Goal: Transaction & Acquisition: Purchase product/service

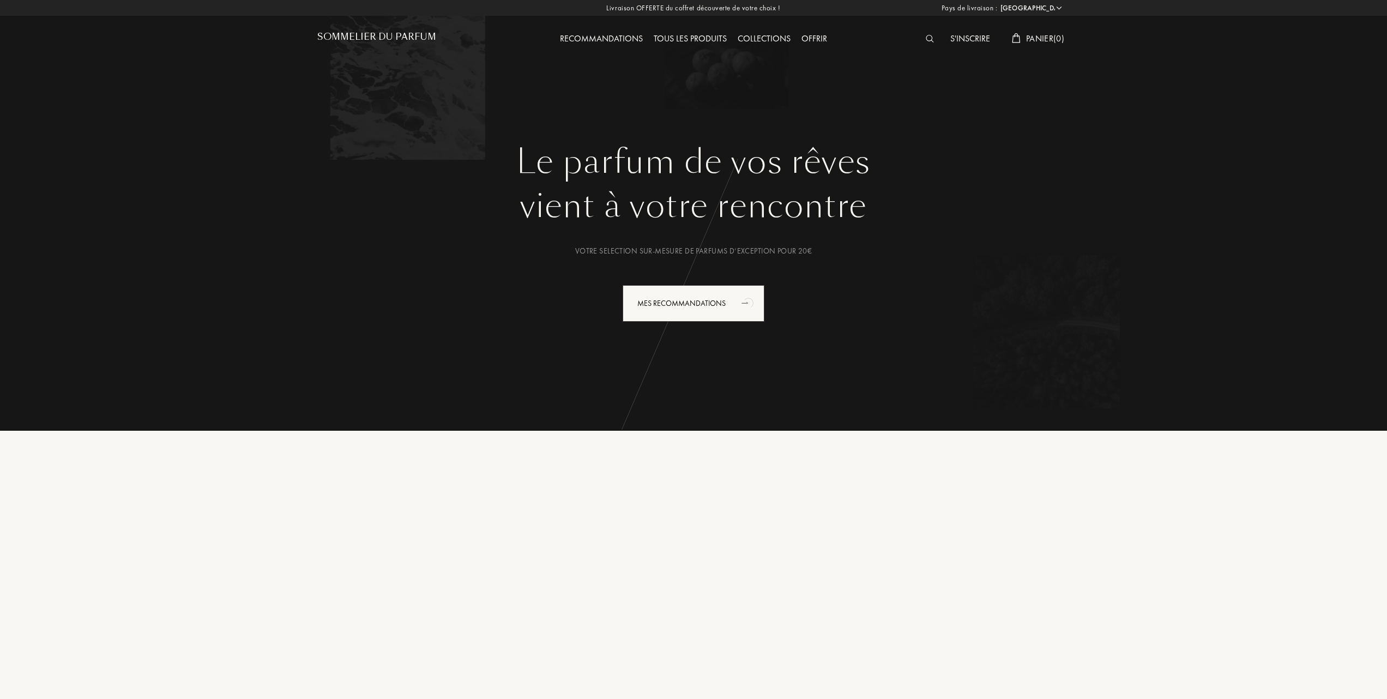
select select "FR"
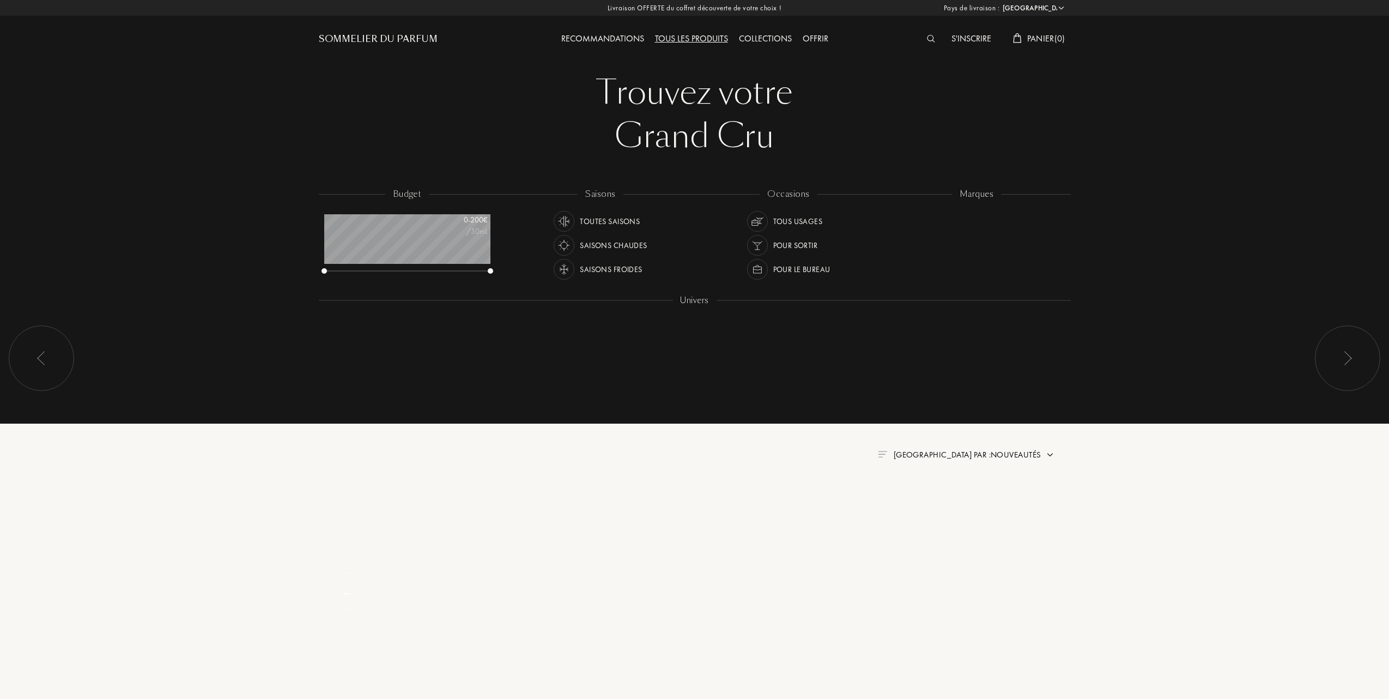
select select "FR"
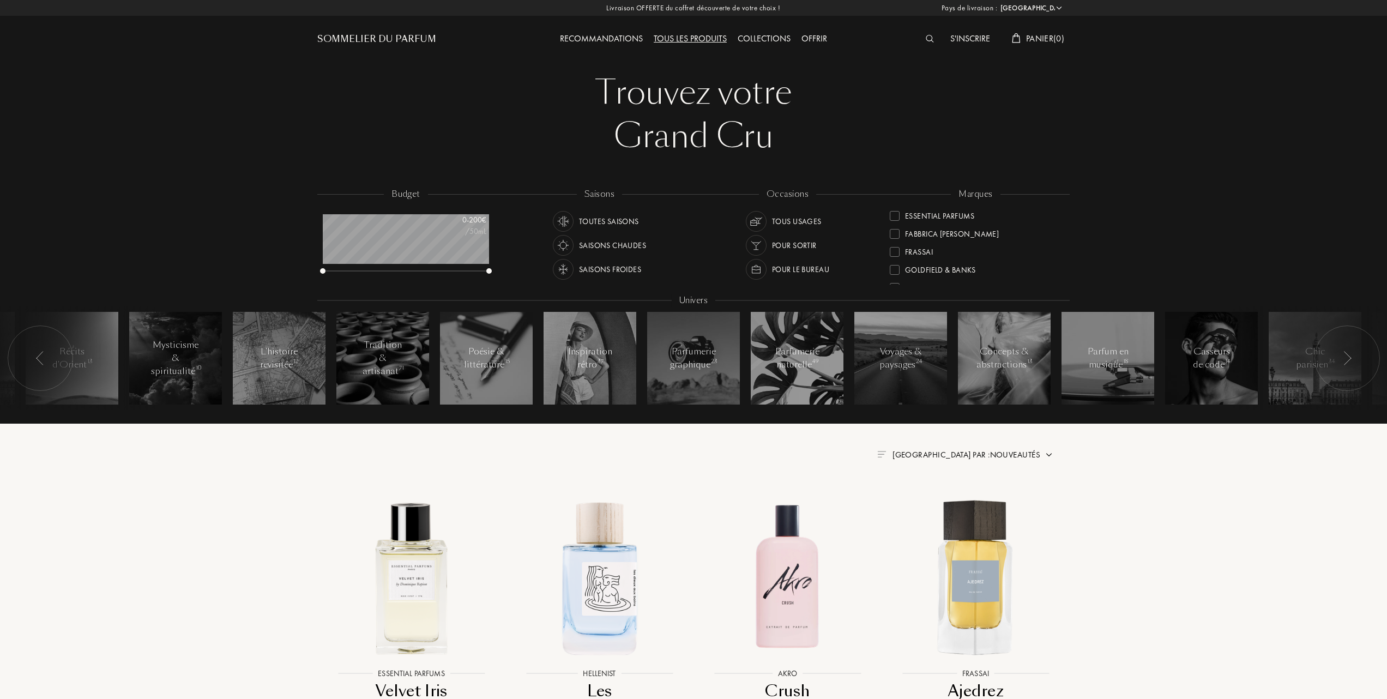
scroll to position [218, 0]
click at [897, 267] on div at bounding box center [894, 269] width 10 height 10
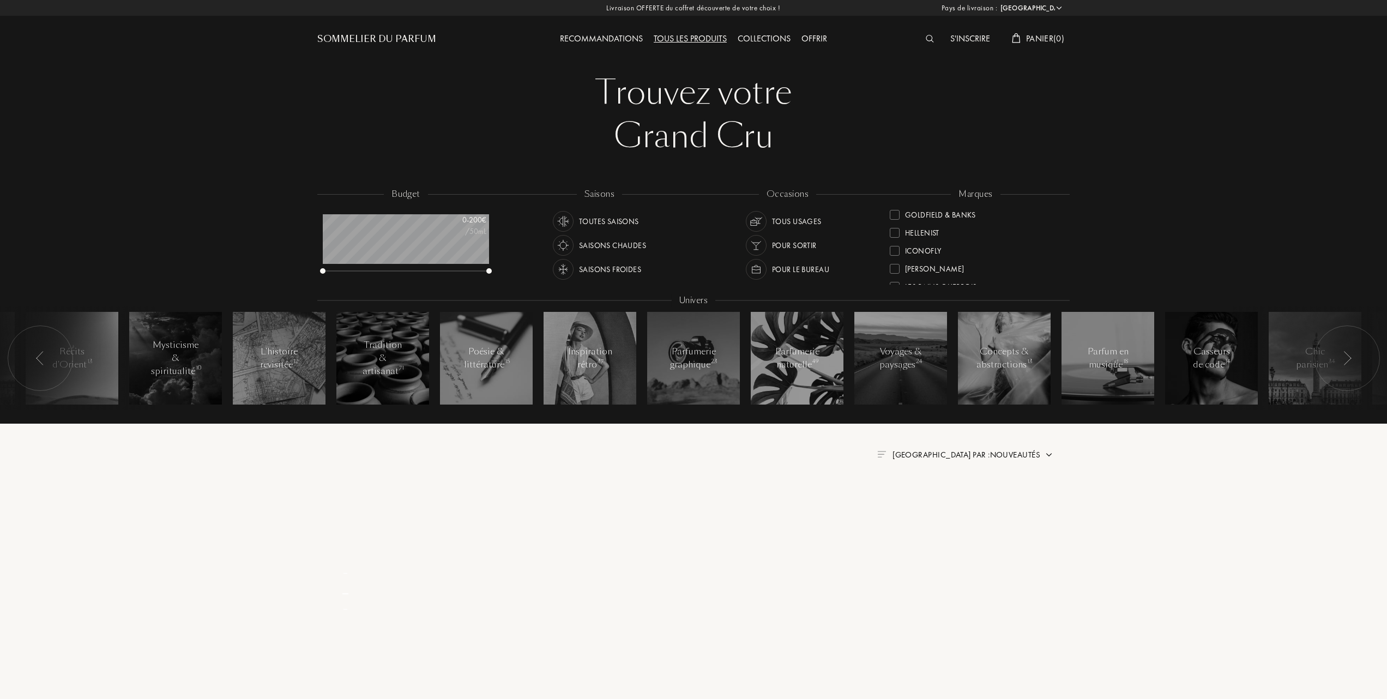
click at [896, 267] on div "L'Orchestre Parfum Akro Art Meets Art Atelier Materi Baruti Binet-Papillon Bont…" at bounding box center [975, 246] width 172 height 77
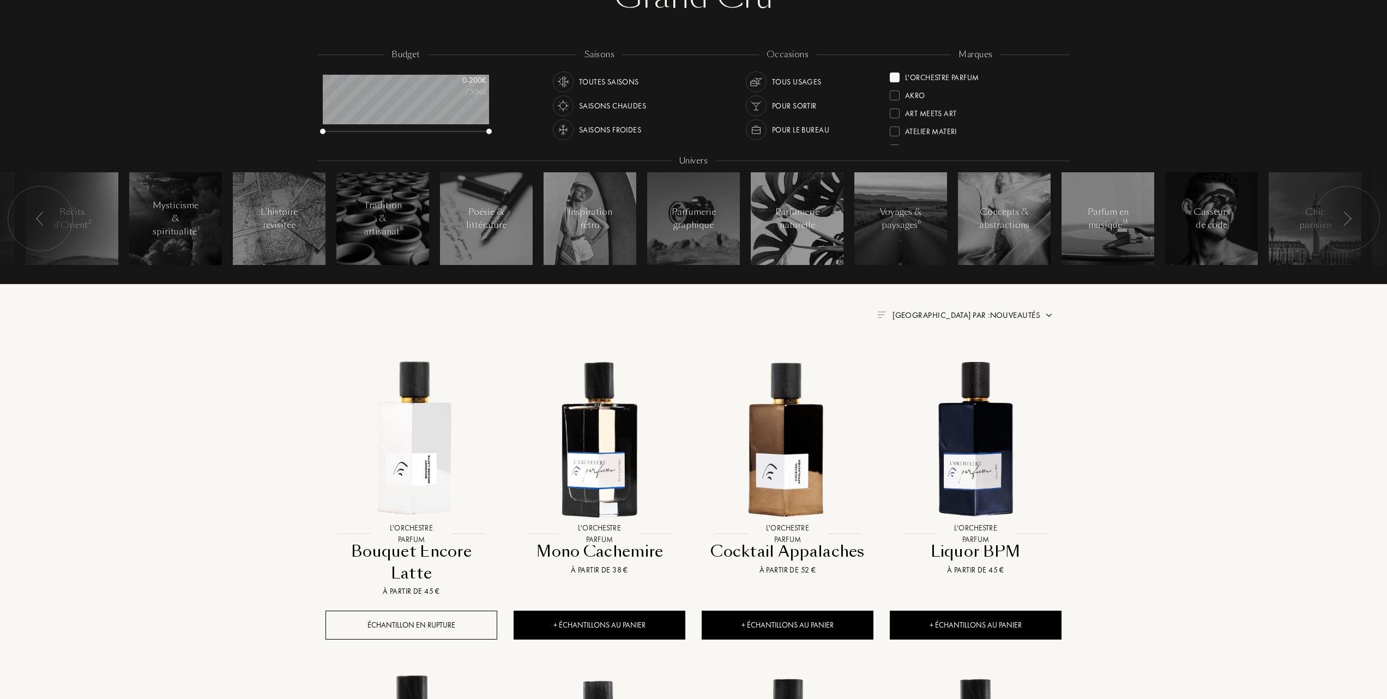
scroll to position [145, 0]
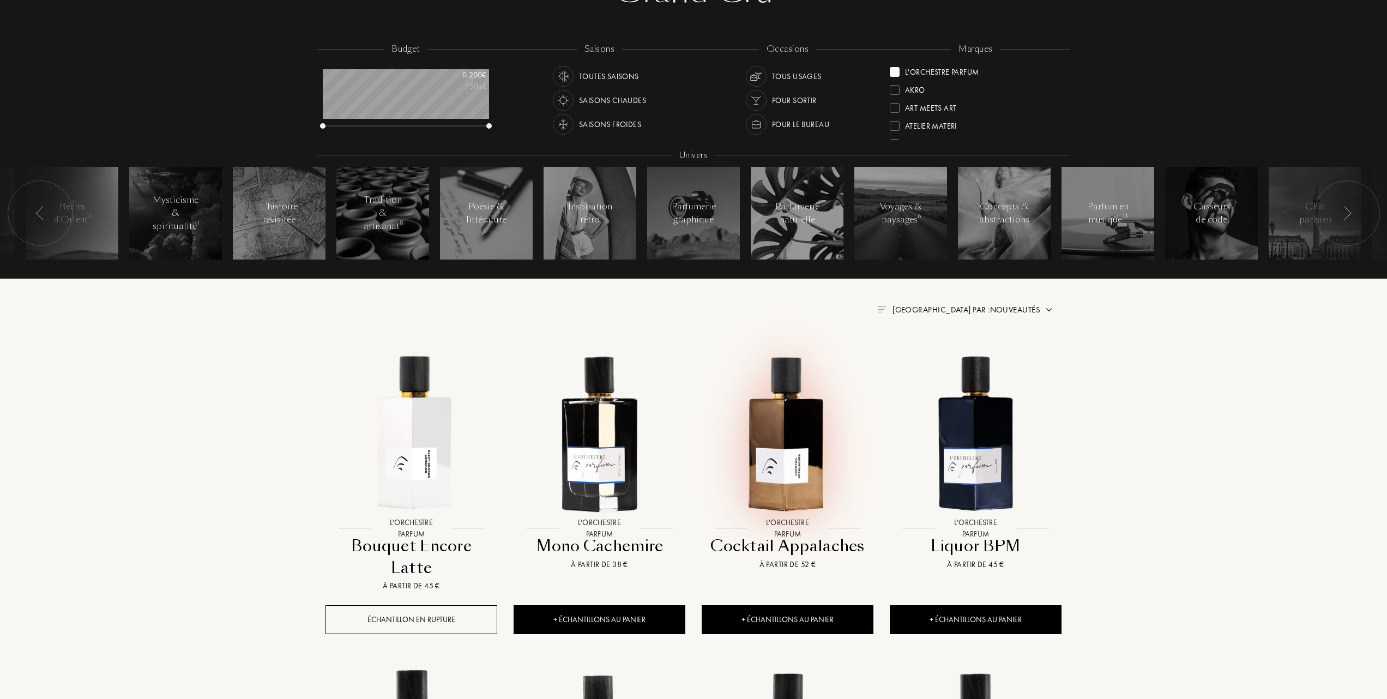
click at [770, 452] on img at bounding box center [788, 432] width 170 height 170
click at [1003, 308] on span "Trier par : Nouveautés" at bounding box center [966, 309] width 148 height 11
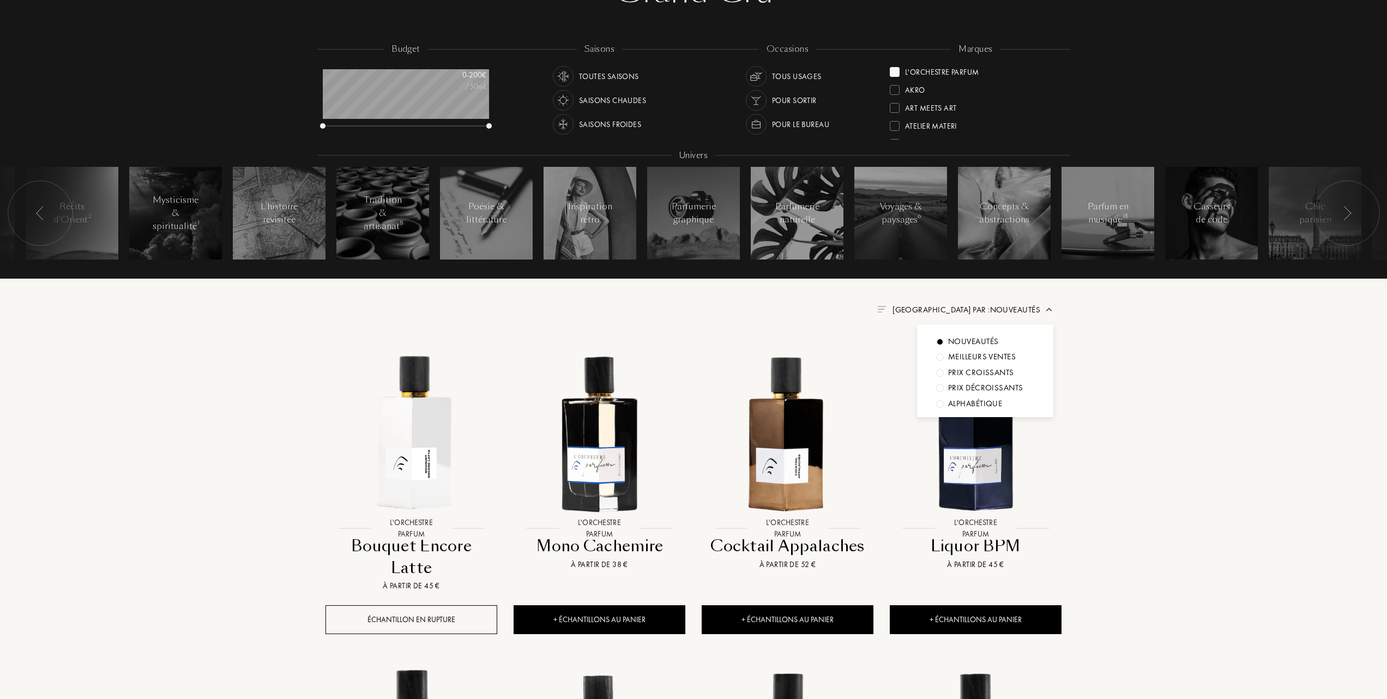
click at [939, 356] on div at bounding box center [940, 357] width 8 height 8
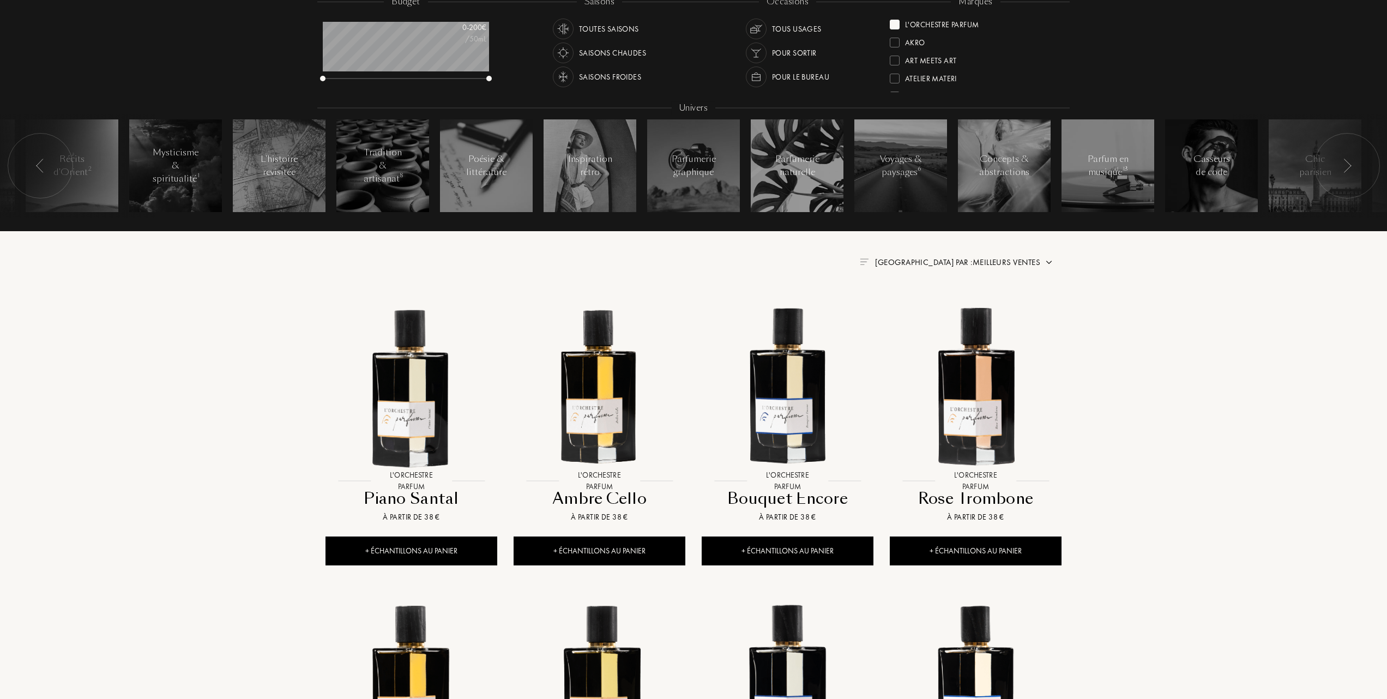
scroll to position [218, 0]
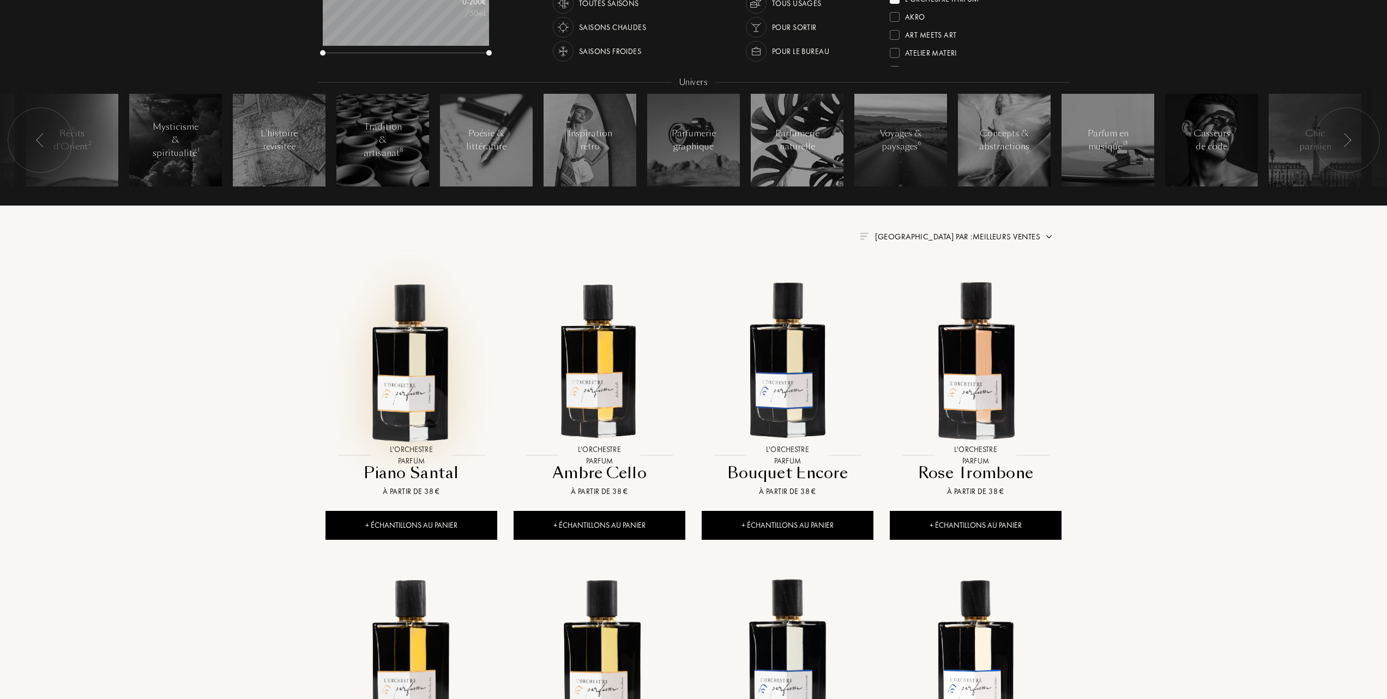
click at [413, 391] on img at bounding box center [411, 359] width 170 height 170
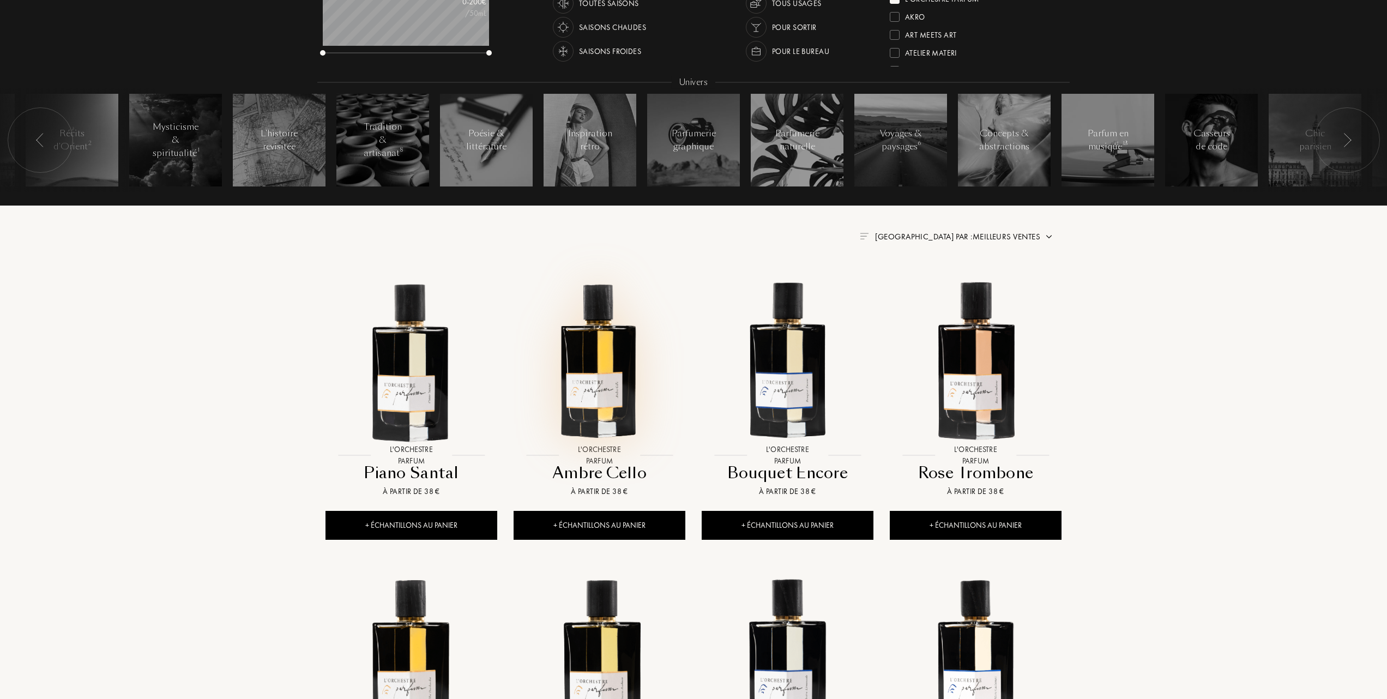
click at [605, 366] on img at bounding box center [600, 359] width 170 height 170
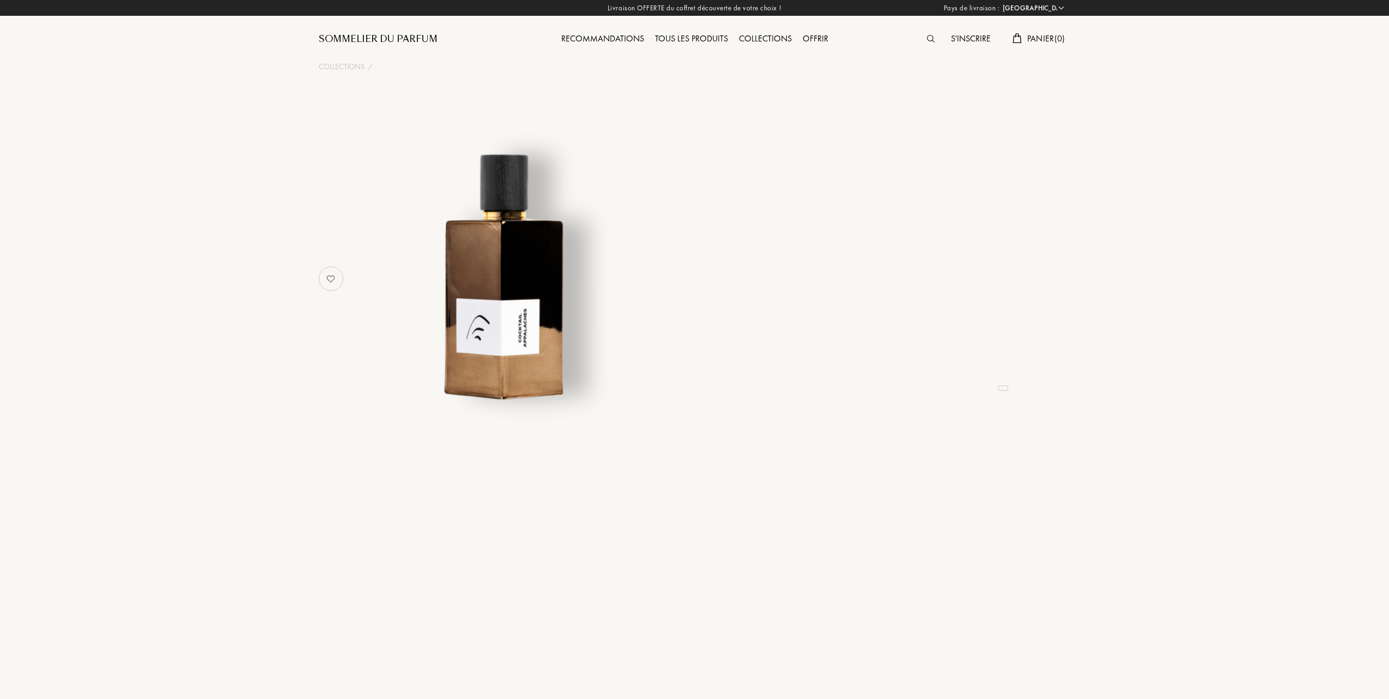
select select "FR"
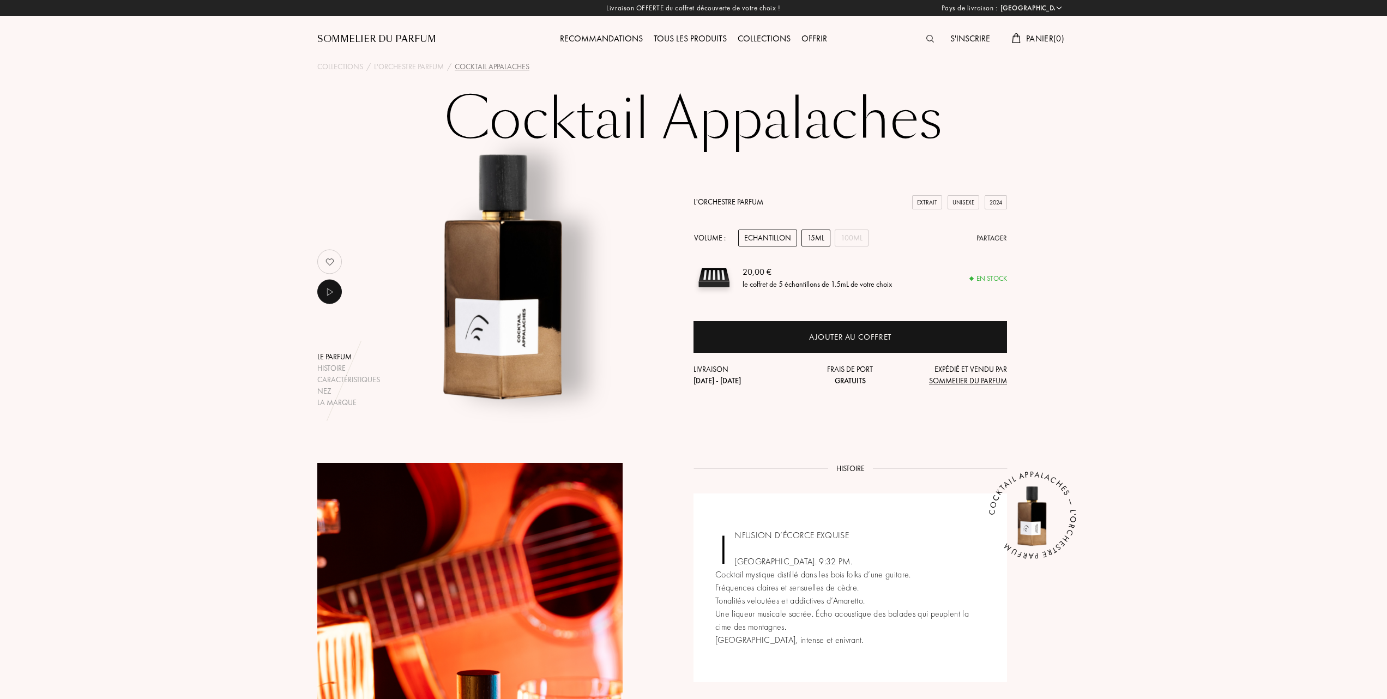
click at [818, 236] on div "15mL" at bounding box center [815, 237] width 29 height 17
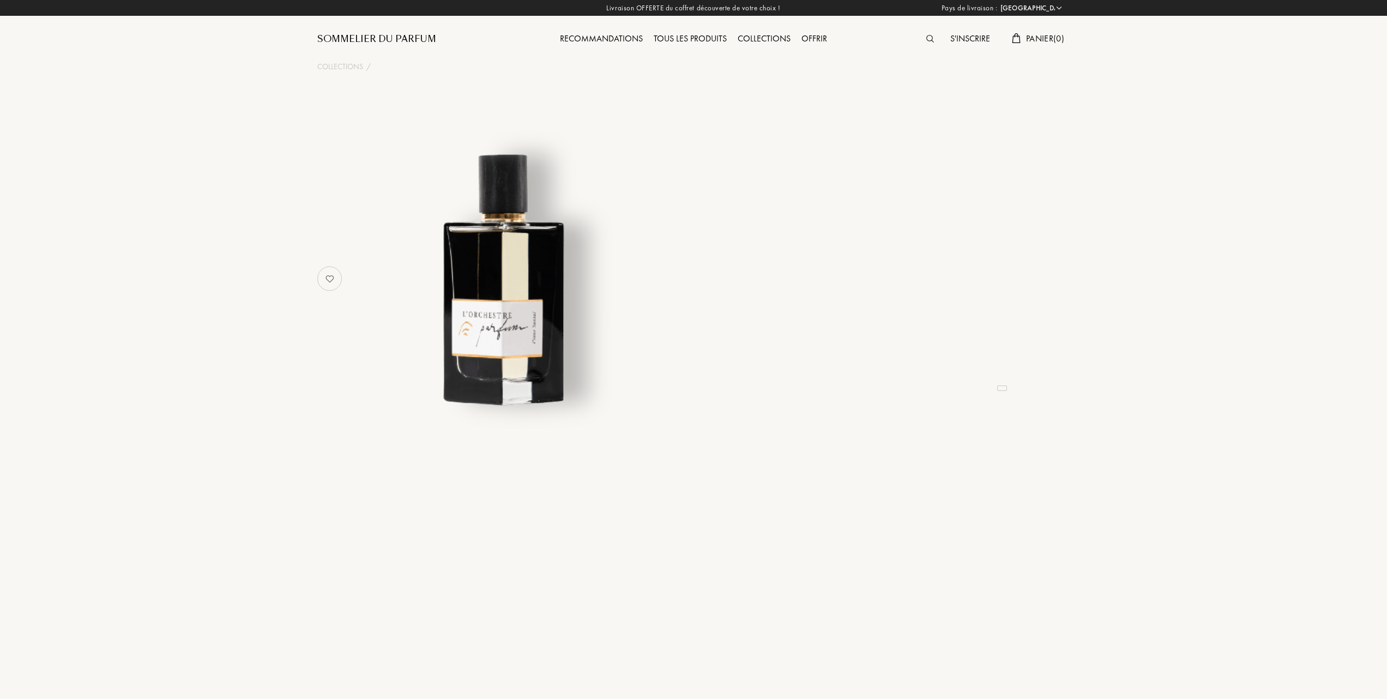
select select "FR"
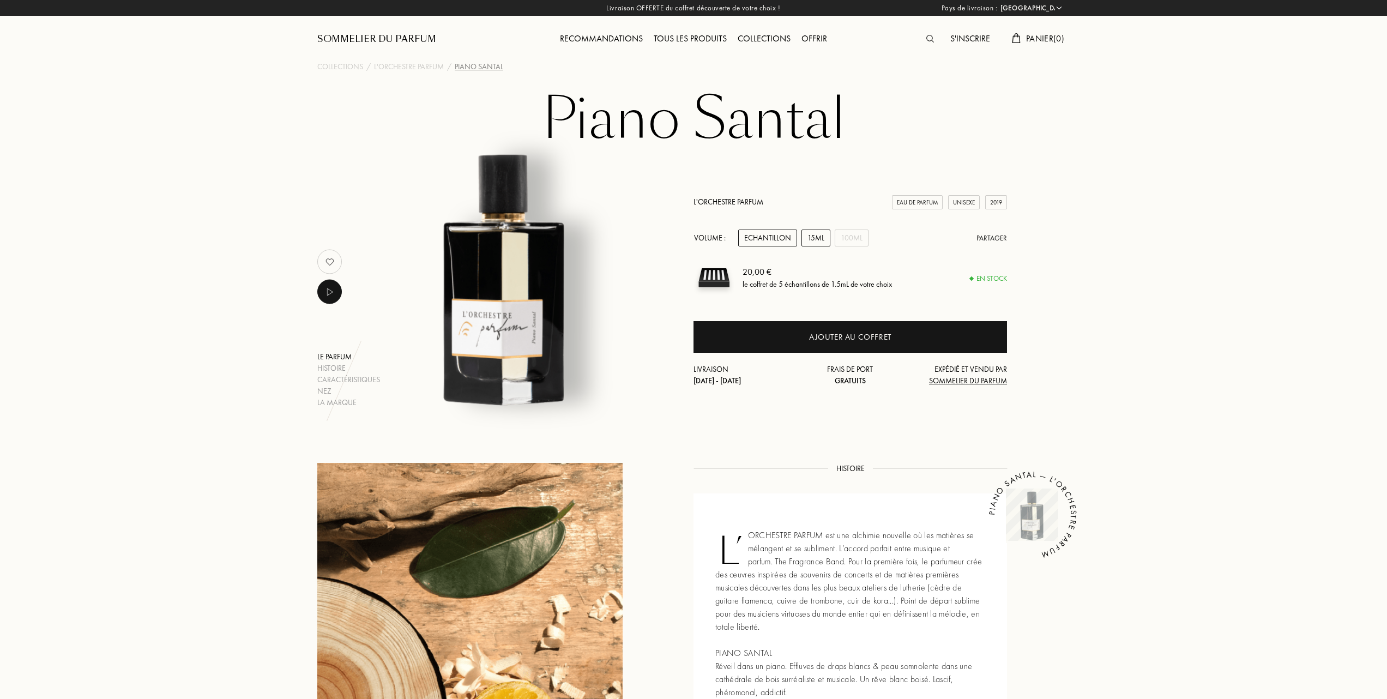
click at [818, 234] on div "15mL" at bounding box center [815, 237] width 29 height 17
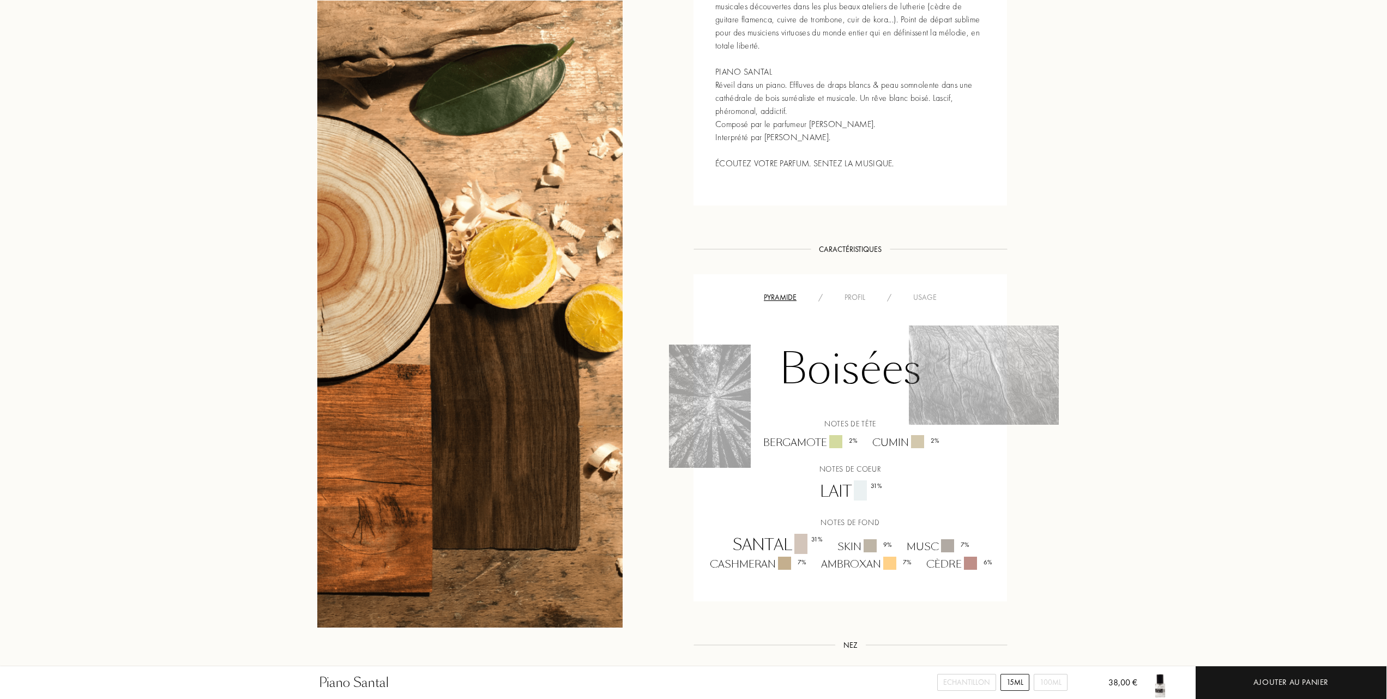
scroll to position [509, 0]
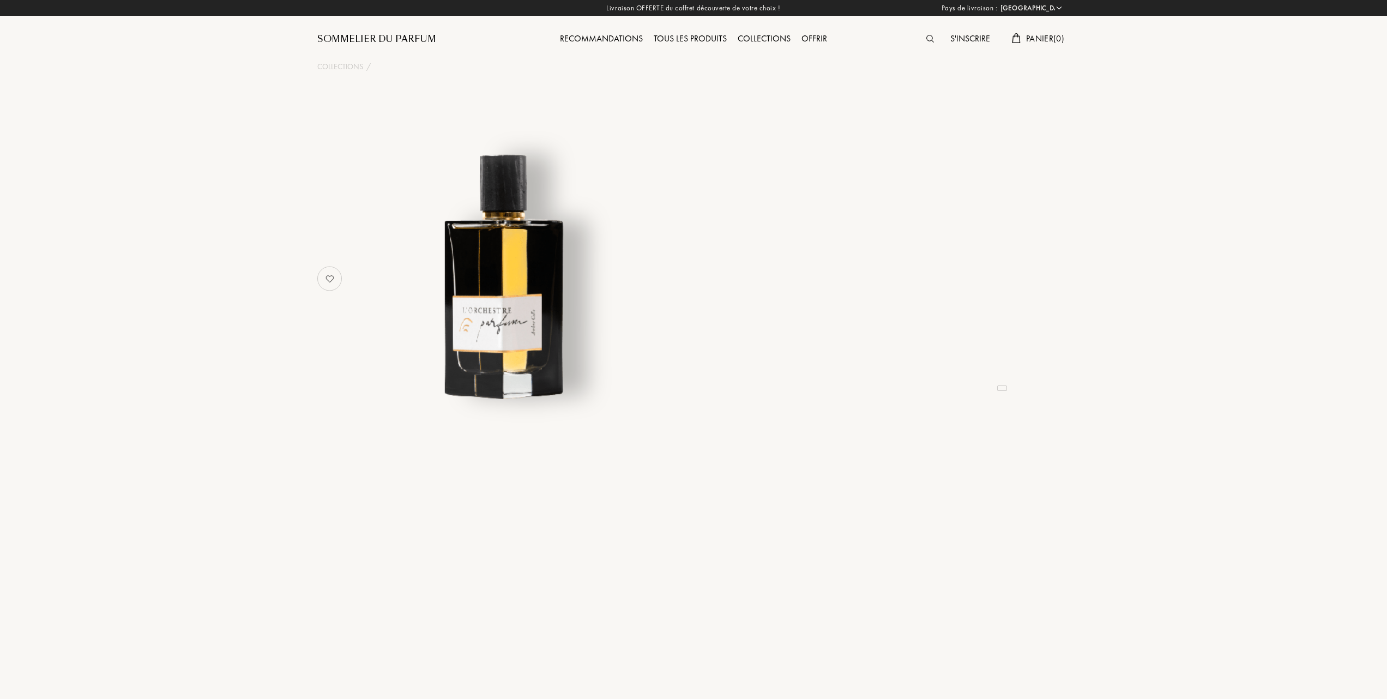
select select "FR"
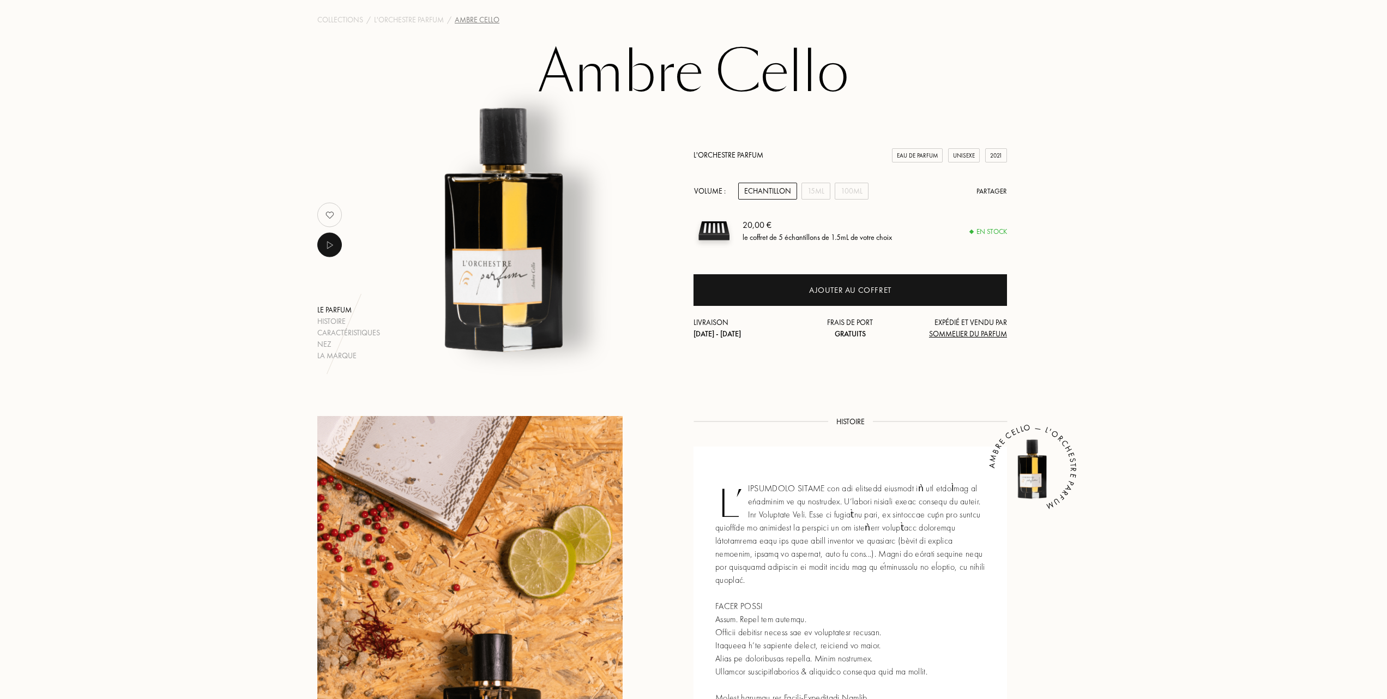
scroll to position [72, 0]
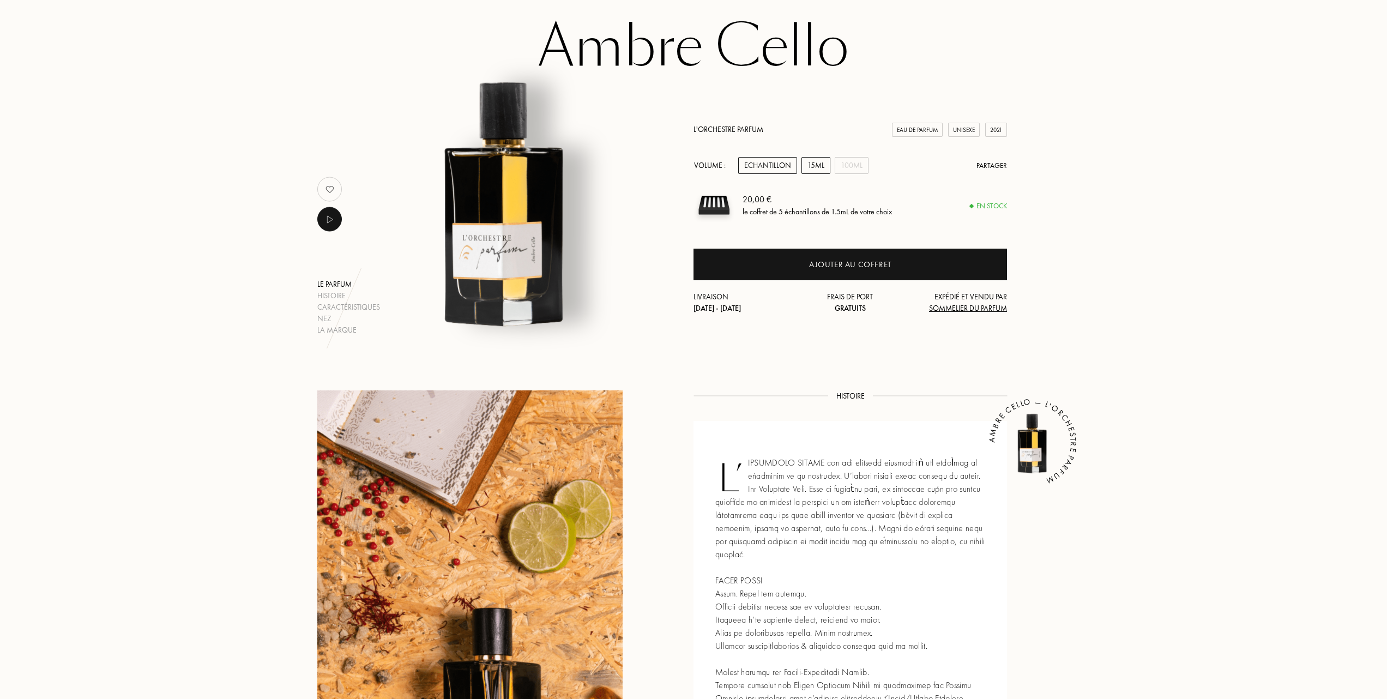
click at [813, 166] on div "15mL" at bounding box center [815, 165] width 29 height 17
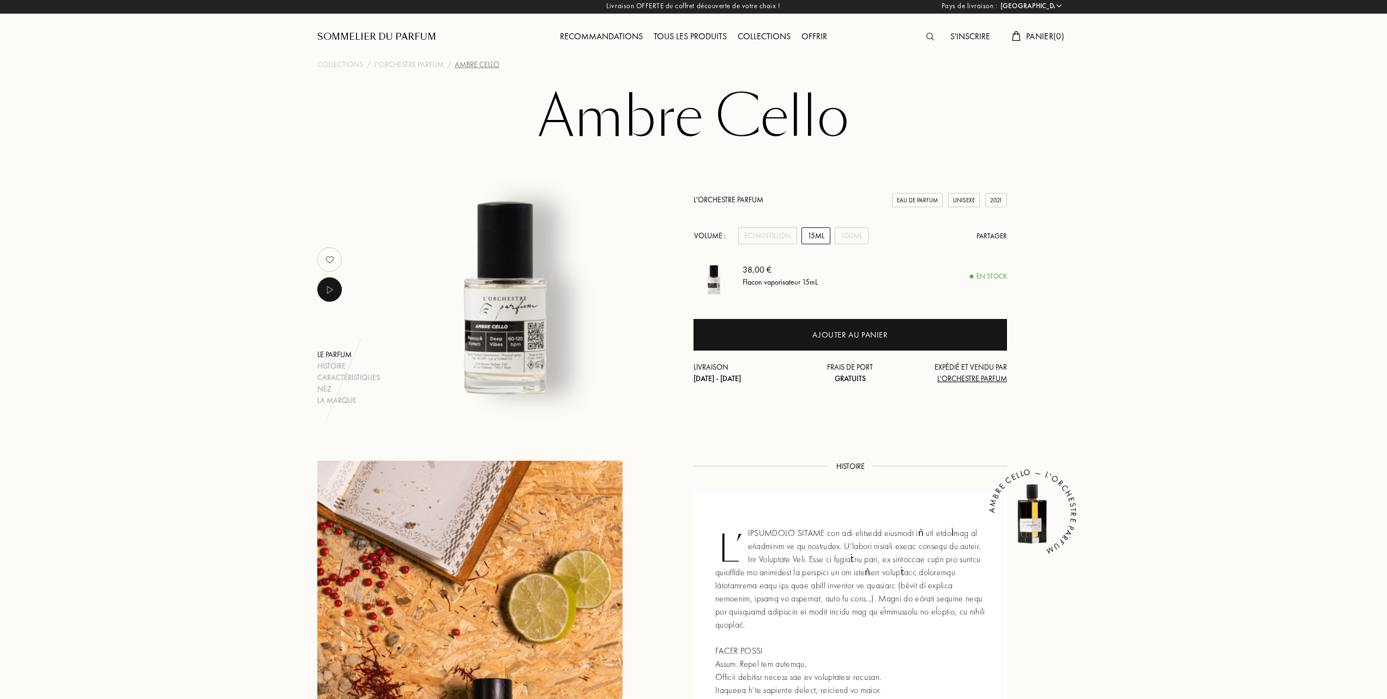
scroll to position [0, 0]
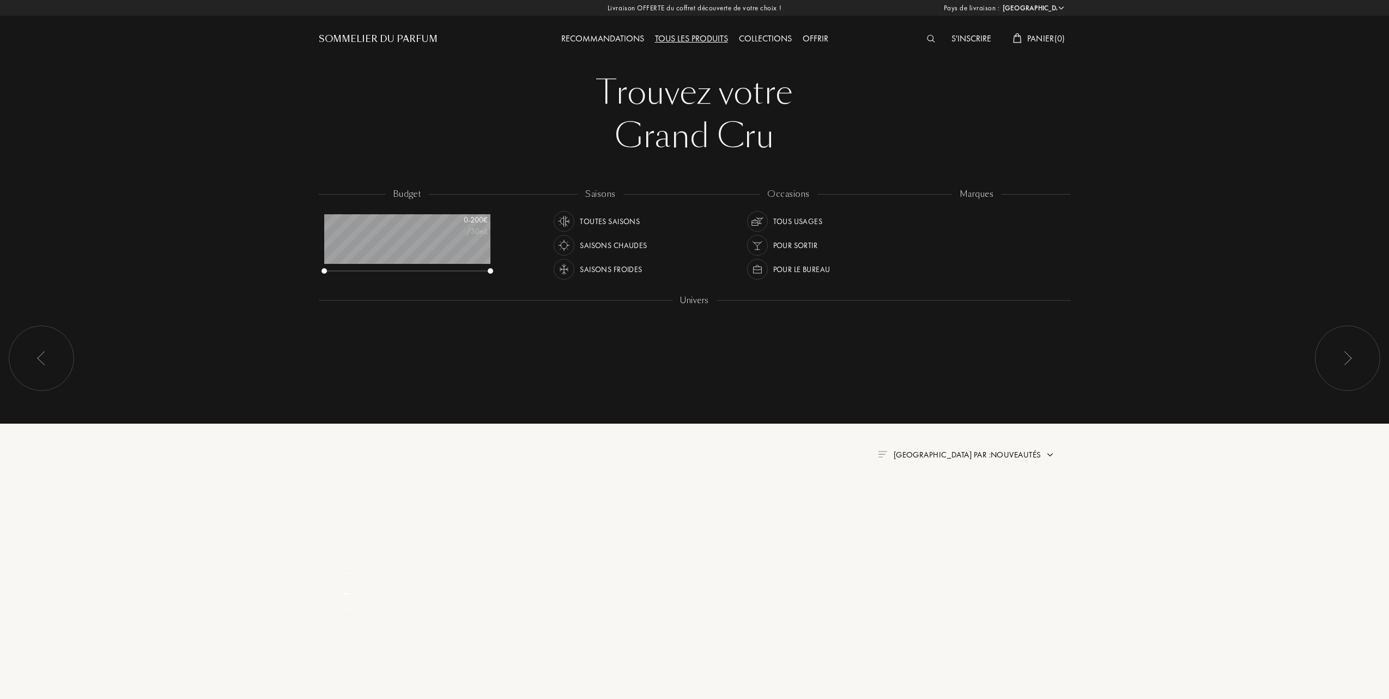
select select "FR"
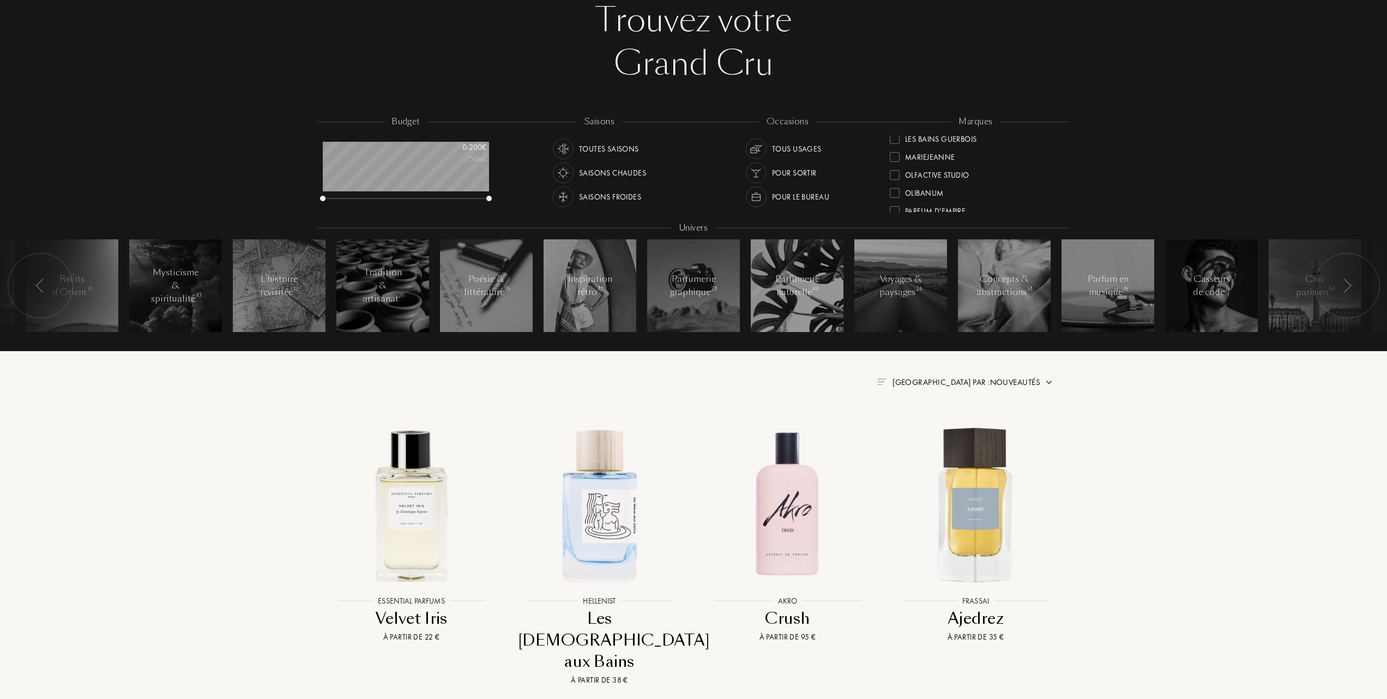
scroll to position [268, 0]
click at [896, 142] on div at bounding box center [894, 146] width 10 height 10
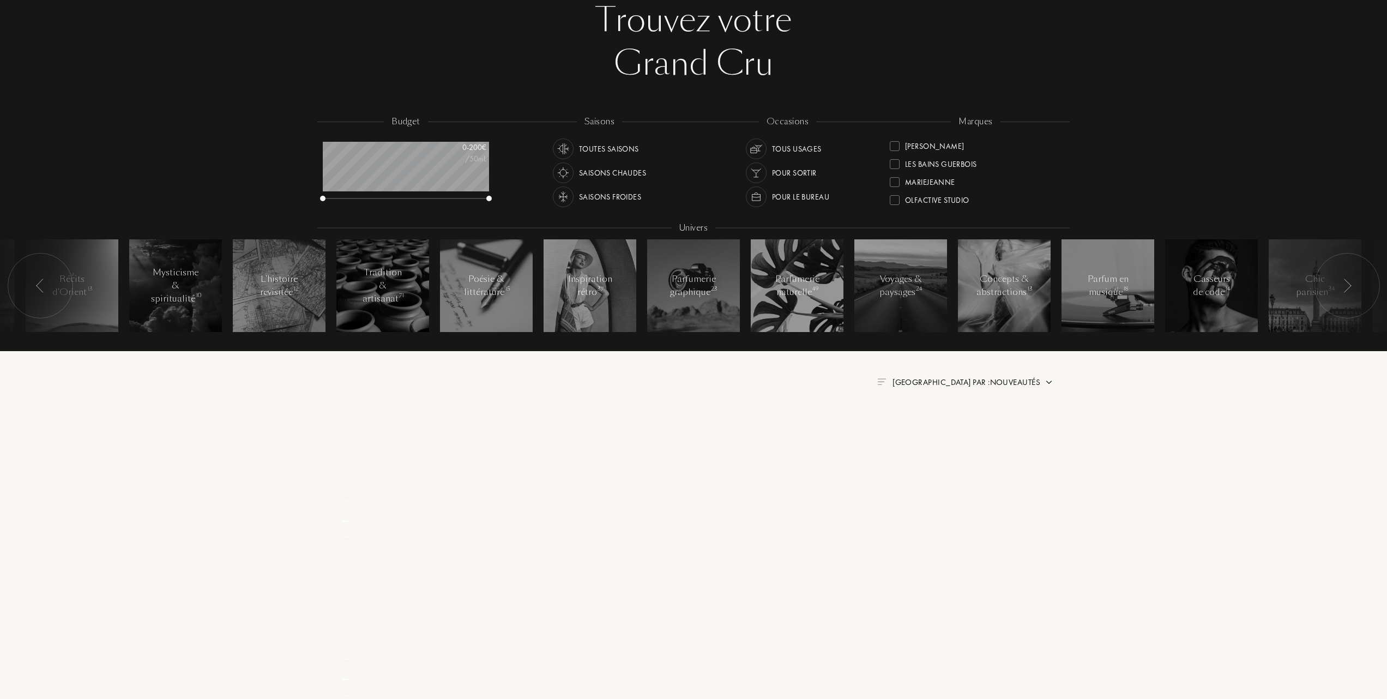
scroll to position [0, 0]
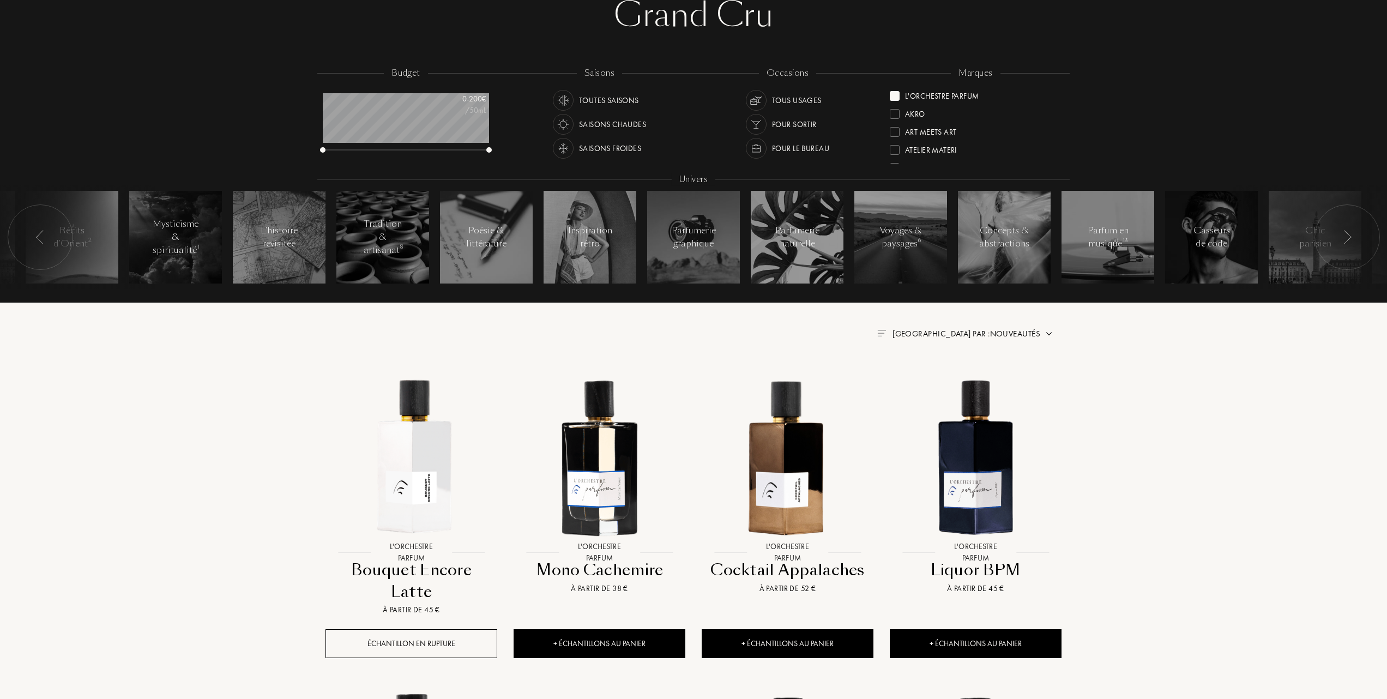
scroll to position [145, 0]
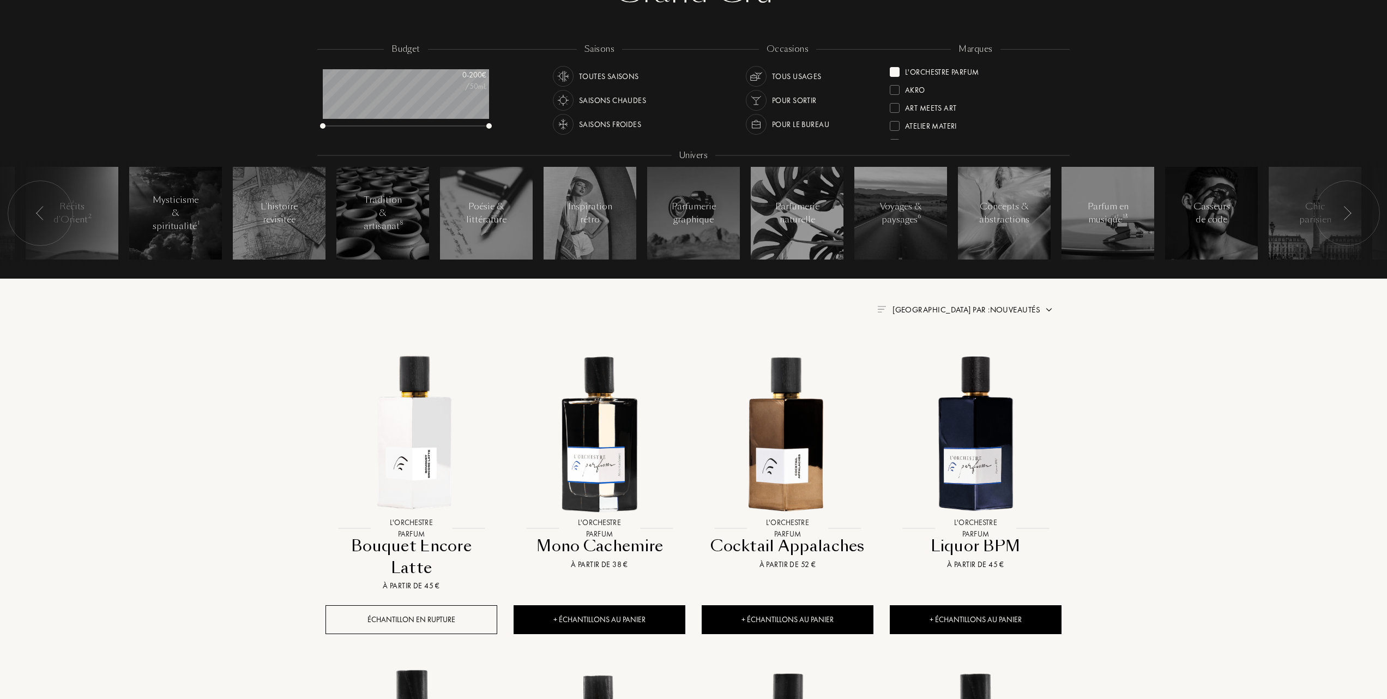
click at [993, 308] on span "Trier par : Nouveautés" at bounding box center [966, 309] width 148 height 11
click at [938, 356] on div at bounding box center [940, 357] width 8 height 8
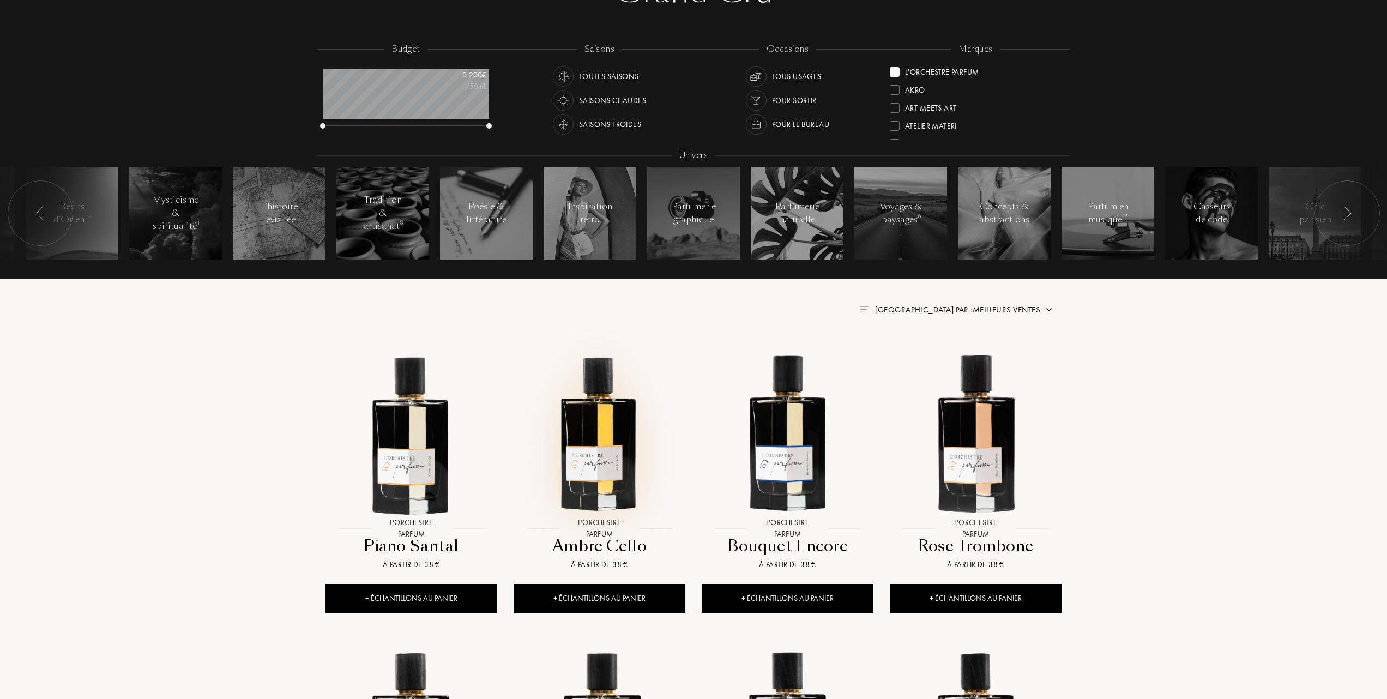
click at [597, 455] on img at bounding box center [600, 432] width 170 height 170
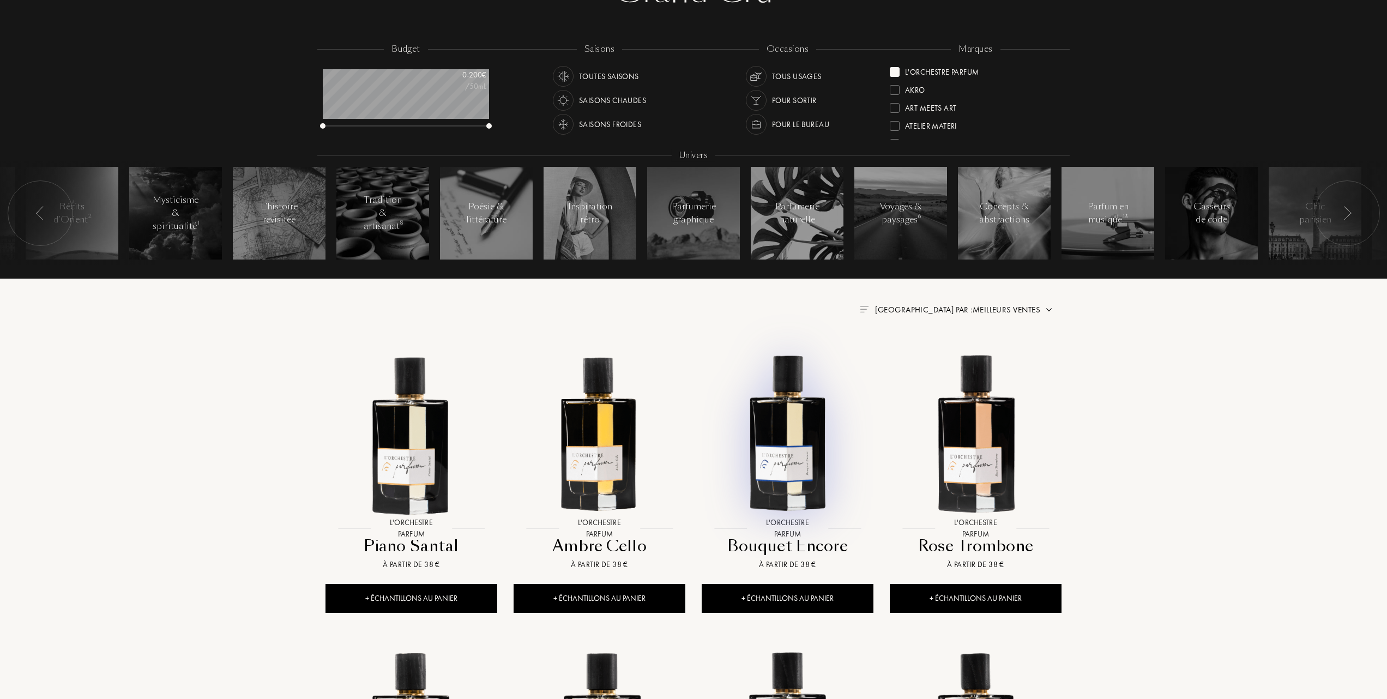
click at [783, 449] on img at bounding box center [788, 432] width 170 height 170
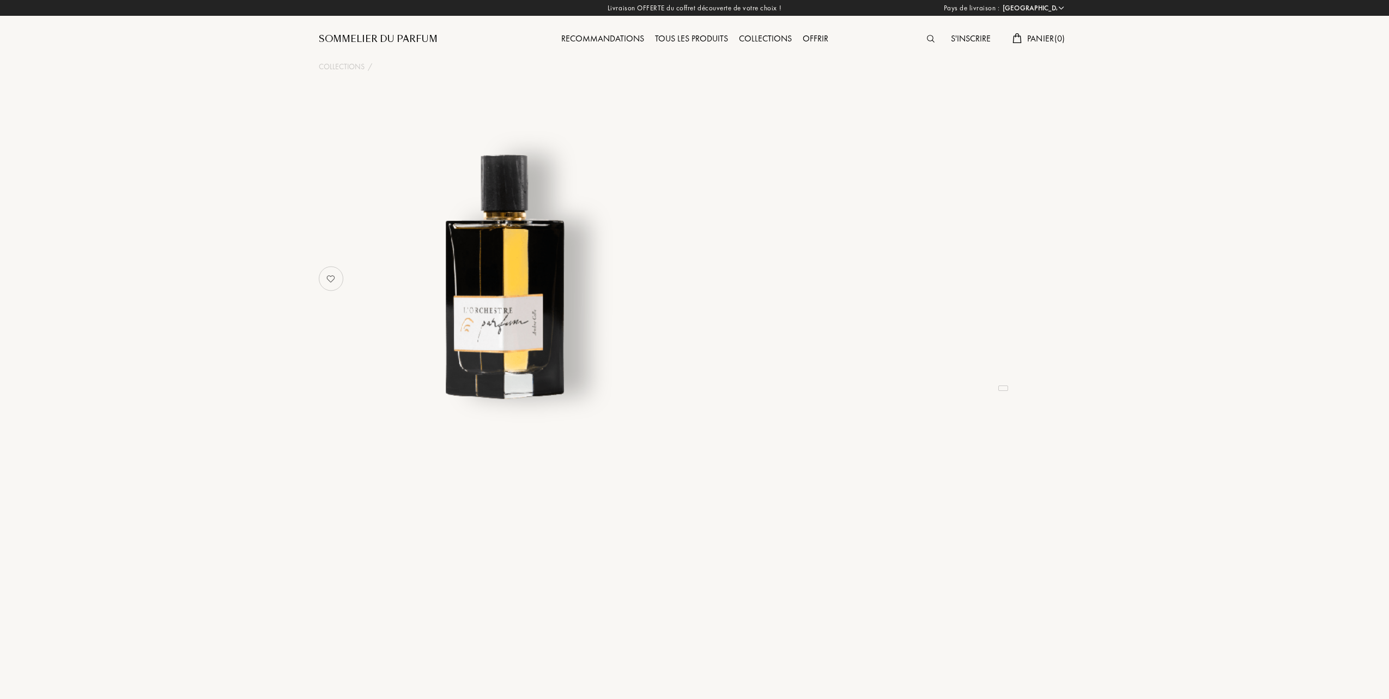
select select "FR"
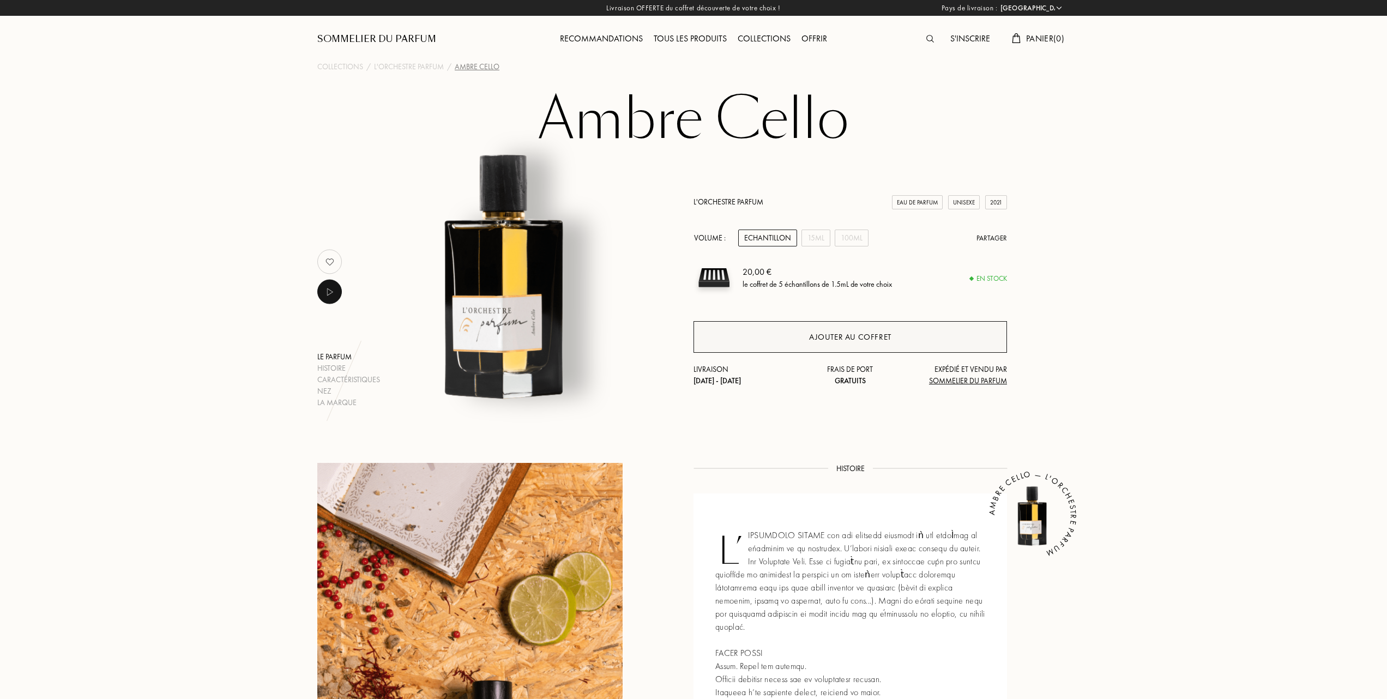
click at [853, 334] on div "Ajouter au coffret" at bounding box center [850, 337] width 82 height 13
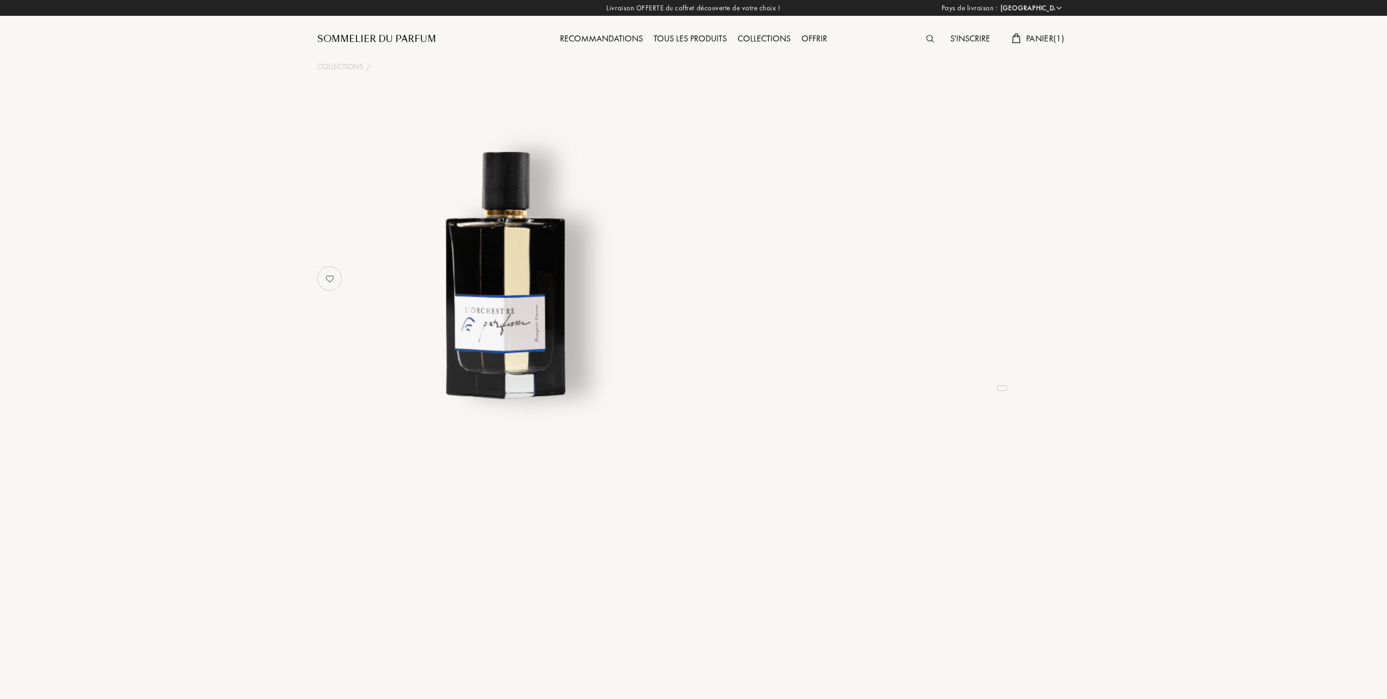
select select "FR"
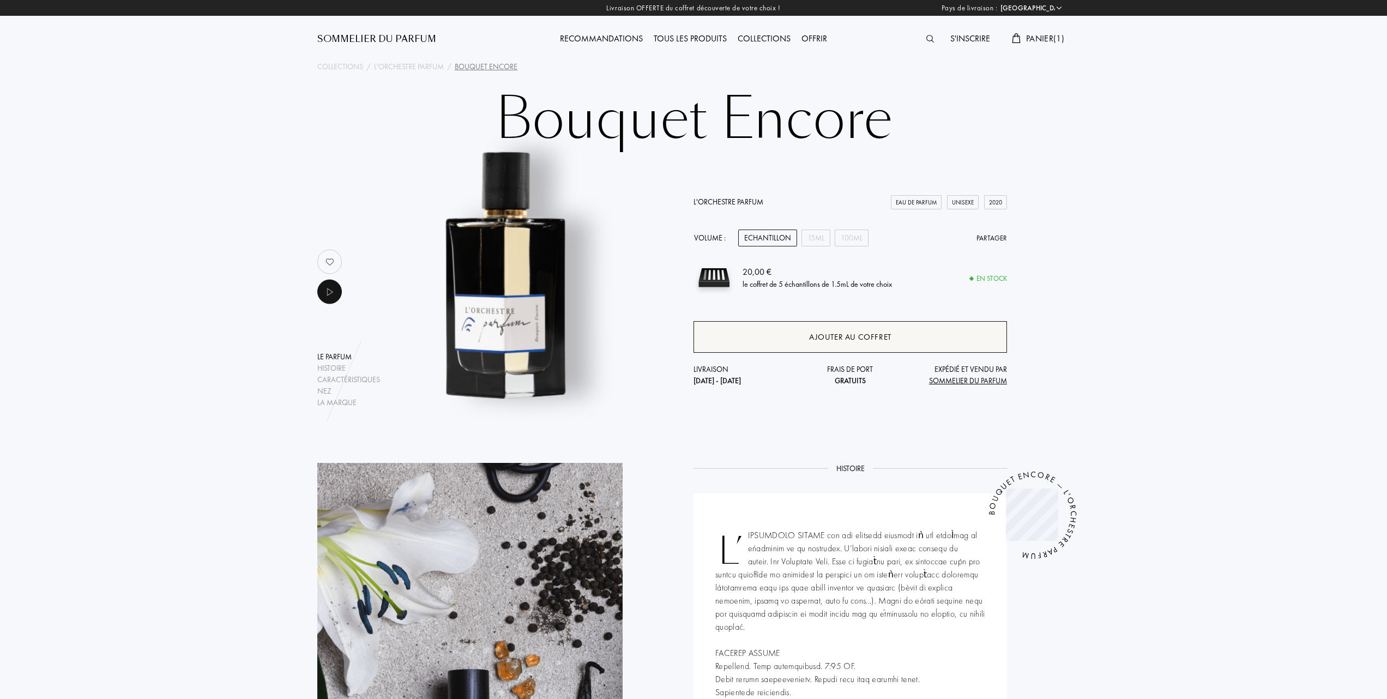
click at [833, 334] on div "Ajouter au coffret" at bounding box center [850, 337] width 82 height 13
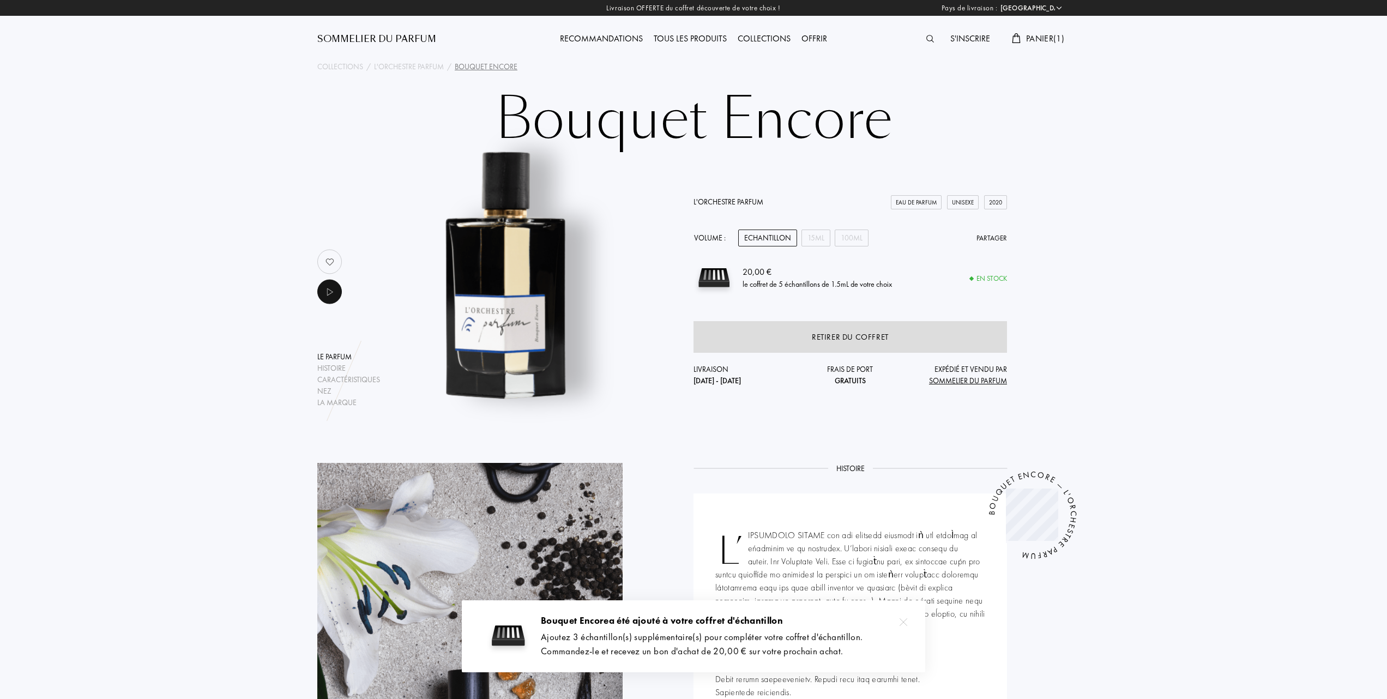
click at [1031, 39] on span "Panier ( 1 )" at bounding box center [1045, 38] width 38 height 11
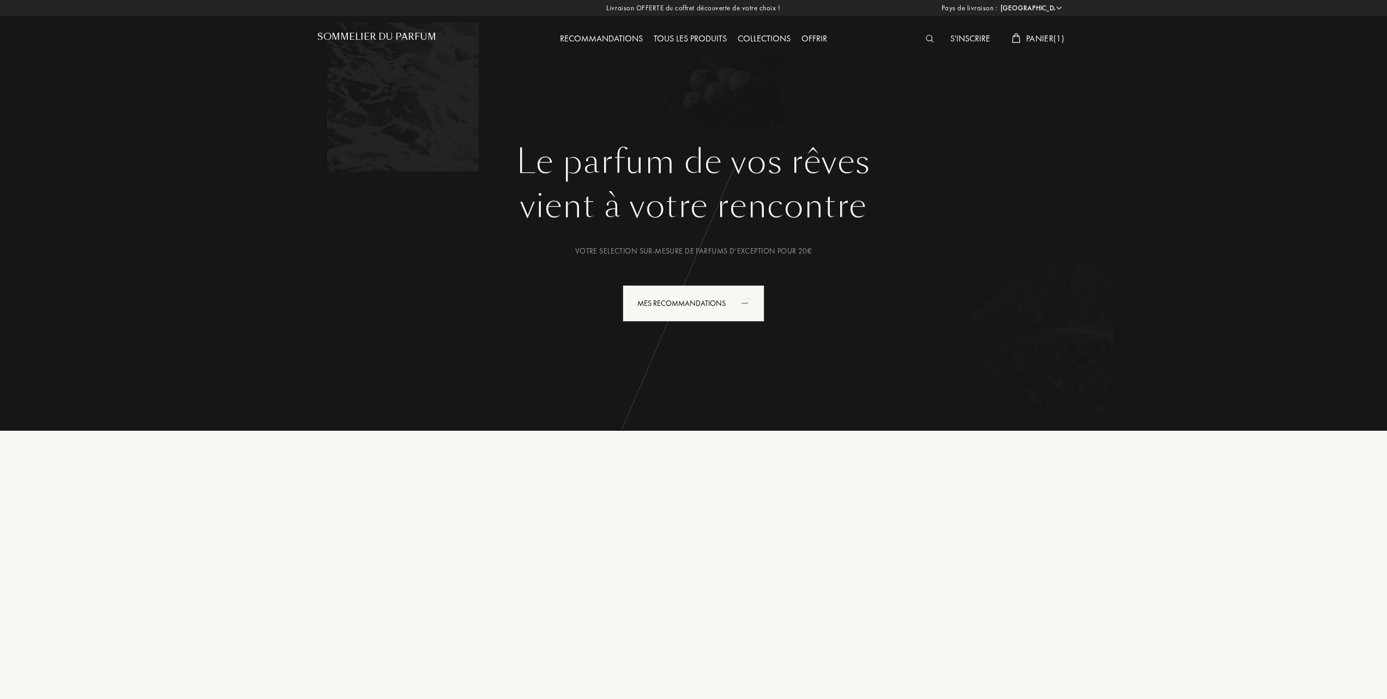
select select "FR"
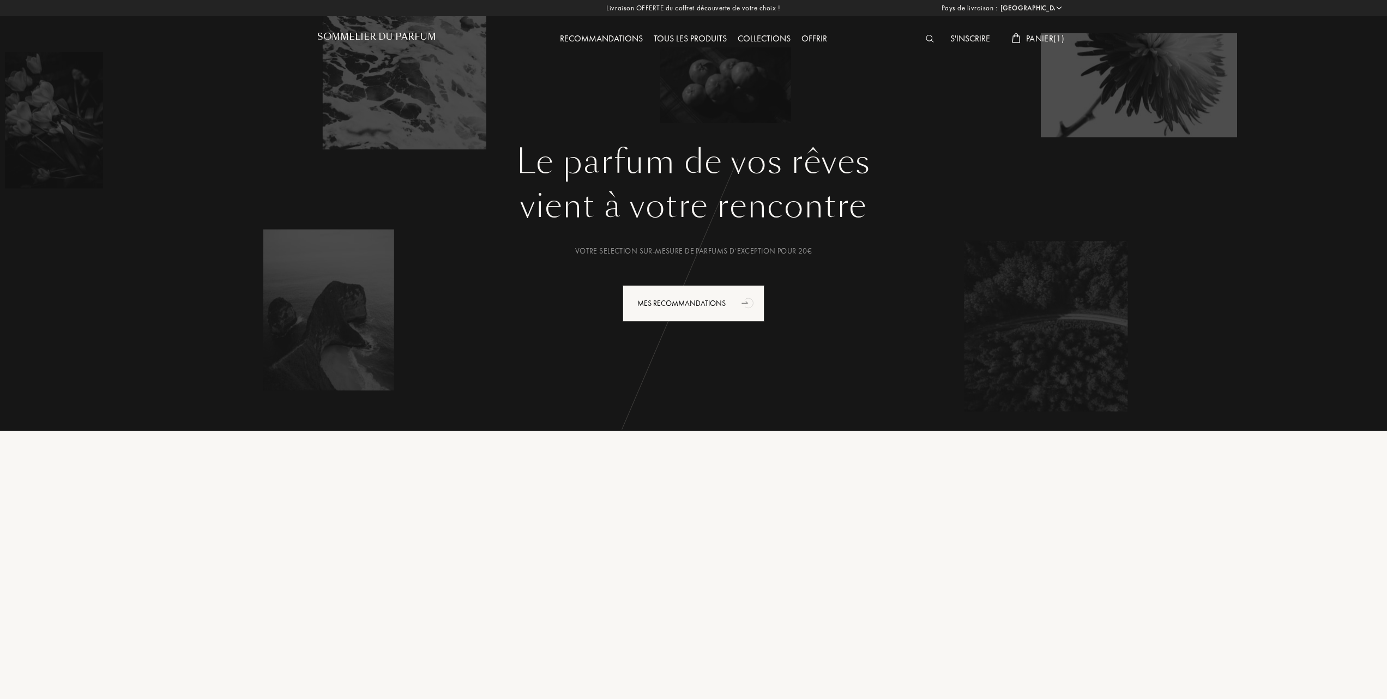
click at [766, 38] on div "Collections" at bounding box center [764, 39] width 64 height 14
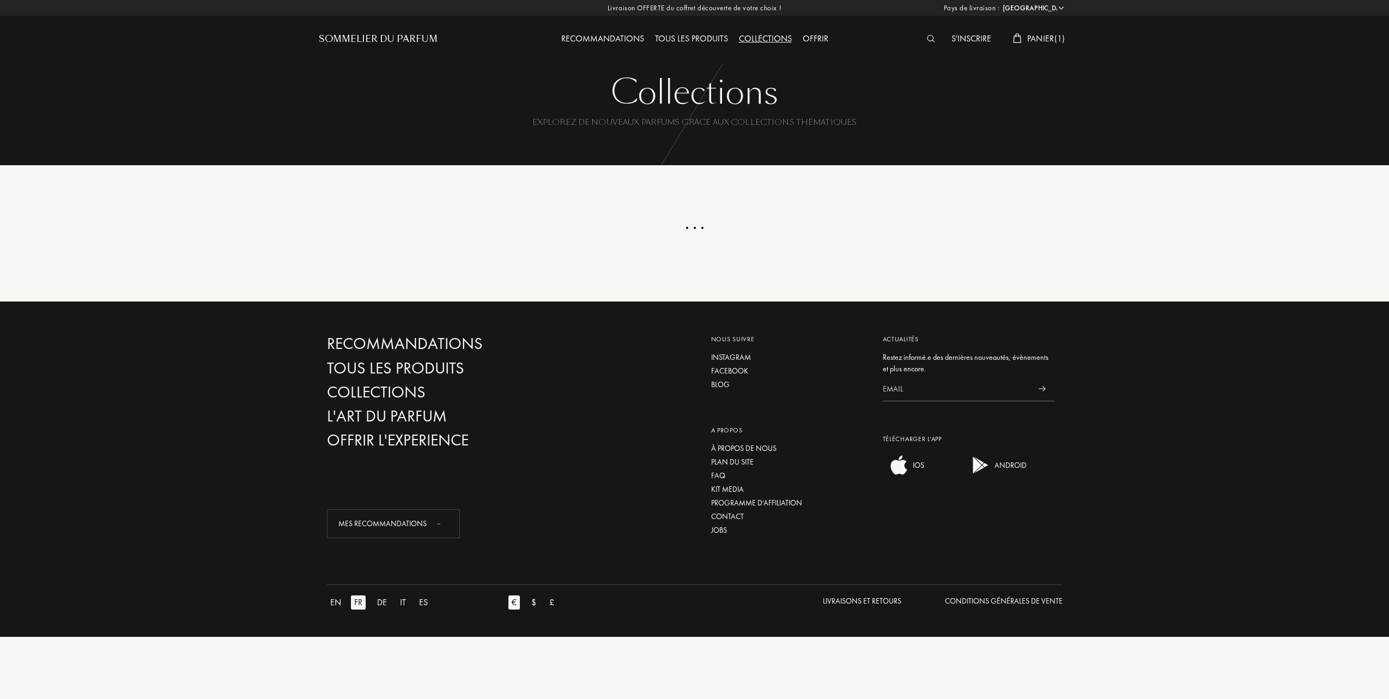
select select "FR"
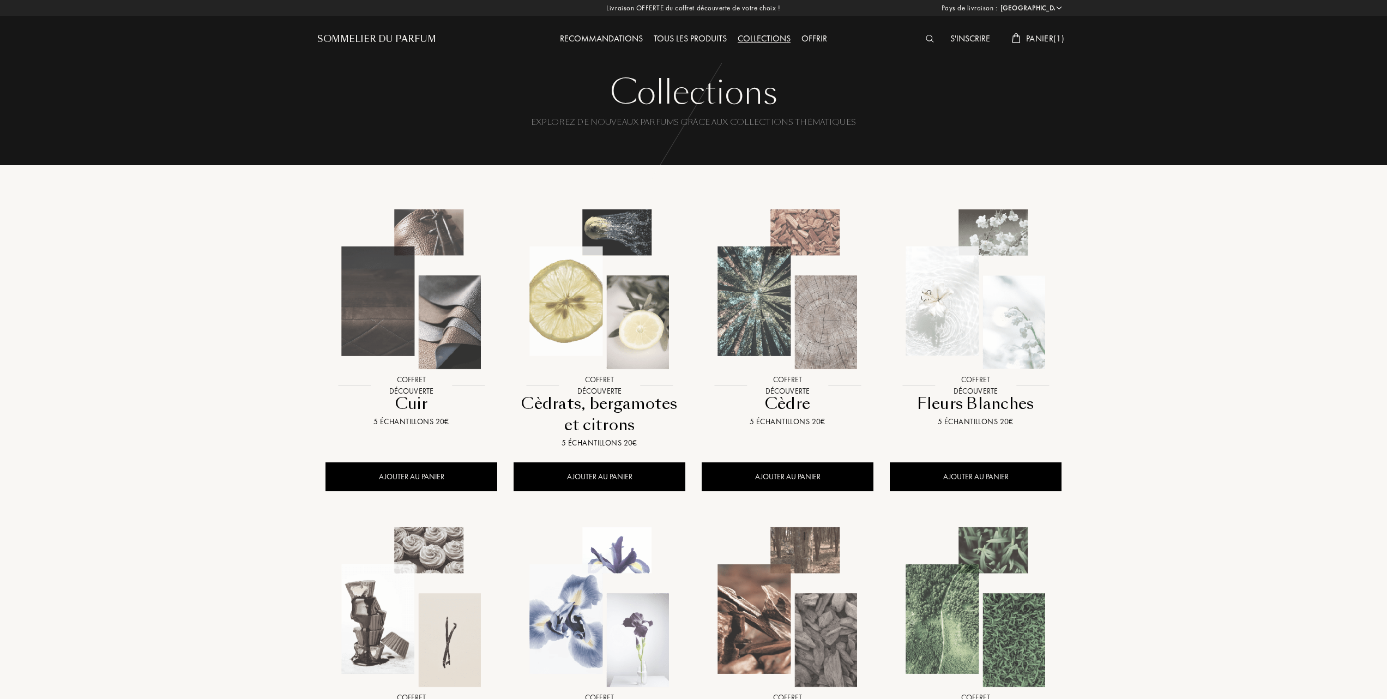
click at [688, 33] on div "Tous les produits" at bounding box center [690, 39] width 84 height 14
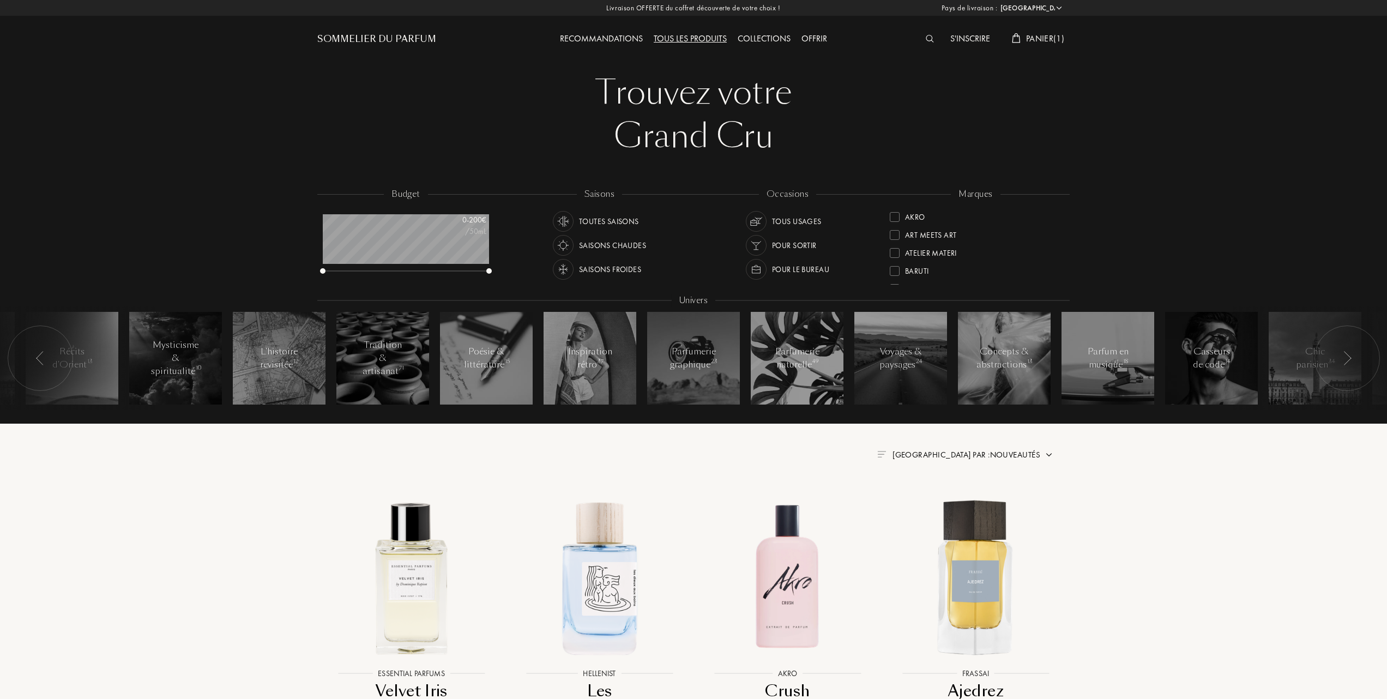
select select "FR"
click at [894, 247] on div at bounding box center [894, 252] width 10 height 10
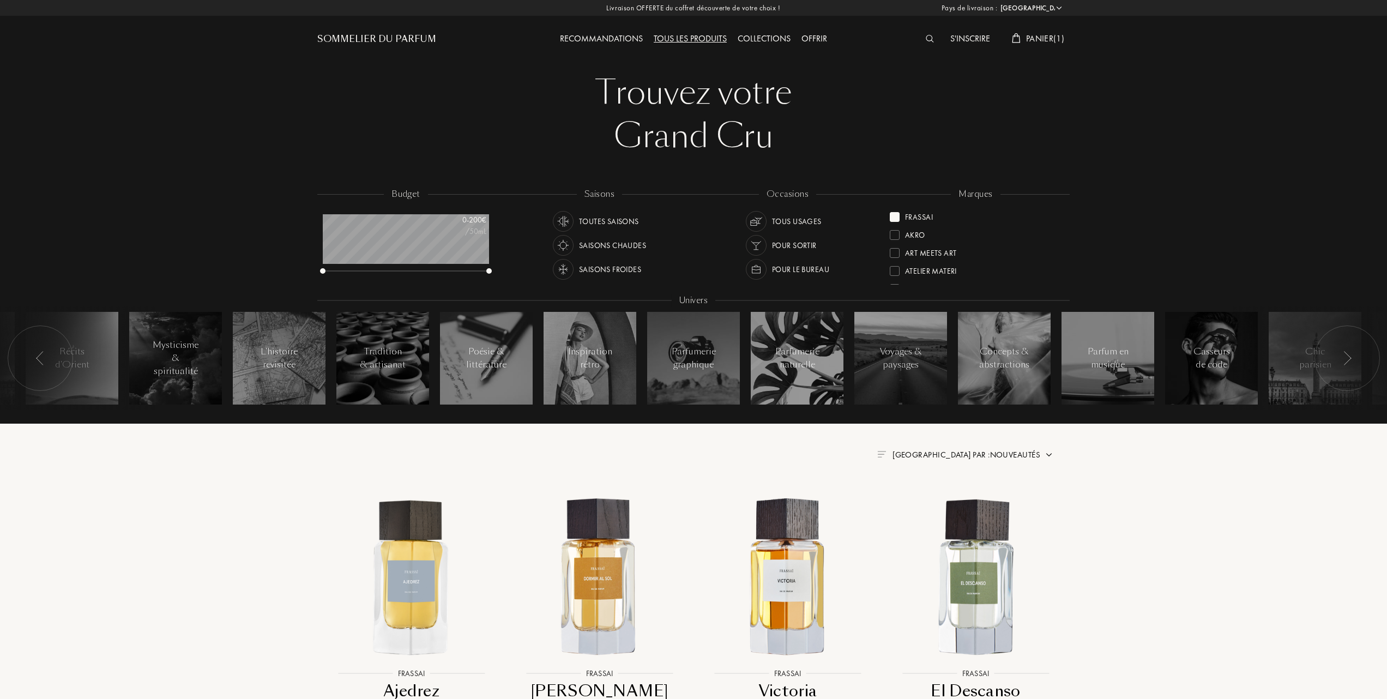
click at [993, 457] on span "Trier par : Nouveautés" at bounding box center [966, 454] width 148 height 11
click at [939, 504] on div at bounding box center [940, 502] width 8 height 8
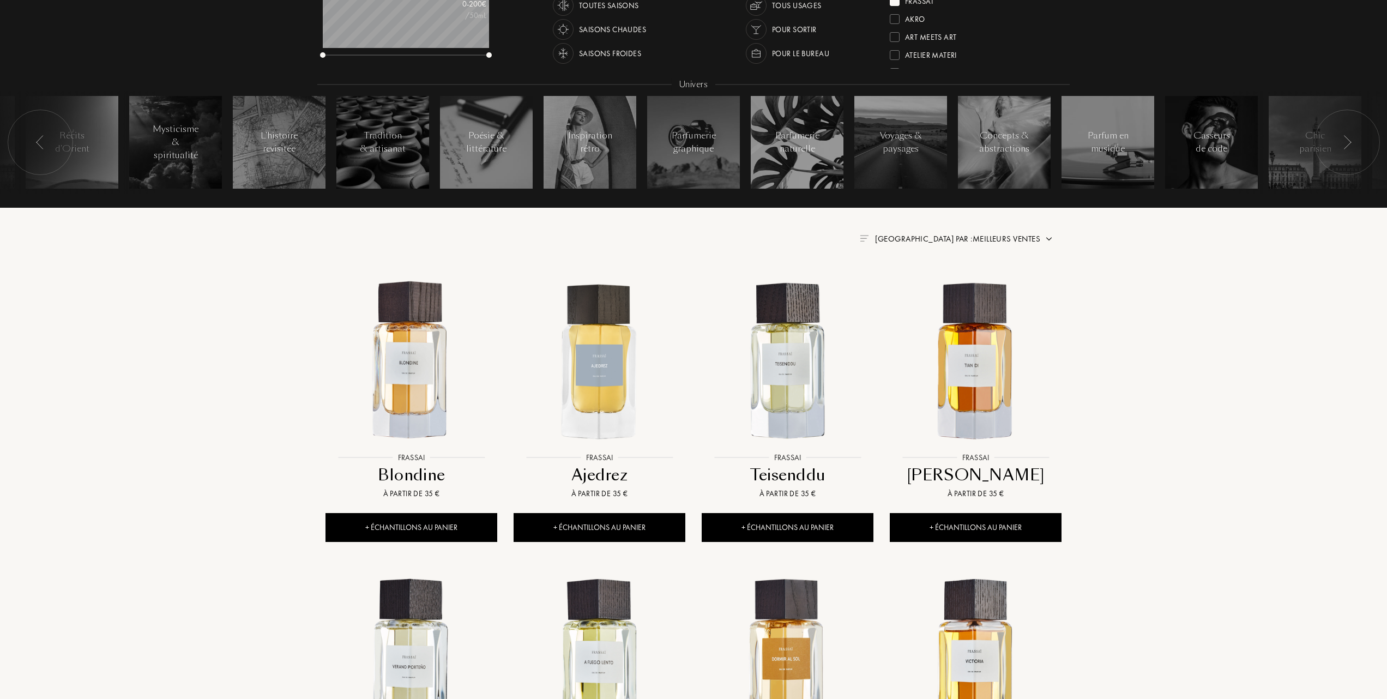
scroll to position [218, 0]
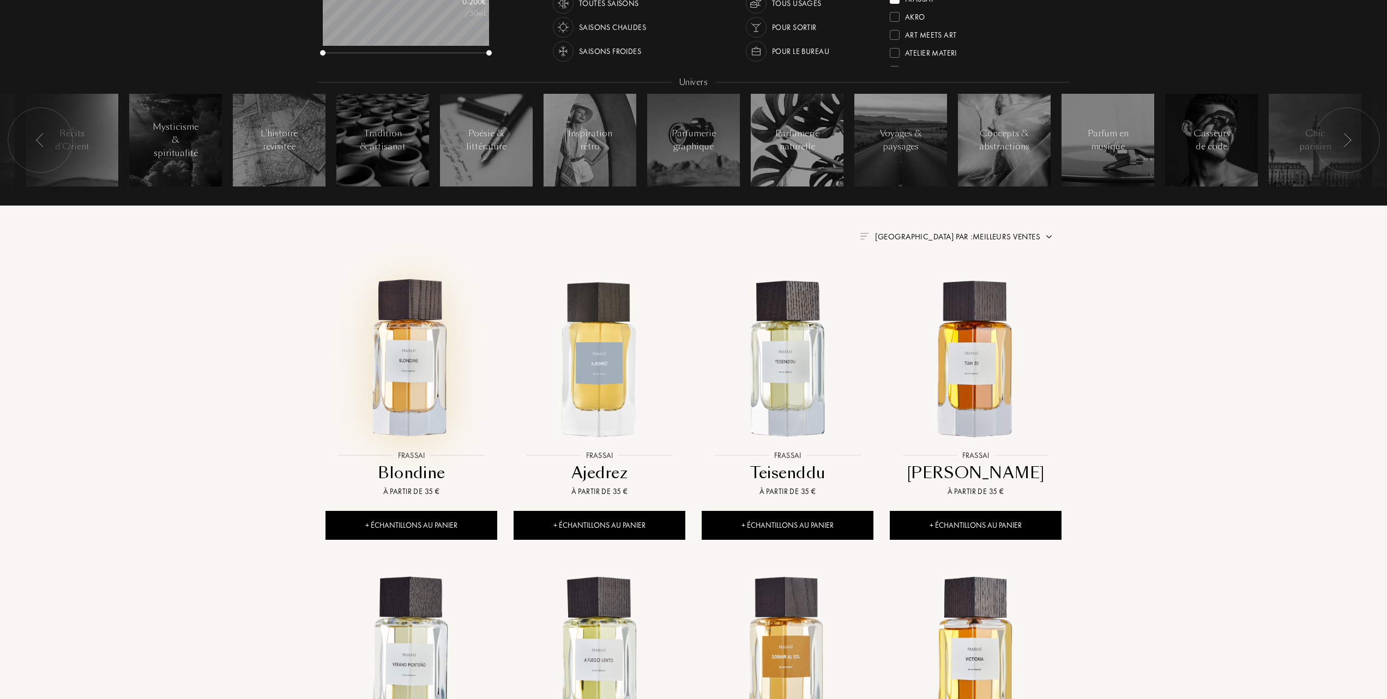
click at [410, 370] on img at bounding box center [411, 359] width 170 height 170
click at [783, 366] on img at bounding box center [788, 359] width 170 height 170
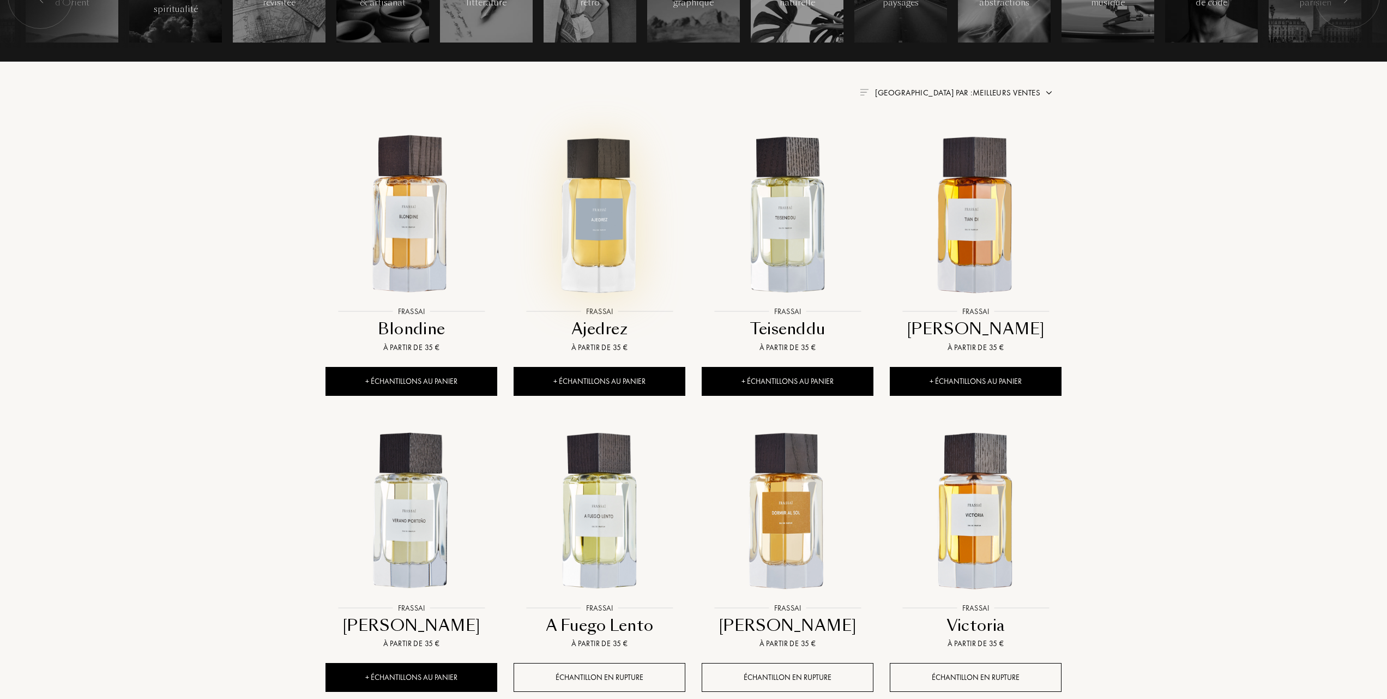
scroll to position [363, 0]
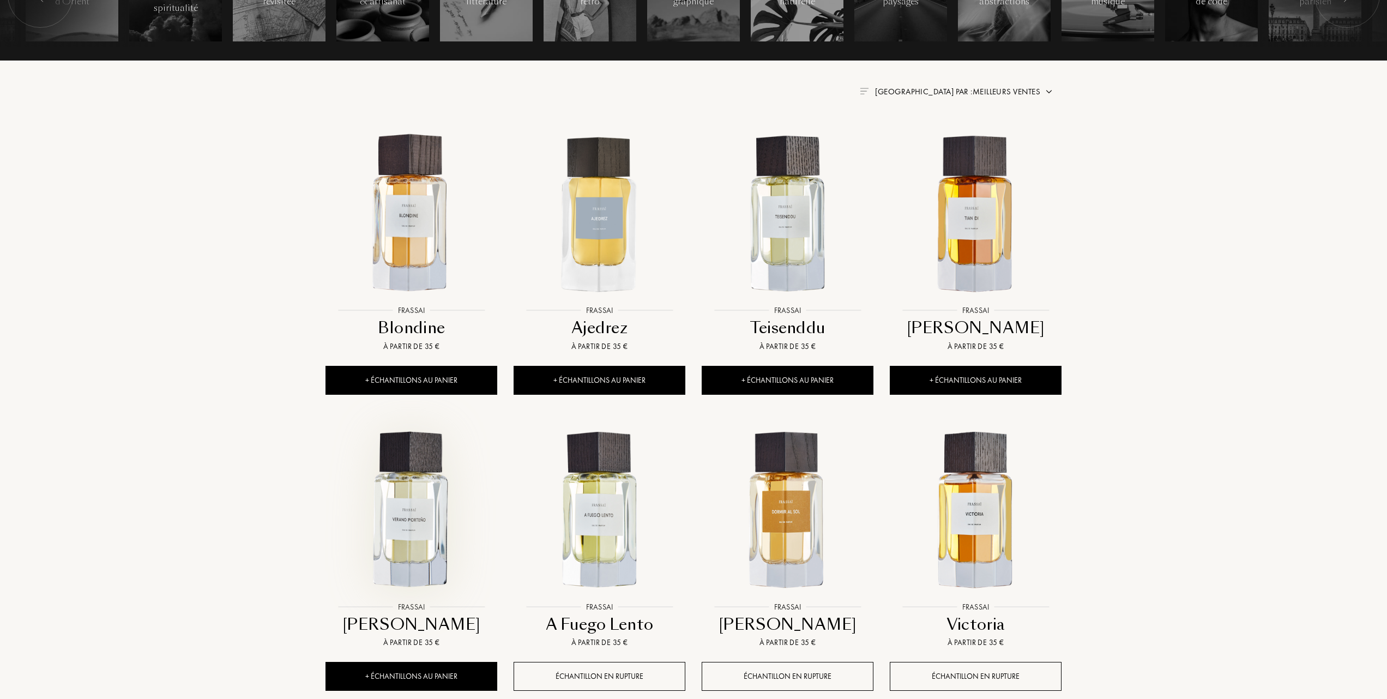
click at [414, 519] on img at bounding box center [411, 511] width 170 height 170
click at [596, 517] on img at bounding box center [600, 511] width 170 height 170
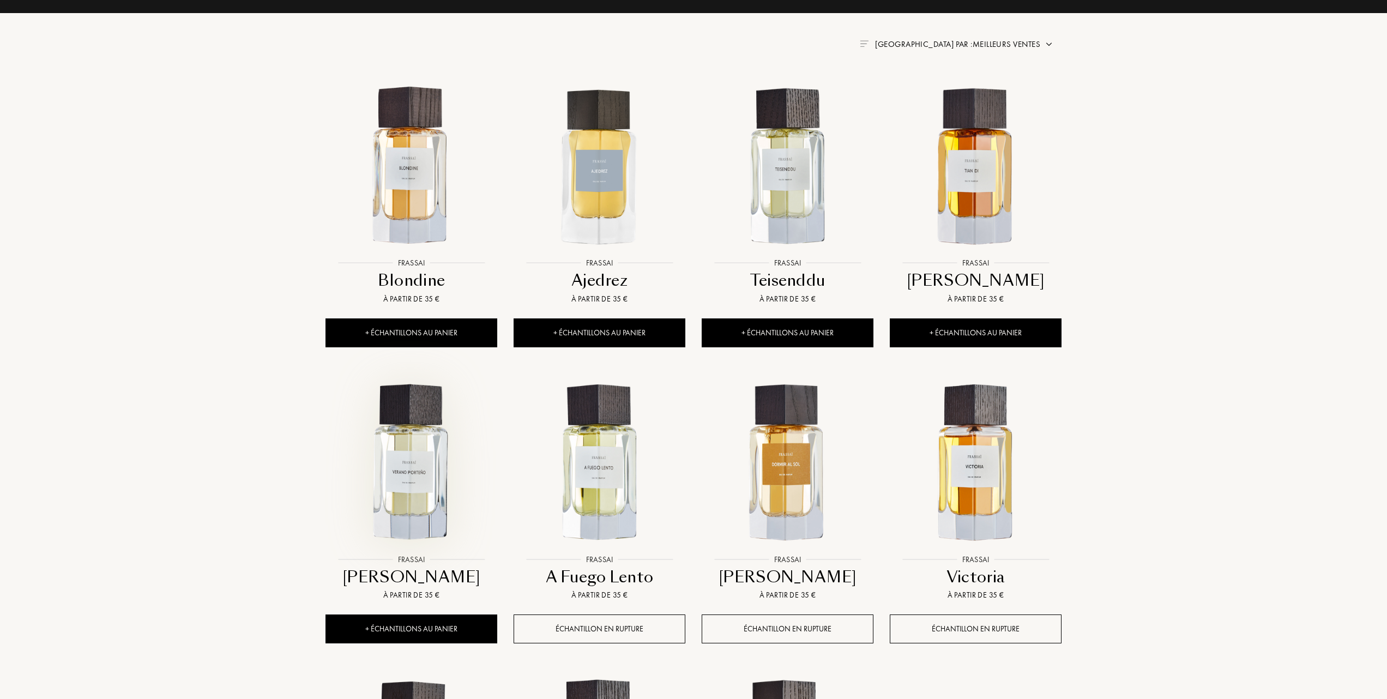
scroll to position [436, 0]
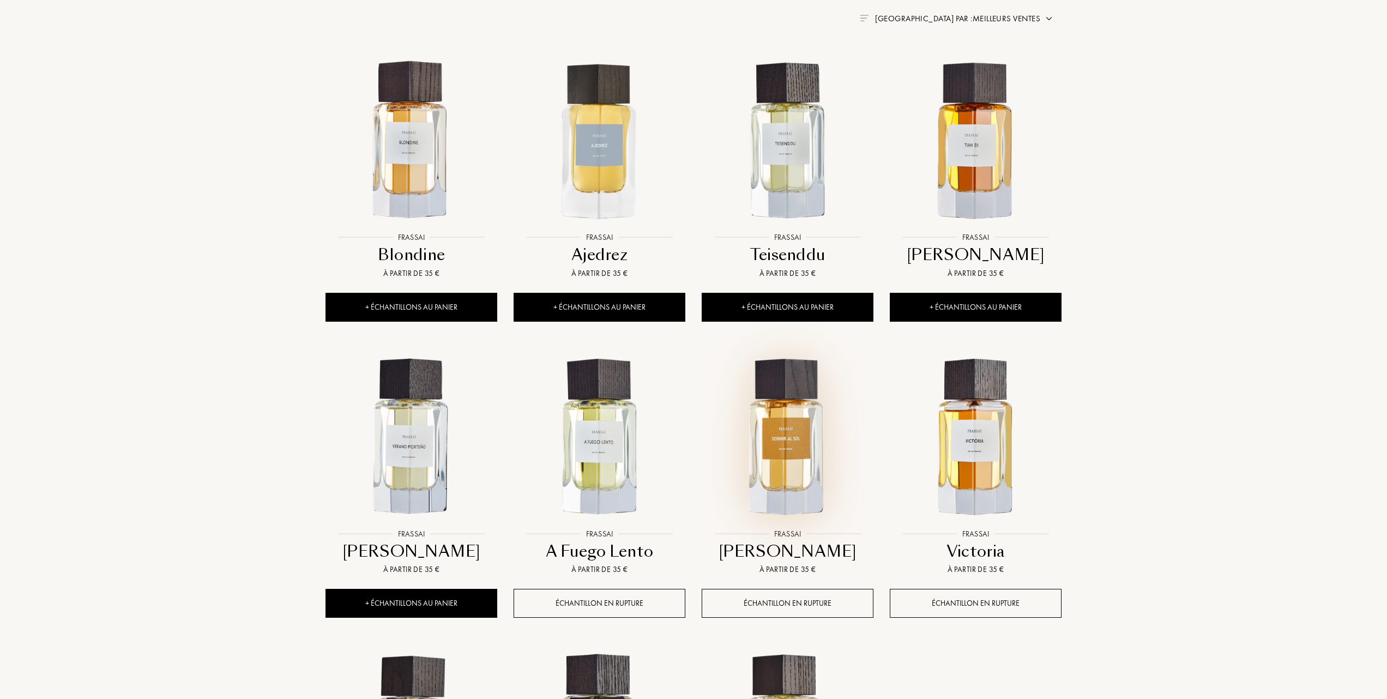
click at [789, 452] on img at bounding box center [788, 438] width 170 height 170
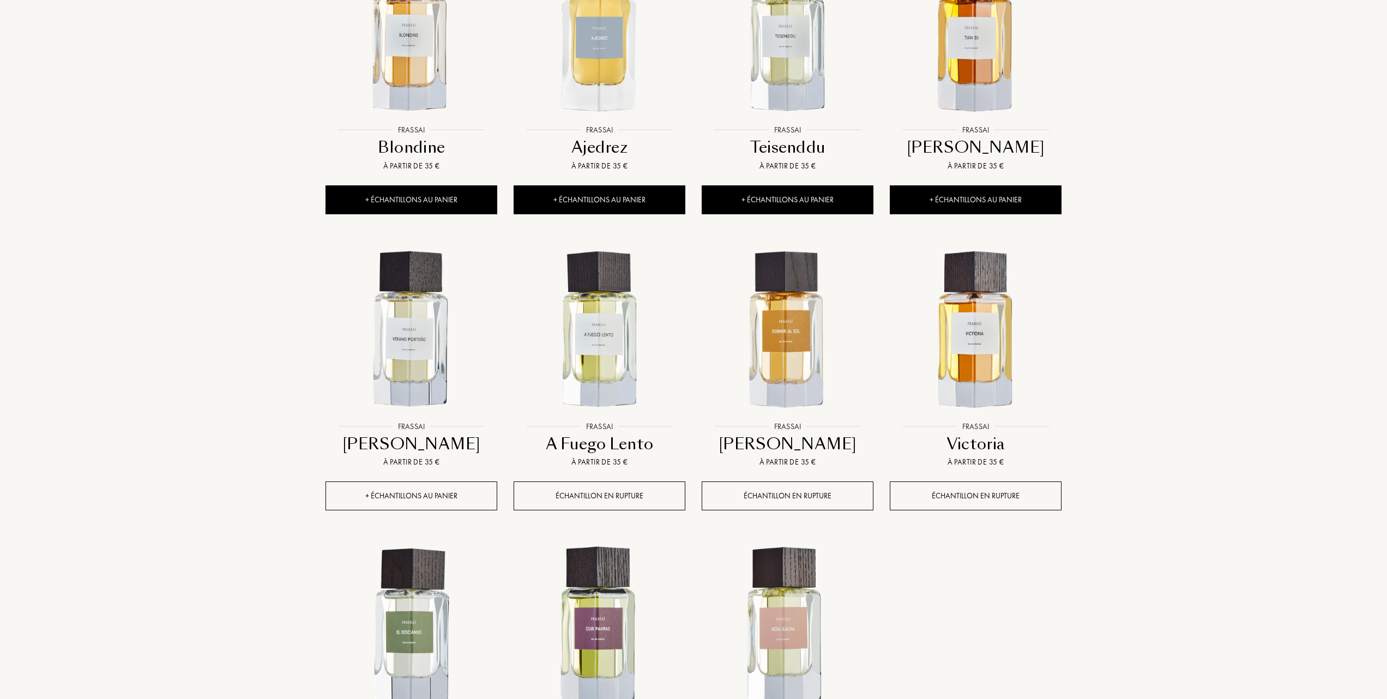
scroll to position [581, 0]
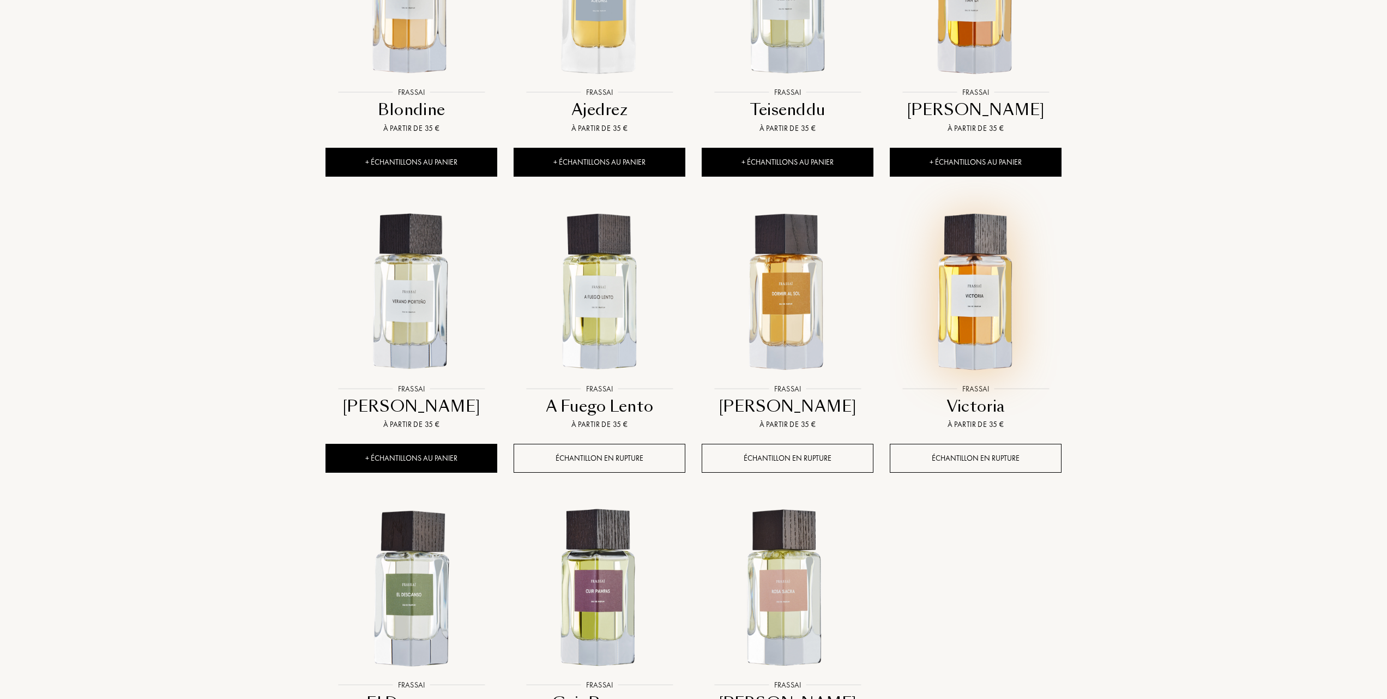
click at [979, 316] on img at bounding box center [976, 293] width 170 height 170
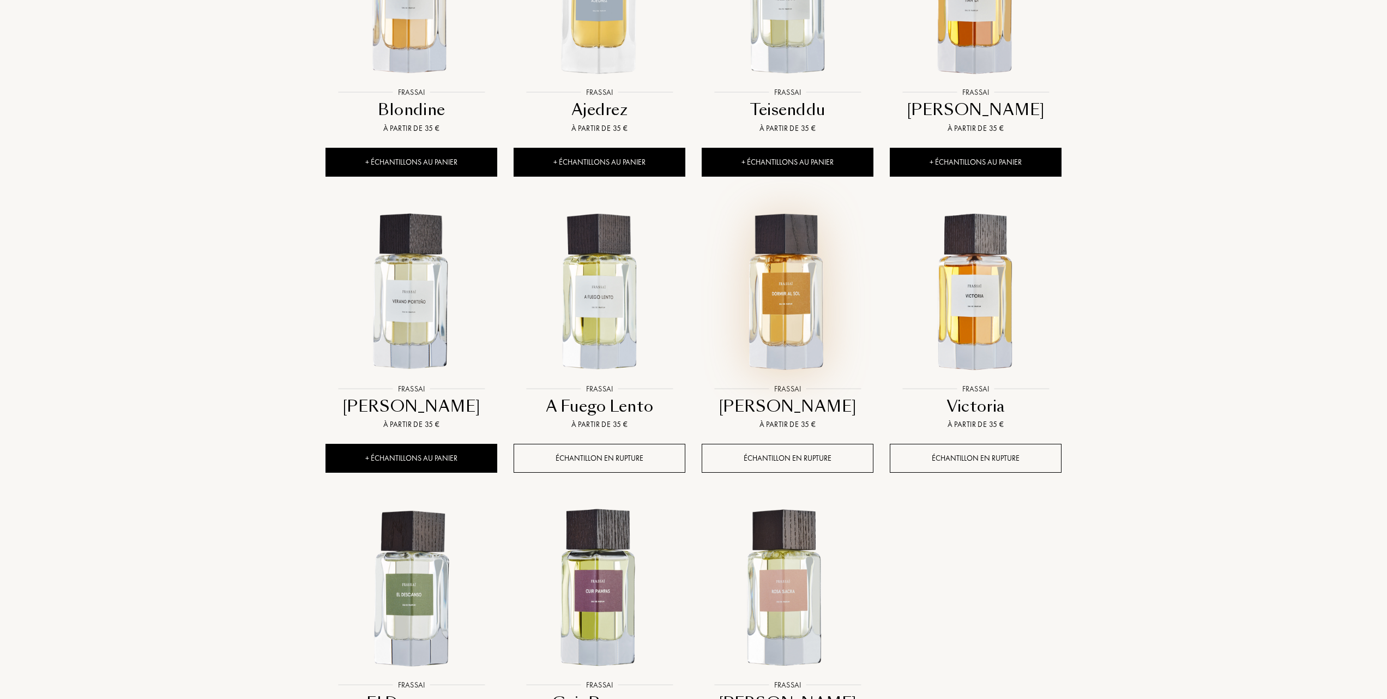
click at [777, 303] on img at bounding box center [788, 293] width 170 height 170
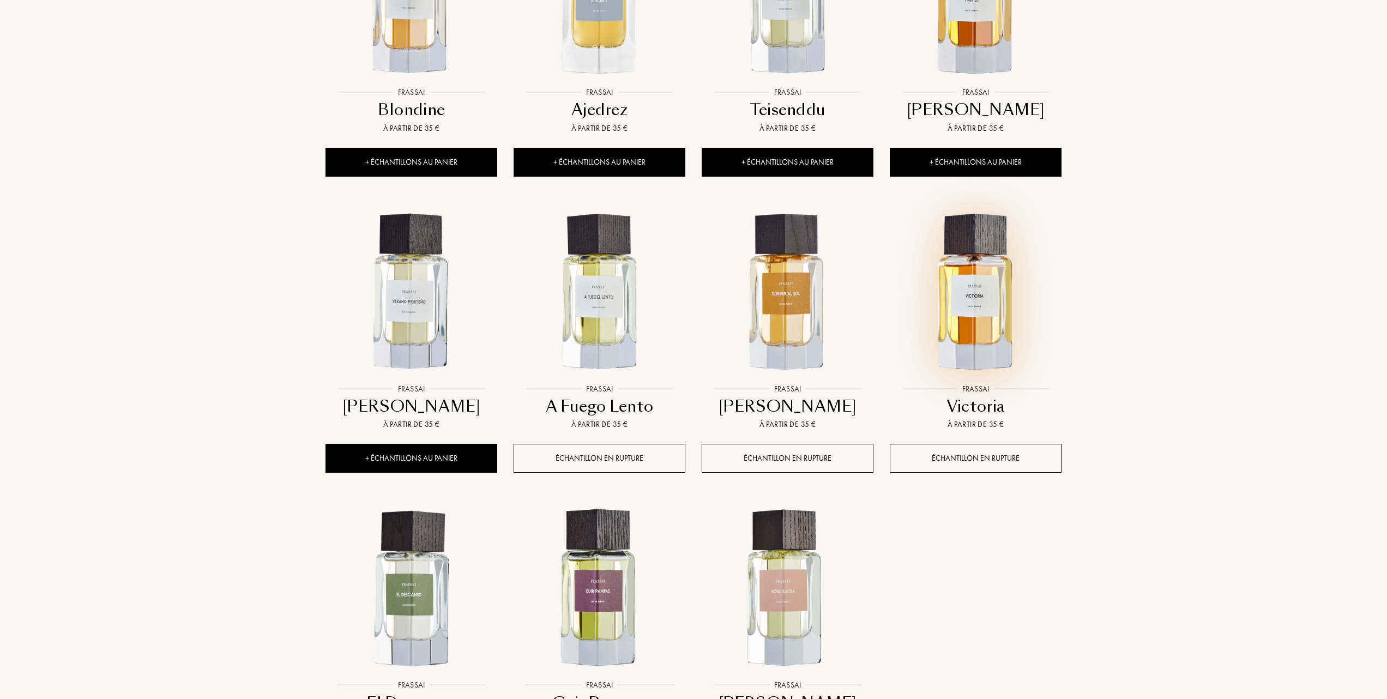
click at [971, 313] on img at bounding box center [976, 293] width 170 height 170
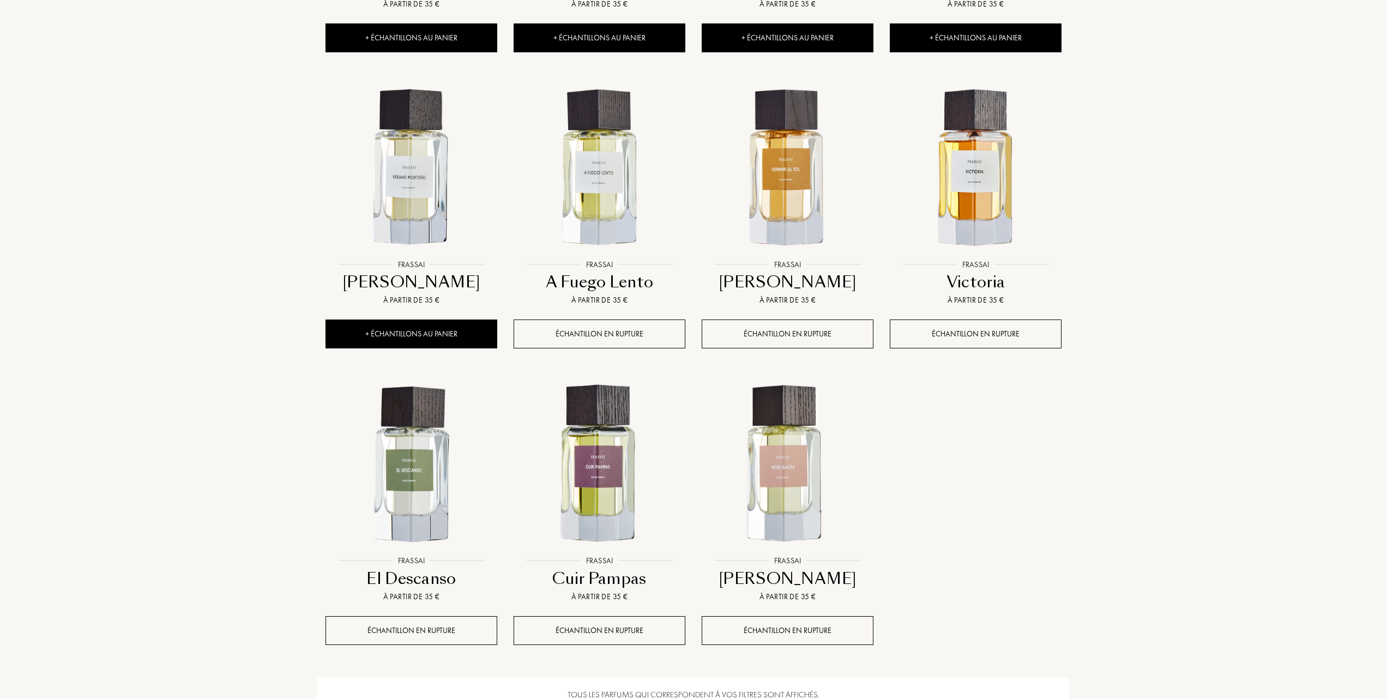
scroll to position [727, 0]
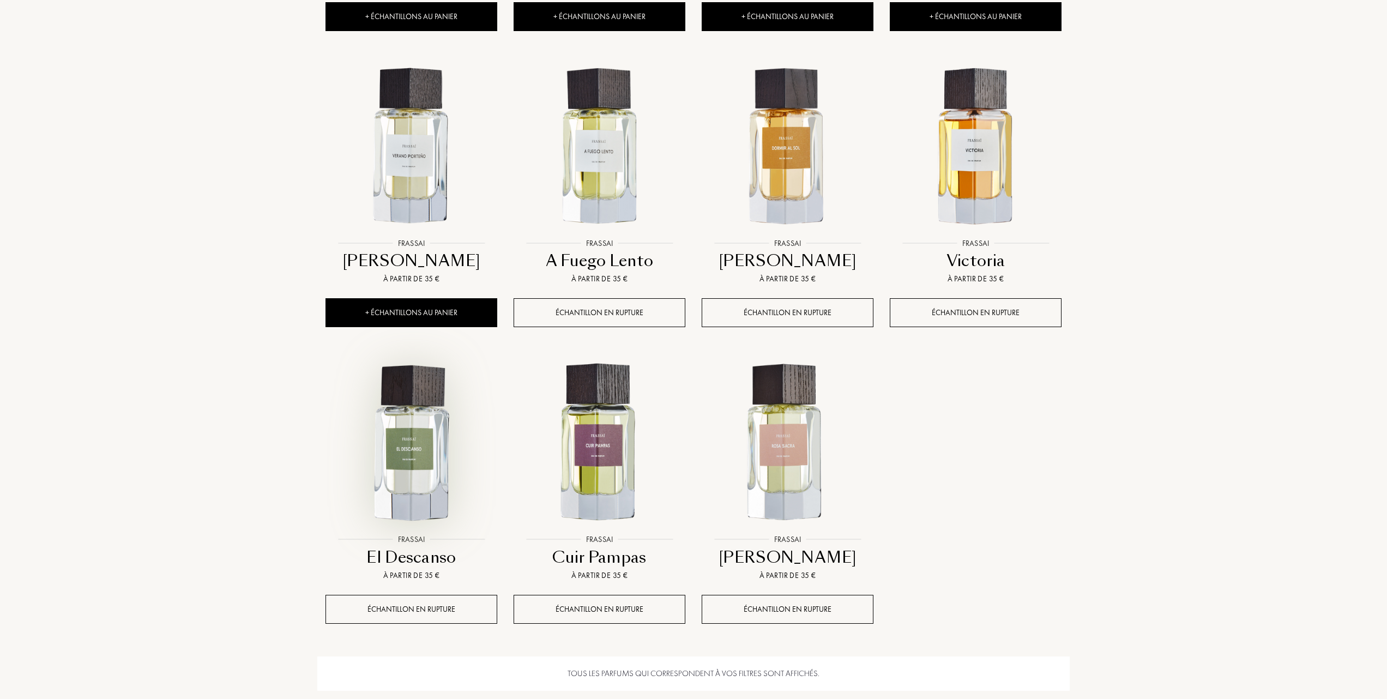
click at [417, 447] on img at bounding box center [411, 443] width 170 height 170
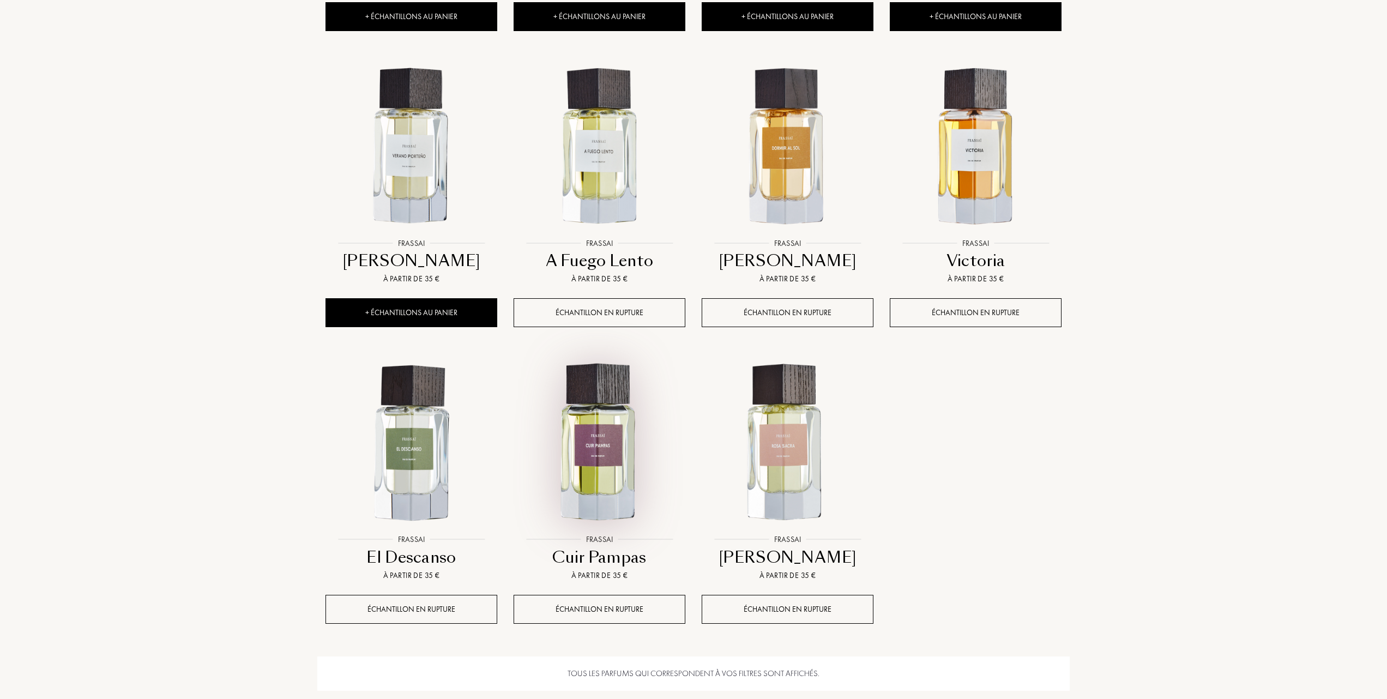
click at [613, 458] on img at bounding box center [600, 443] width 170 height 170
click at [786, 460] on img at bounding box center [788, 443] width 170 height 170
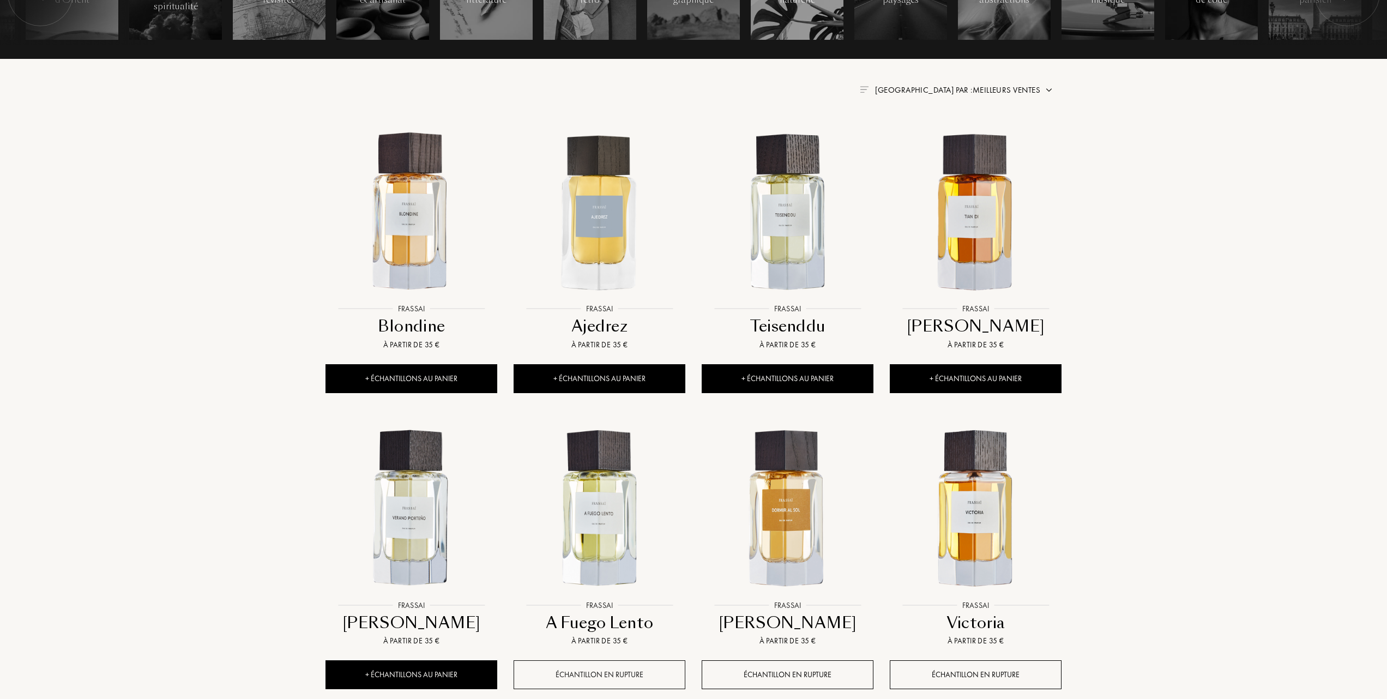
scroll to position [363, 0]
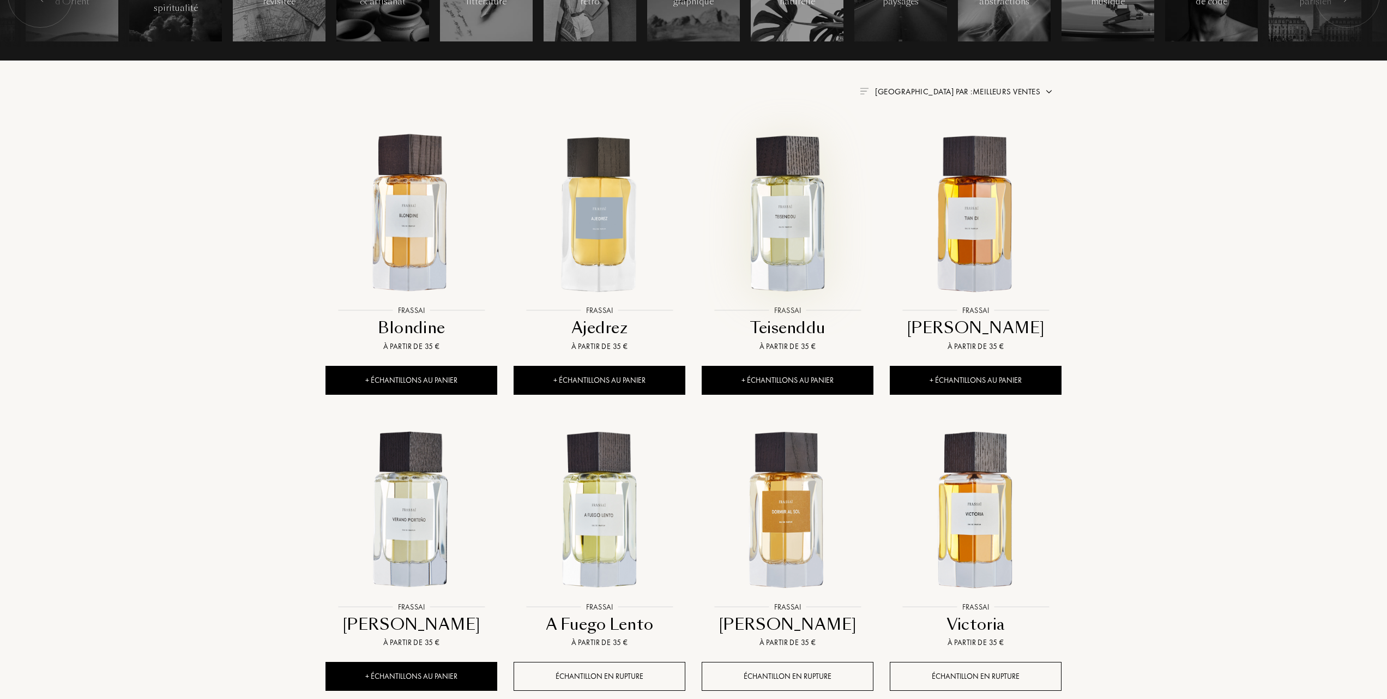
click at [801, 232] on img at bounding box center [788, 214] width 170 height 170
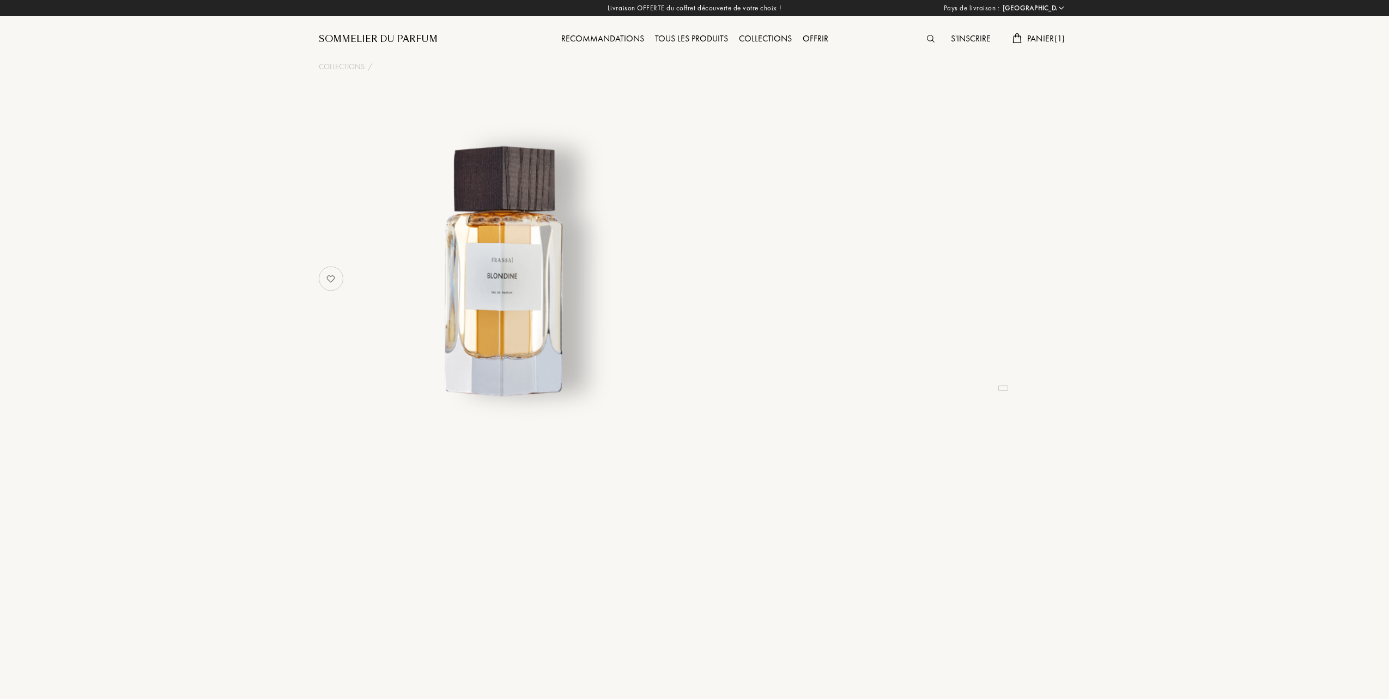
select select "FR"
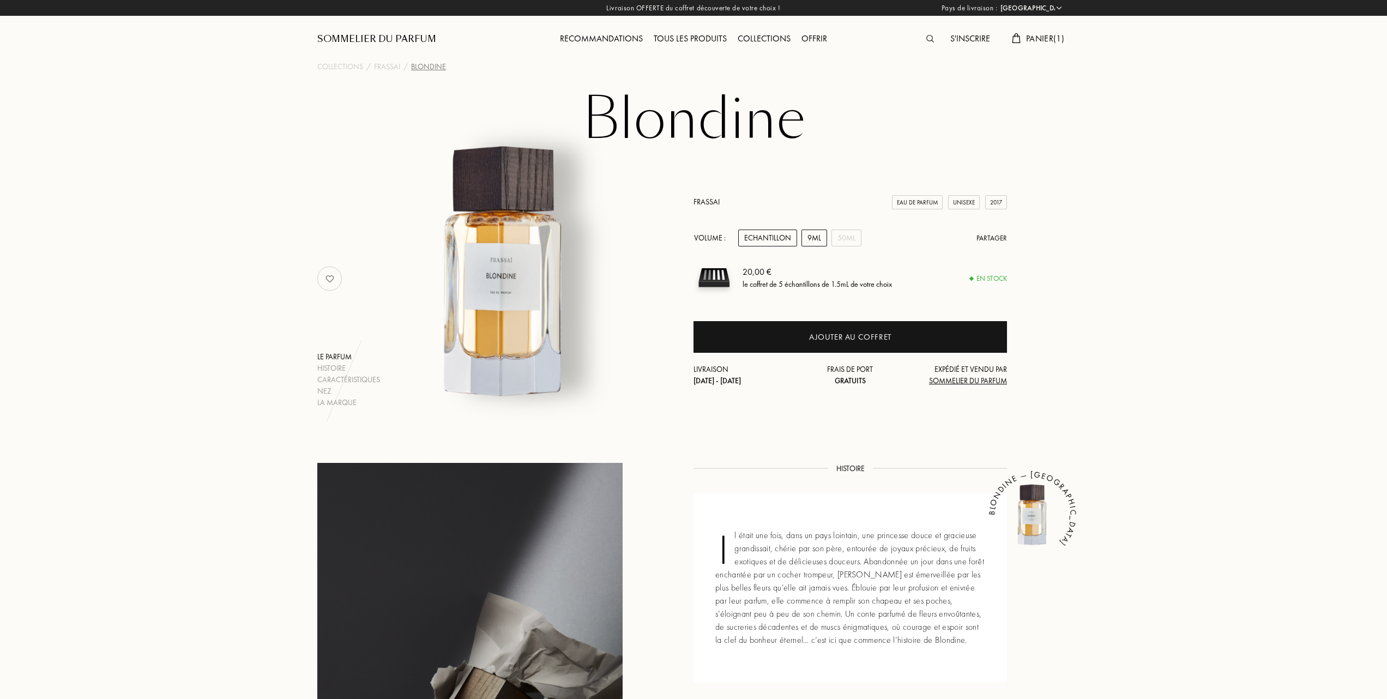
click at [815, 237] on div "9mL" at bounding box center [814, 237] width 26 height 17
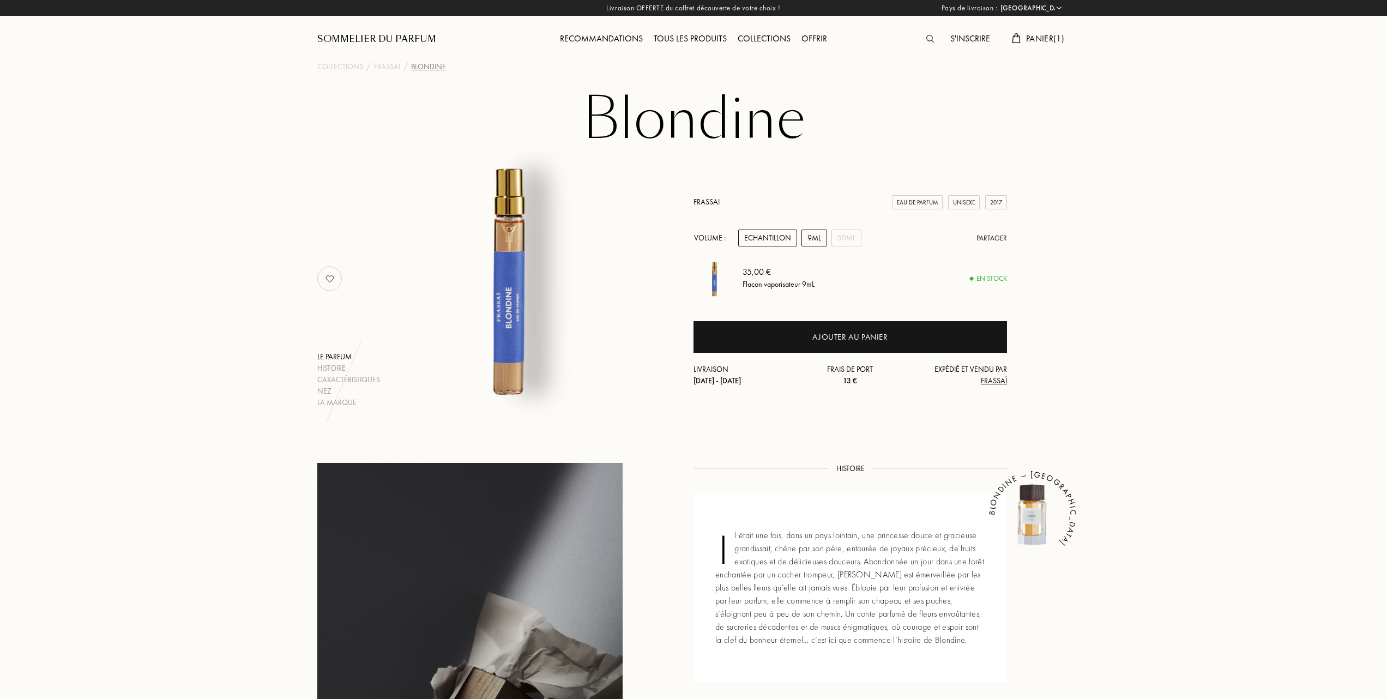
click at [767, 238] on div "Echantillon" at bounding box center [767, 237] width 59 height 17
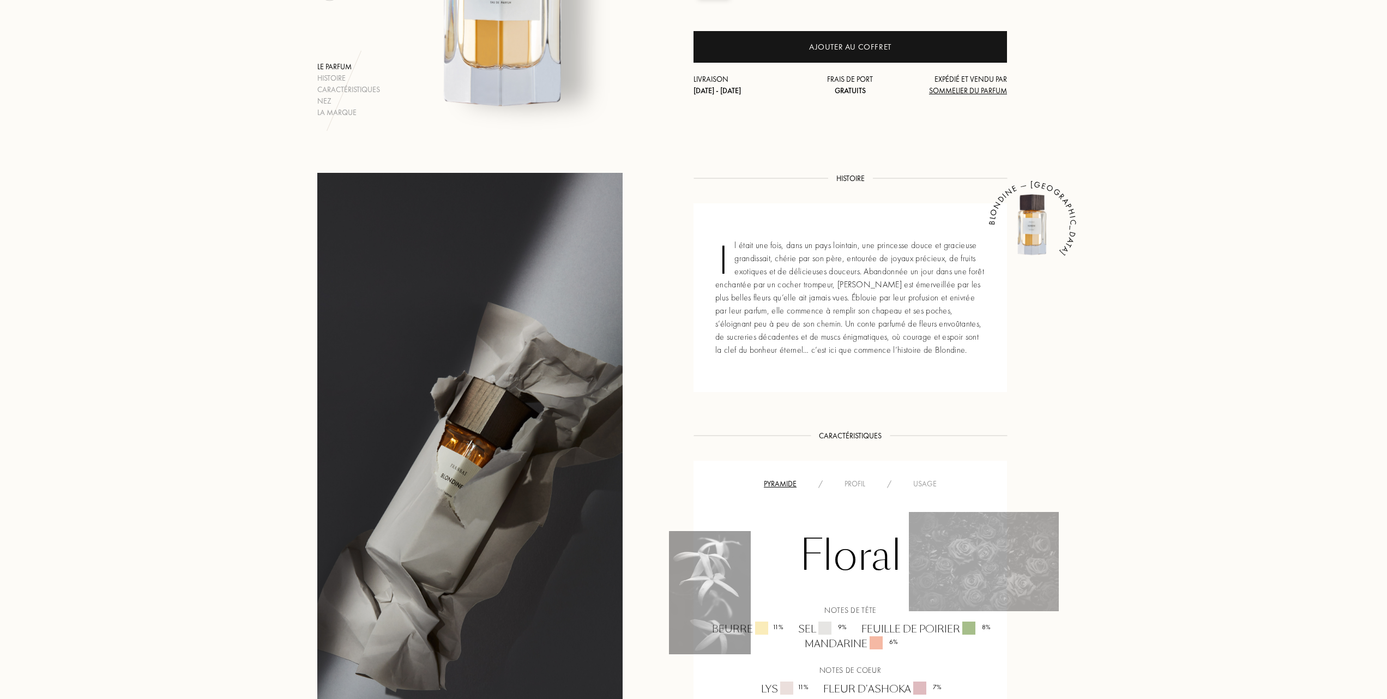
scroll to position [290, 0]
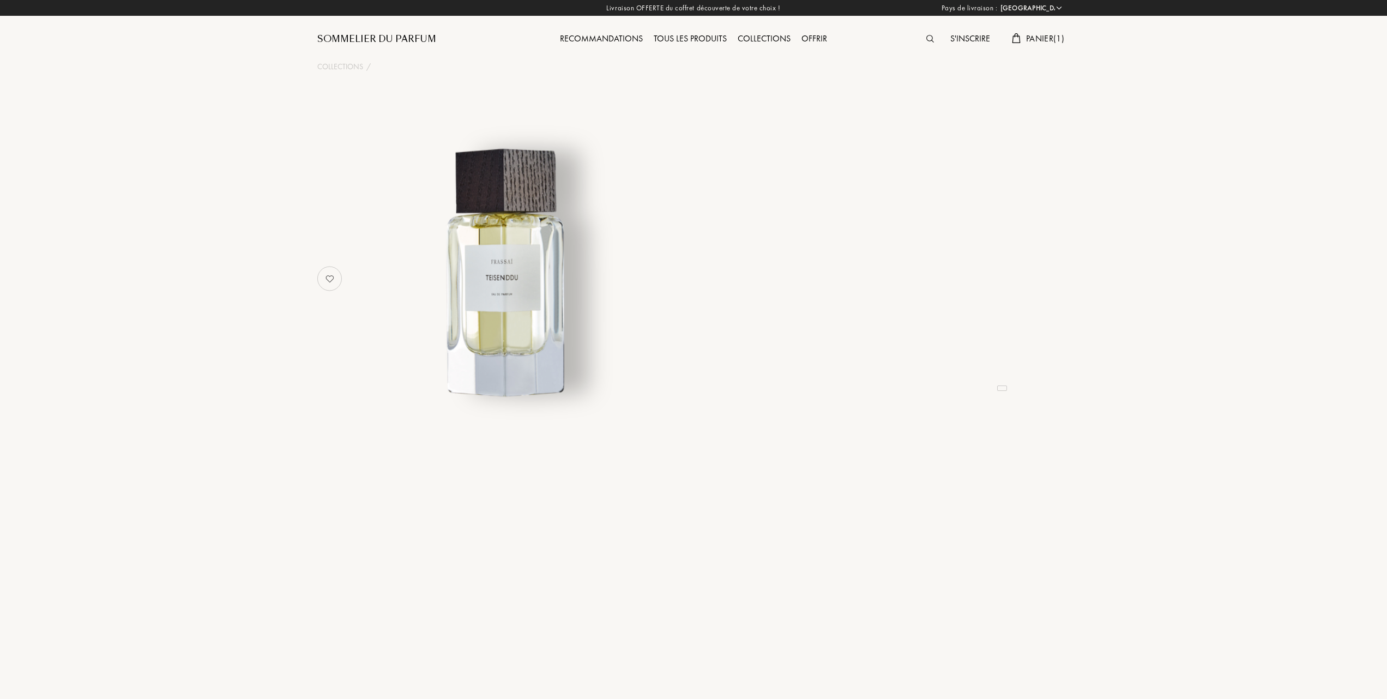
select select "FR"
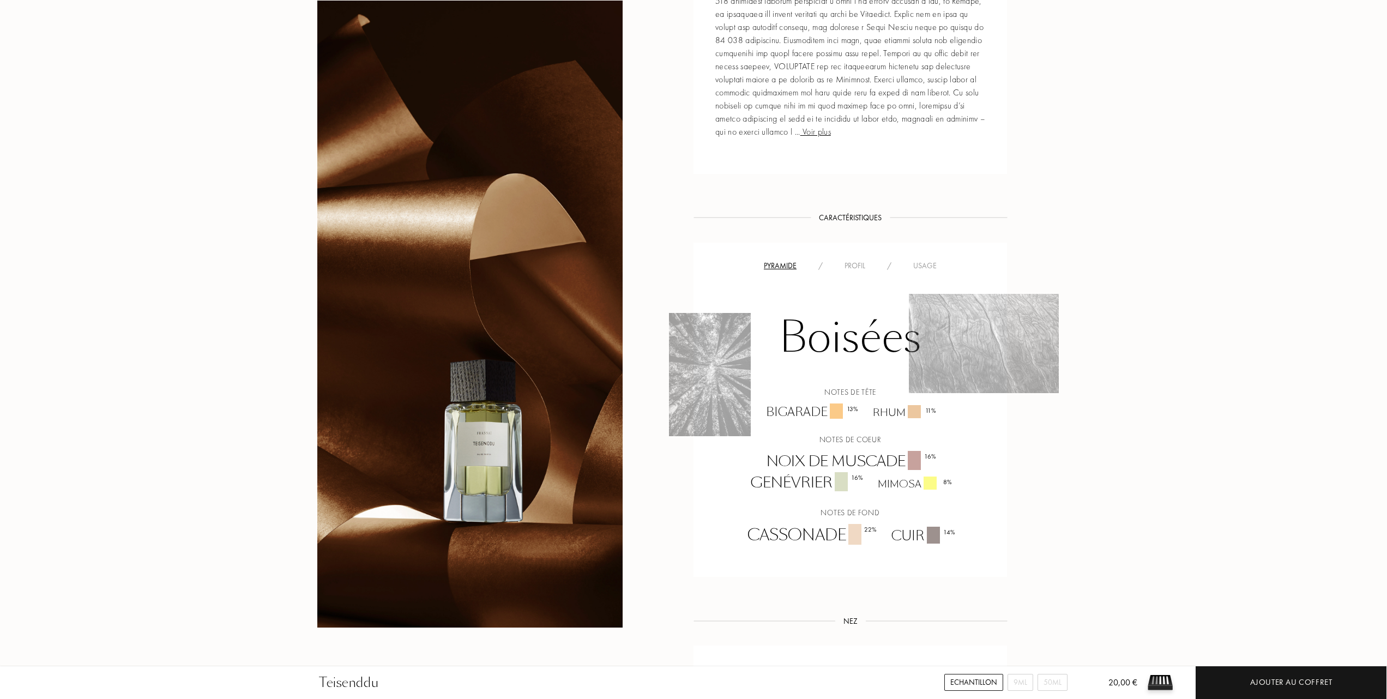
scroll to position [654, 0]
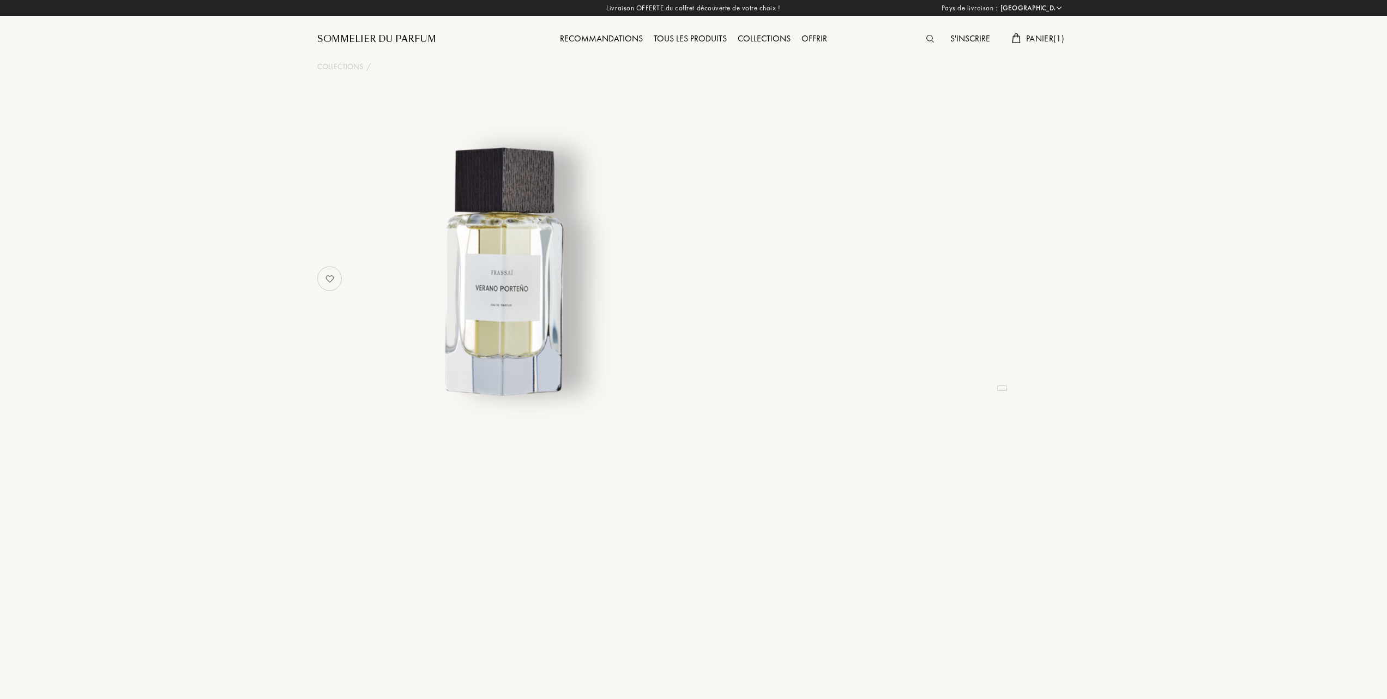
select select "FR"
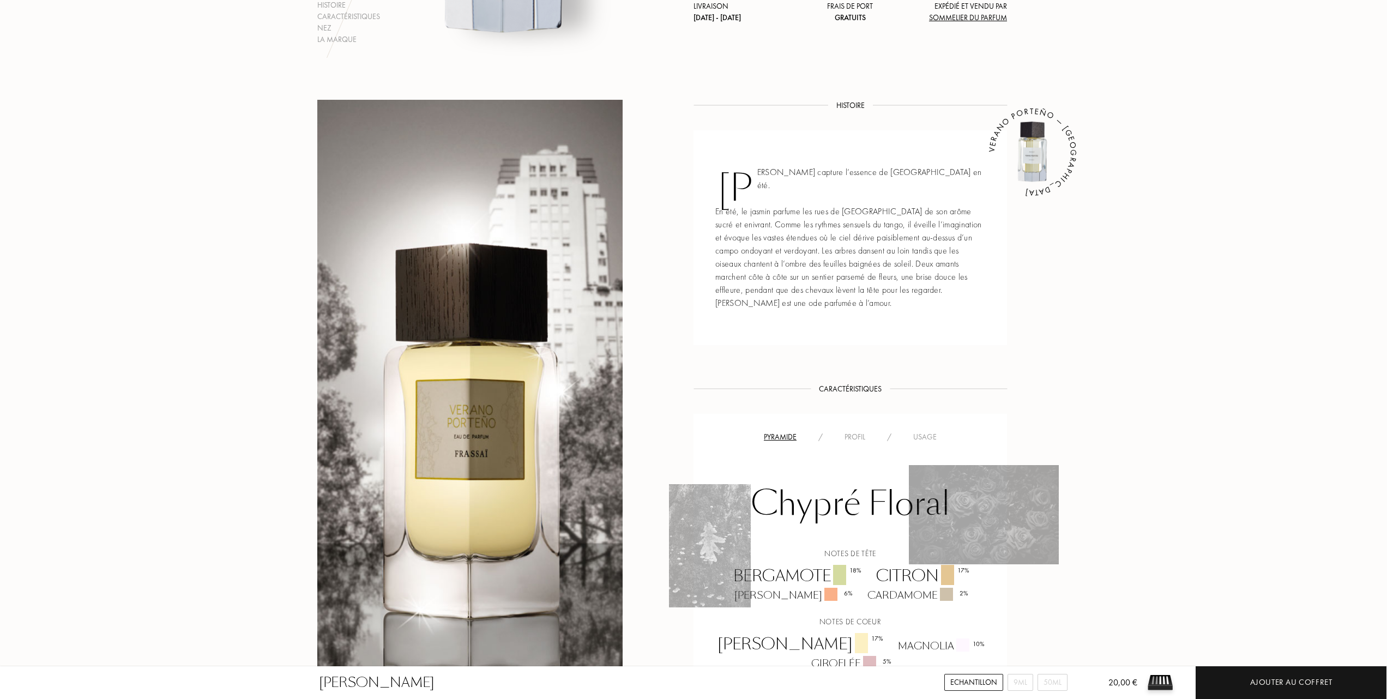
scroll to position [436, 0]
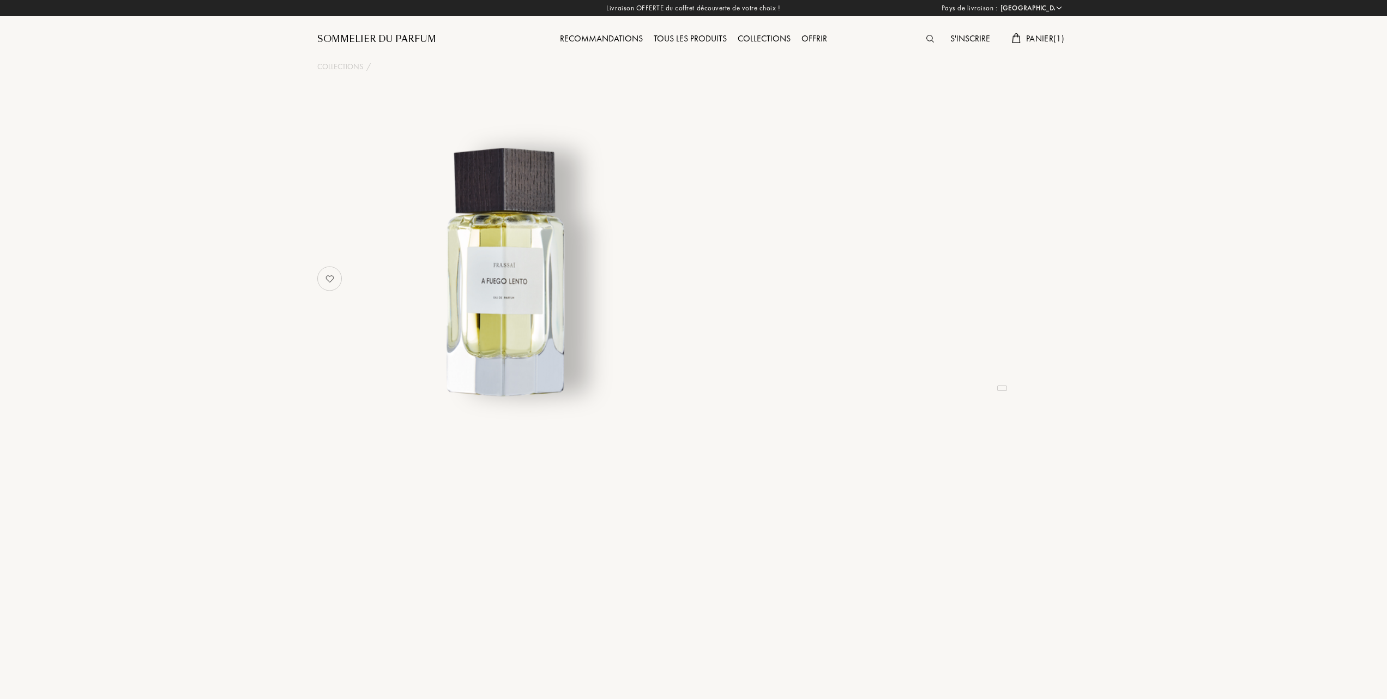
select select "FR"
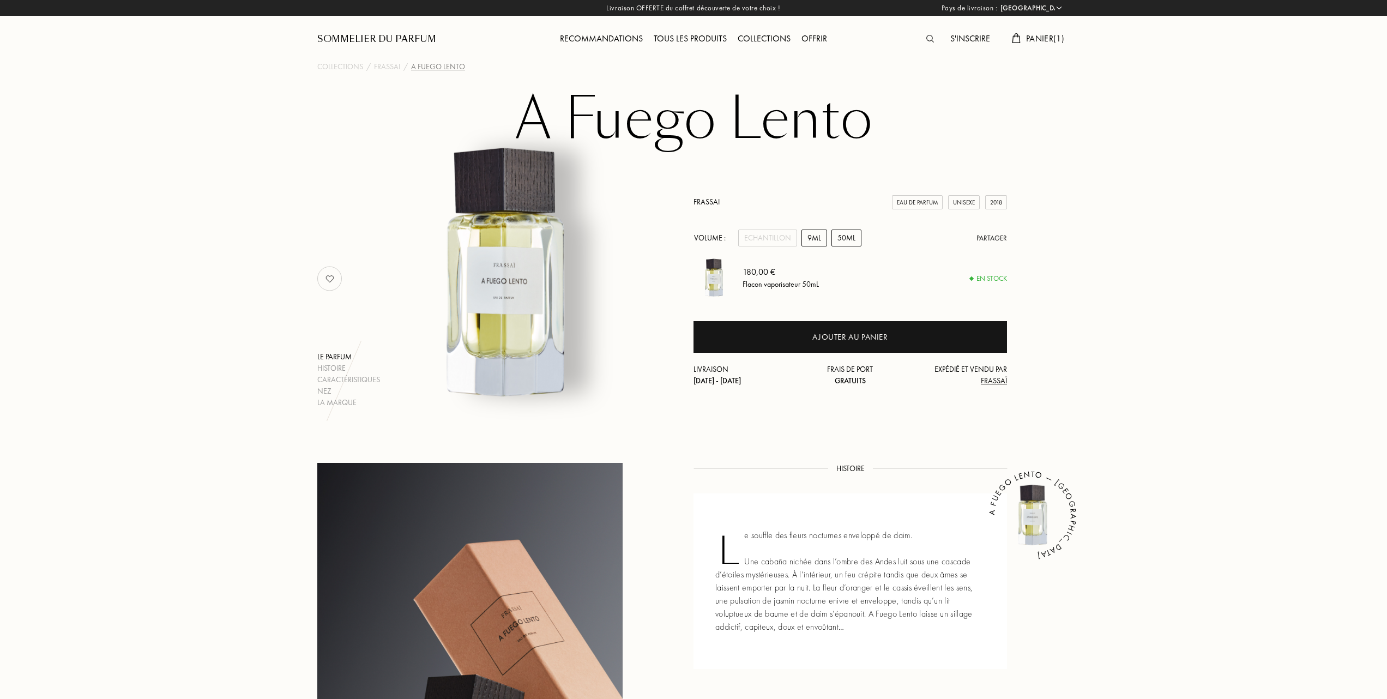
click at [805, 234] on div "9mL" at bounding box center [814, 237] width 26 height 17
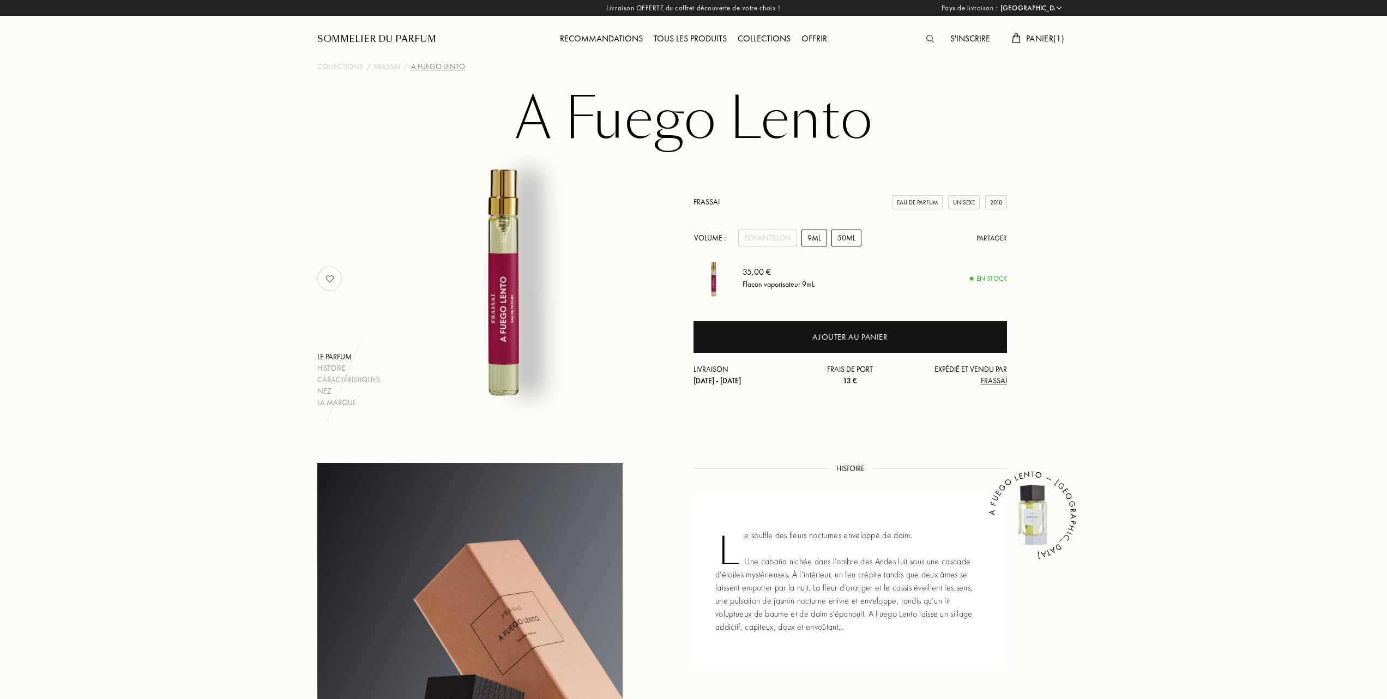
click at [844, 234] on div "50mL" at bounding box center [846, 237] width 30 height 17
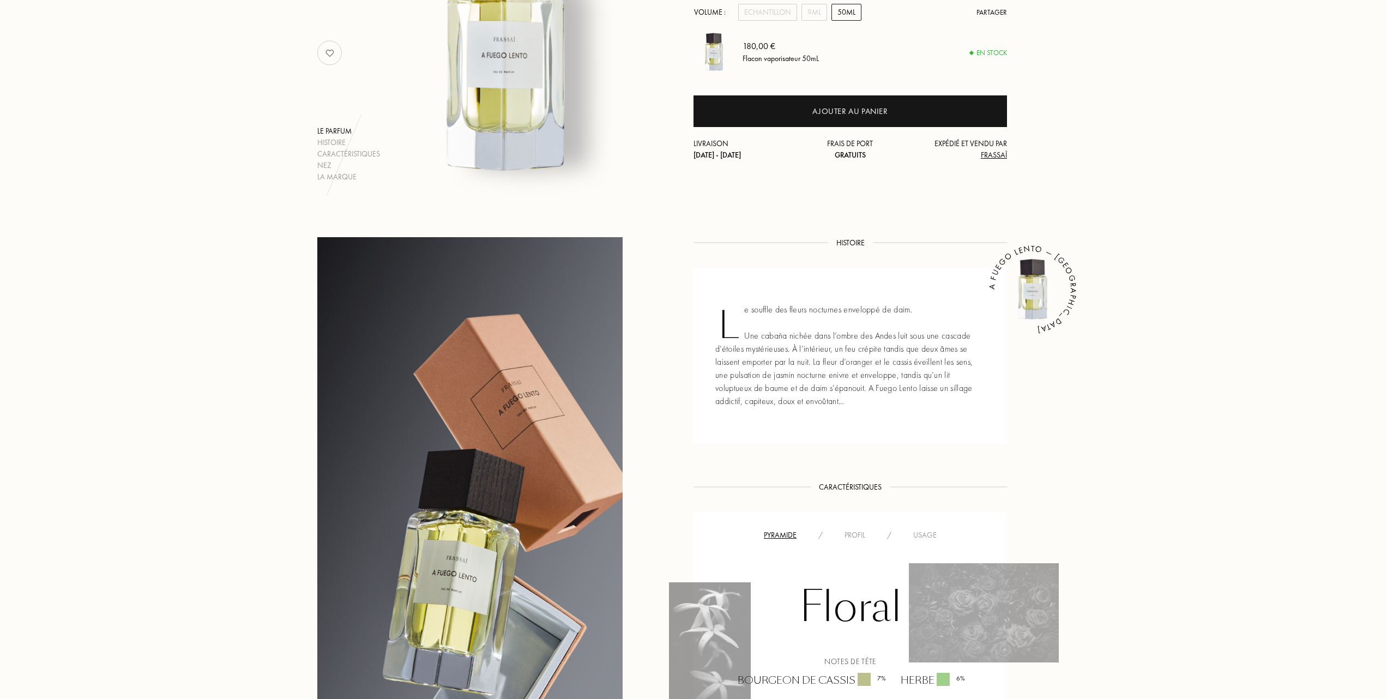
scroll to position [218, 0]
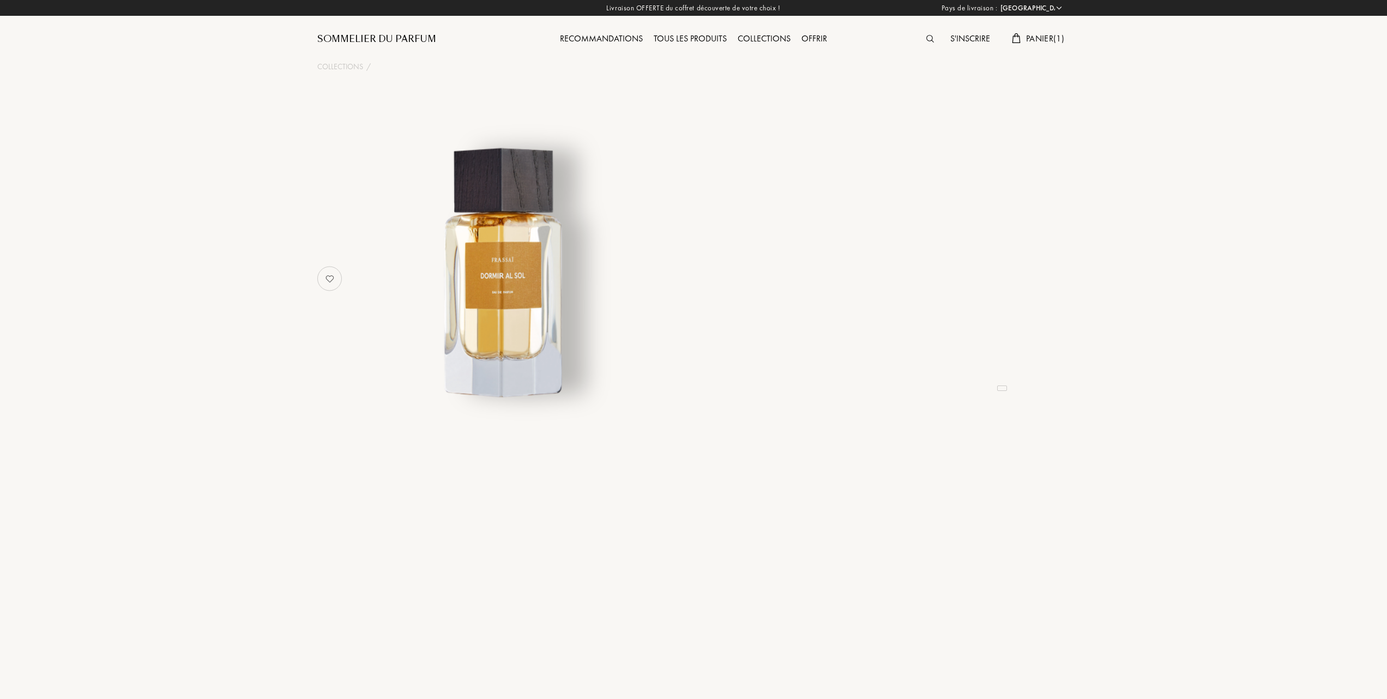
select select "FR"
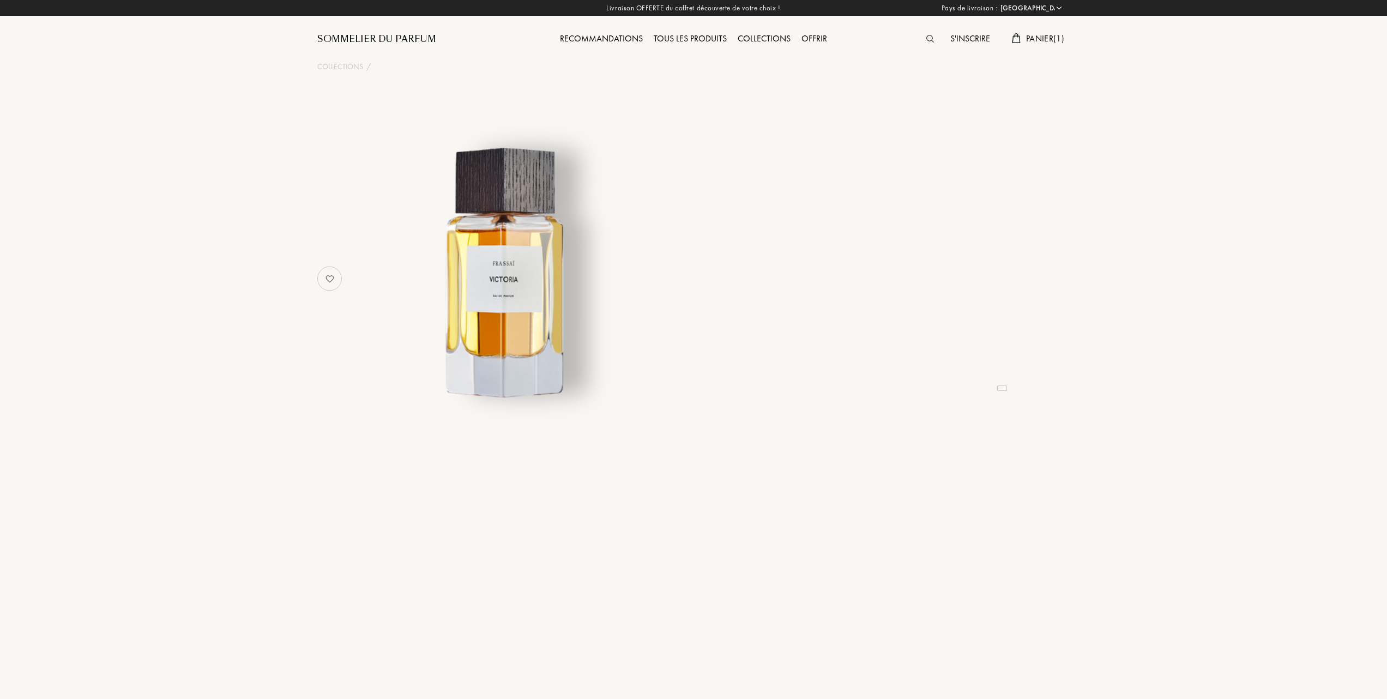
select select "FR"
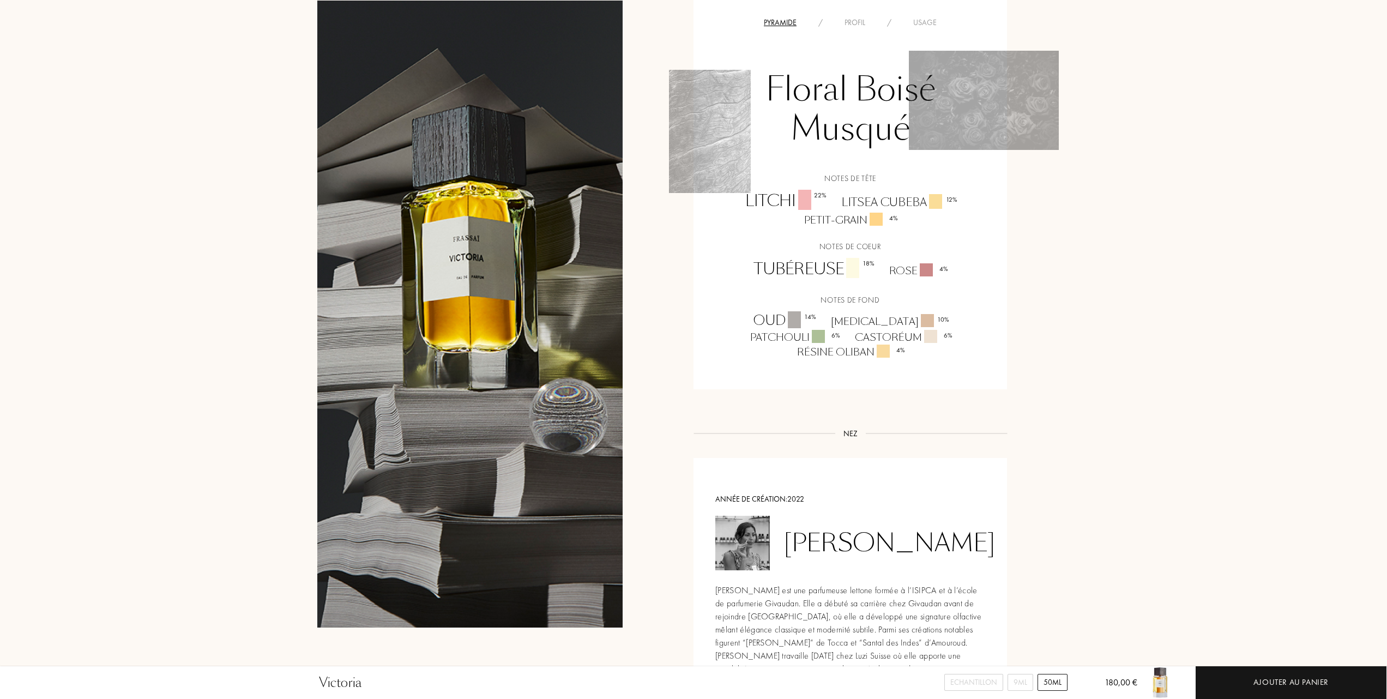
scroll to position [872, 0]
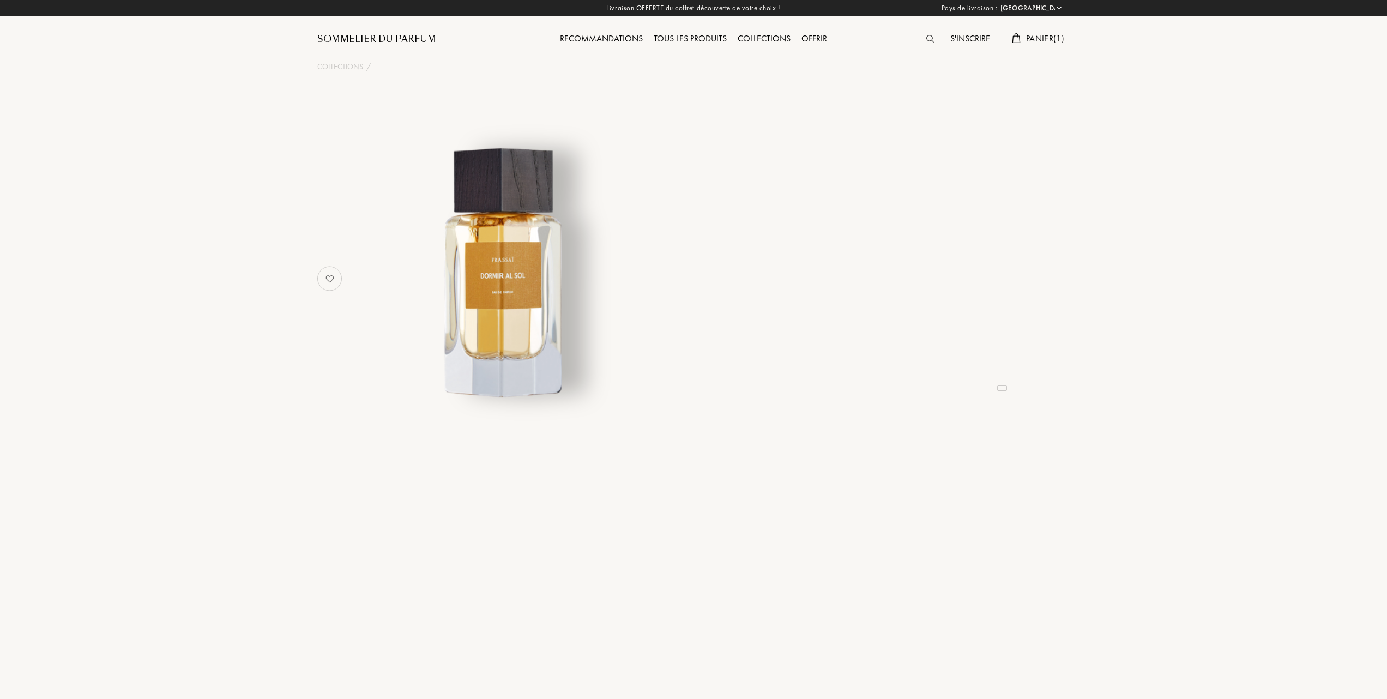
select select "FR"
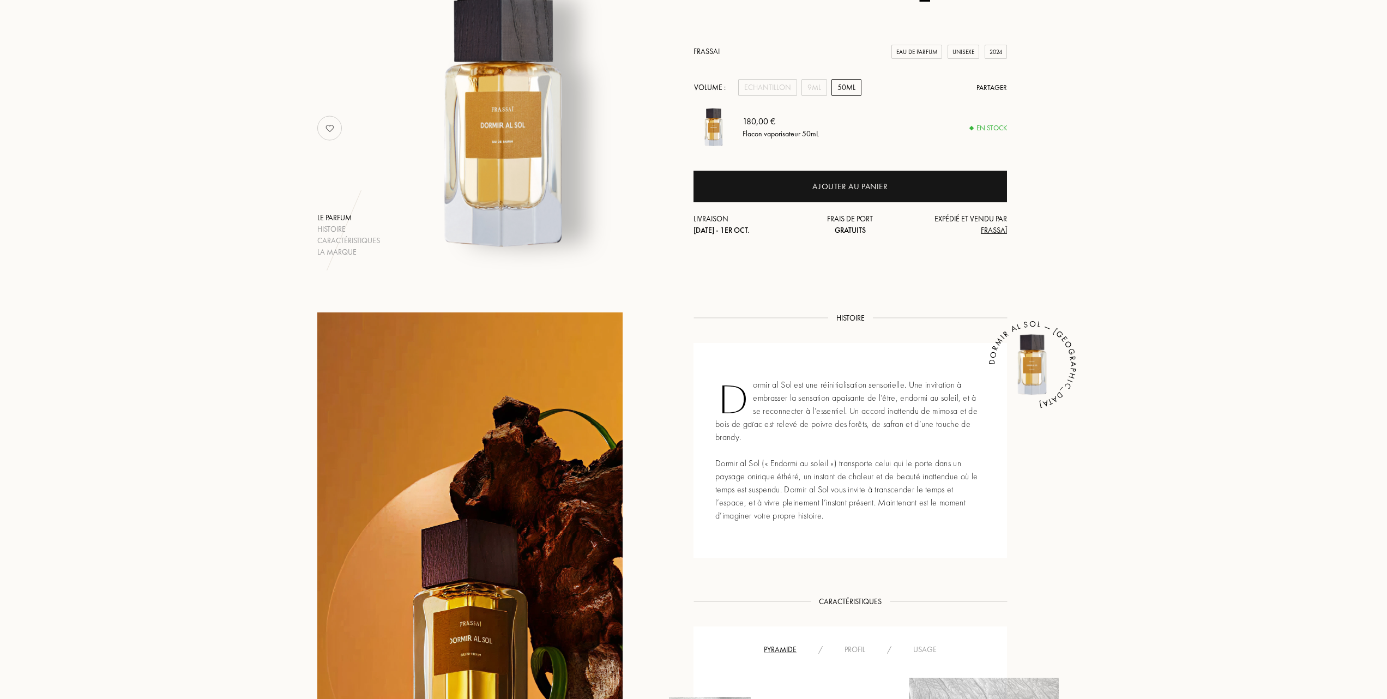
scroll to position [145, 0]
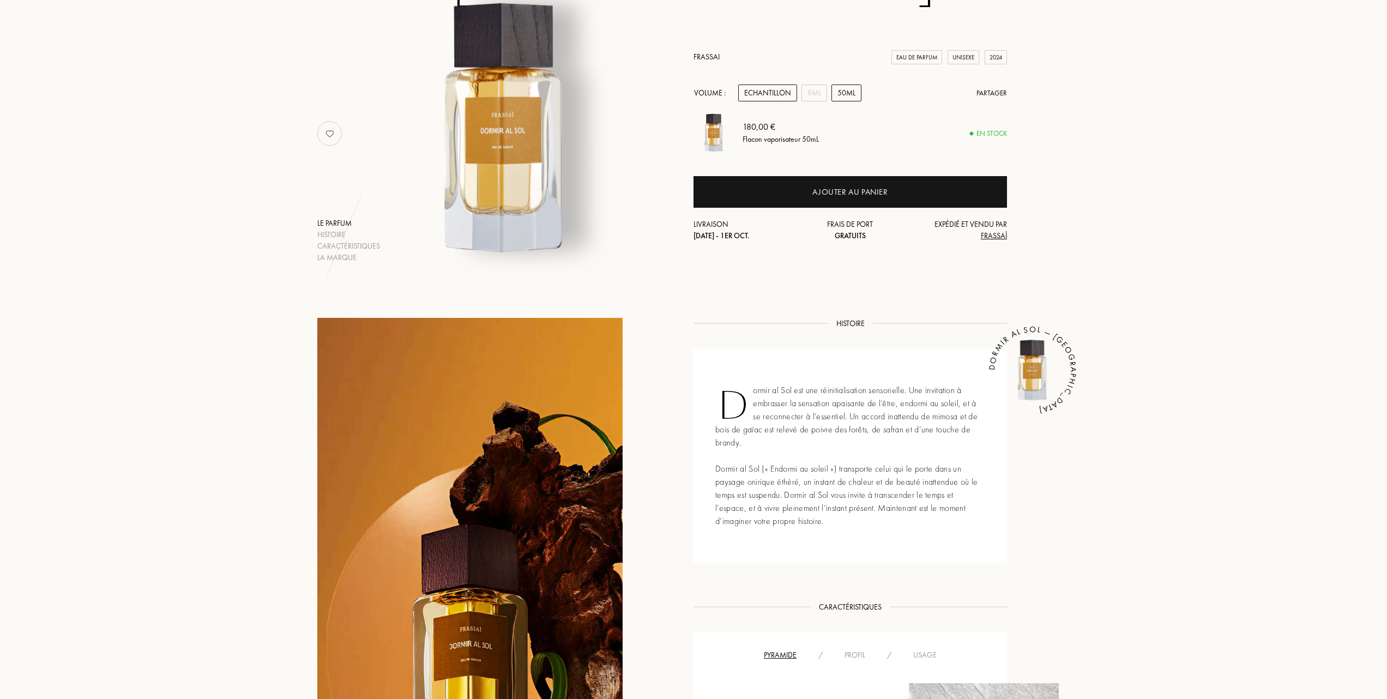
click at [765, 93] on div "Echantillon" at bounding box center [767, 92] width 59 height 17
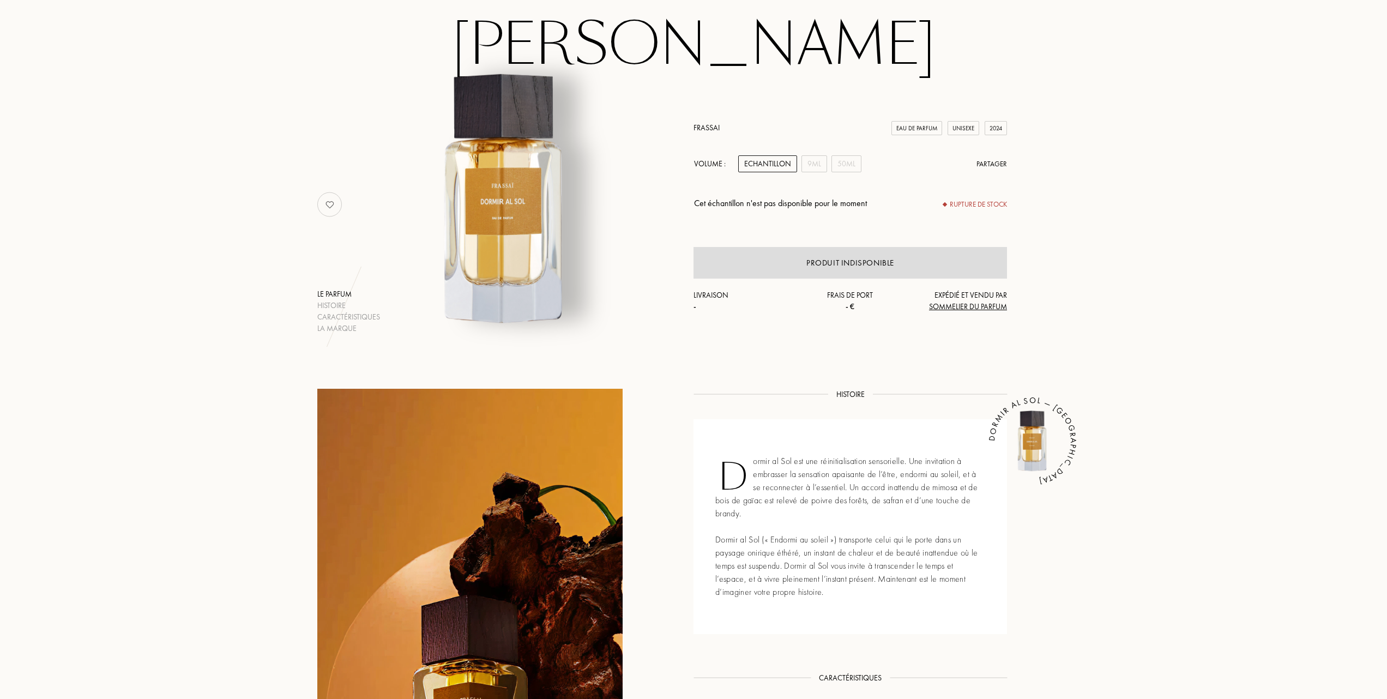
scroll to position [72, 0]
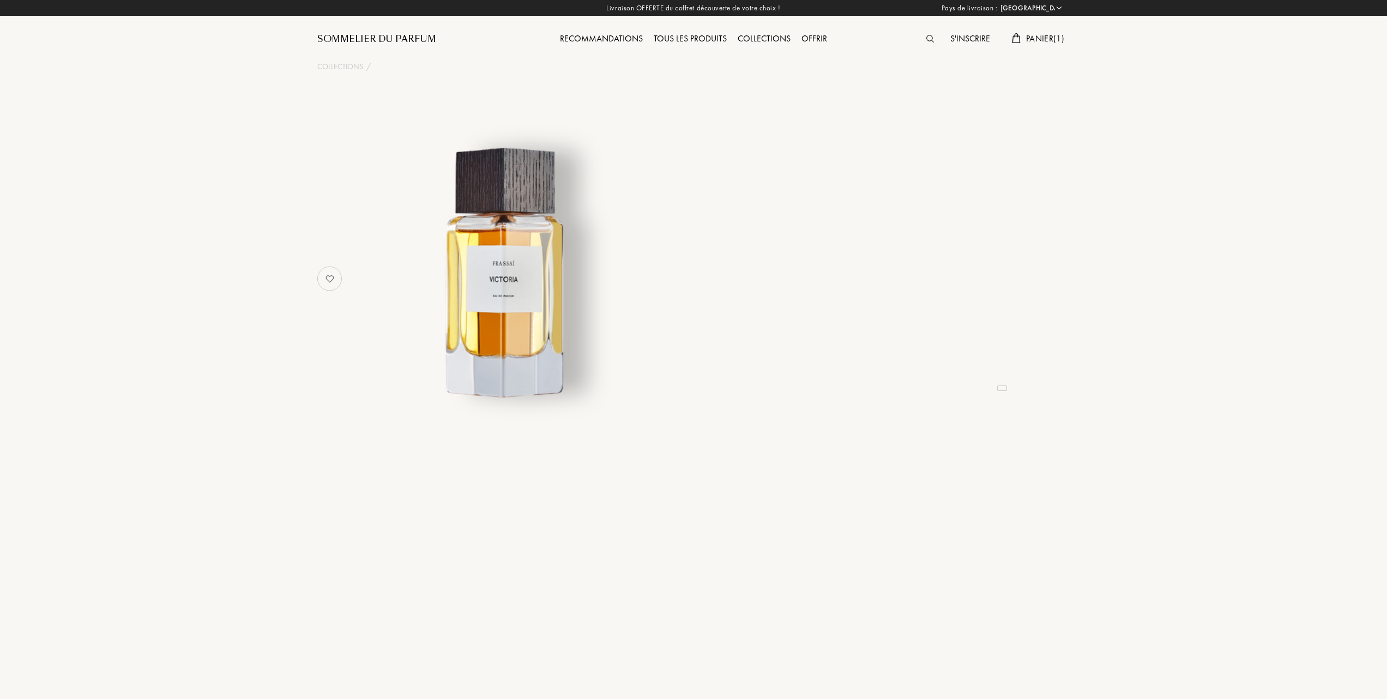
select select "FR"
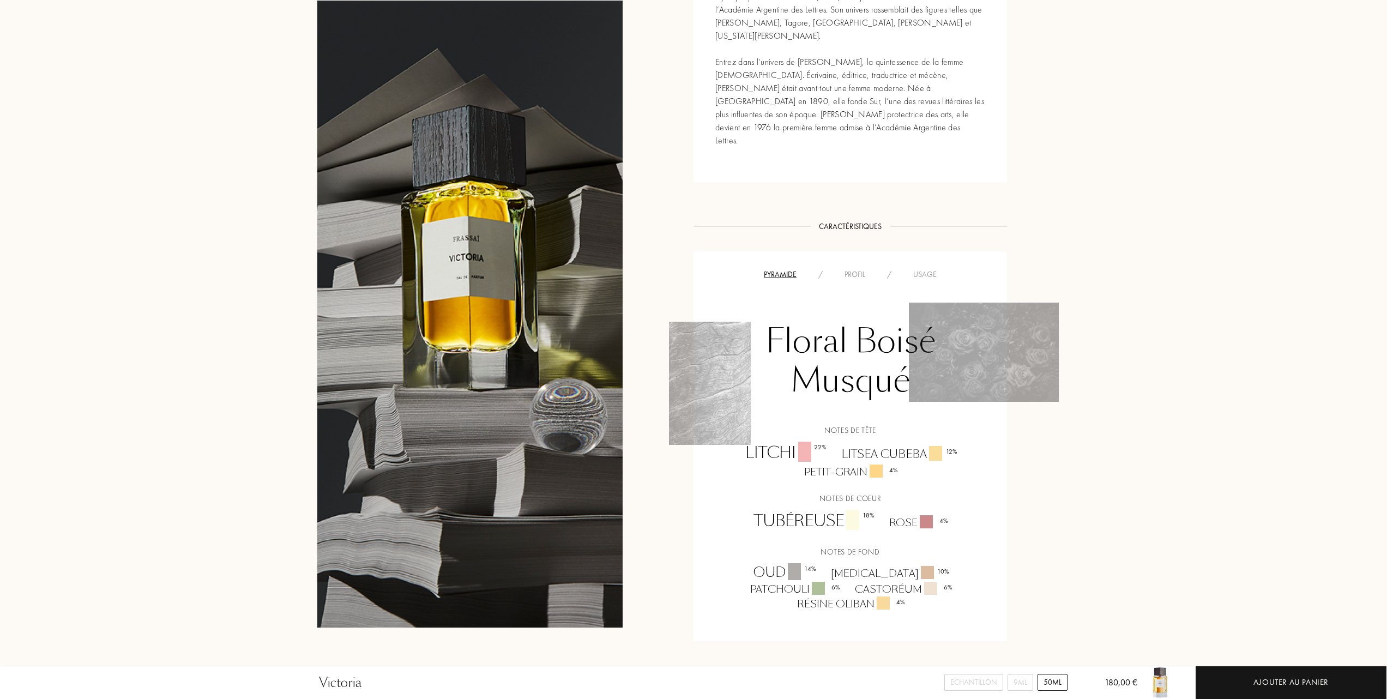
scroll to position [509, 0]
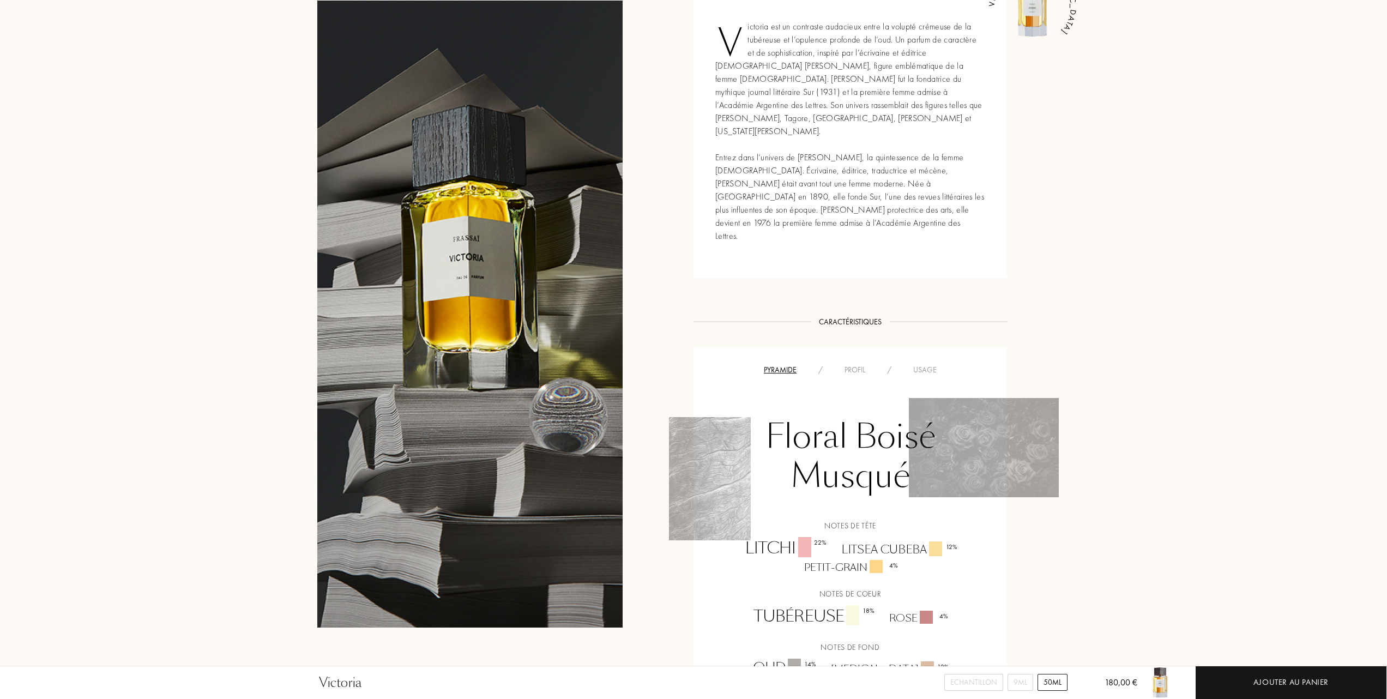
click at [862, 364] on div "Profil" at bounding box center [854, 369] width 43 height 11
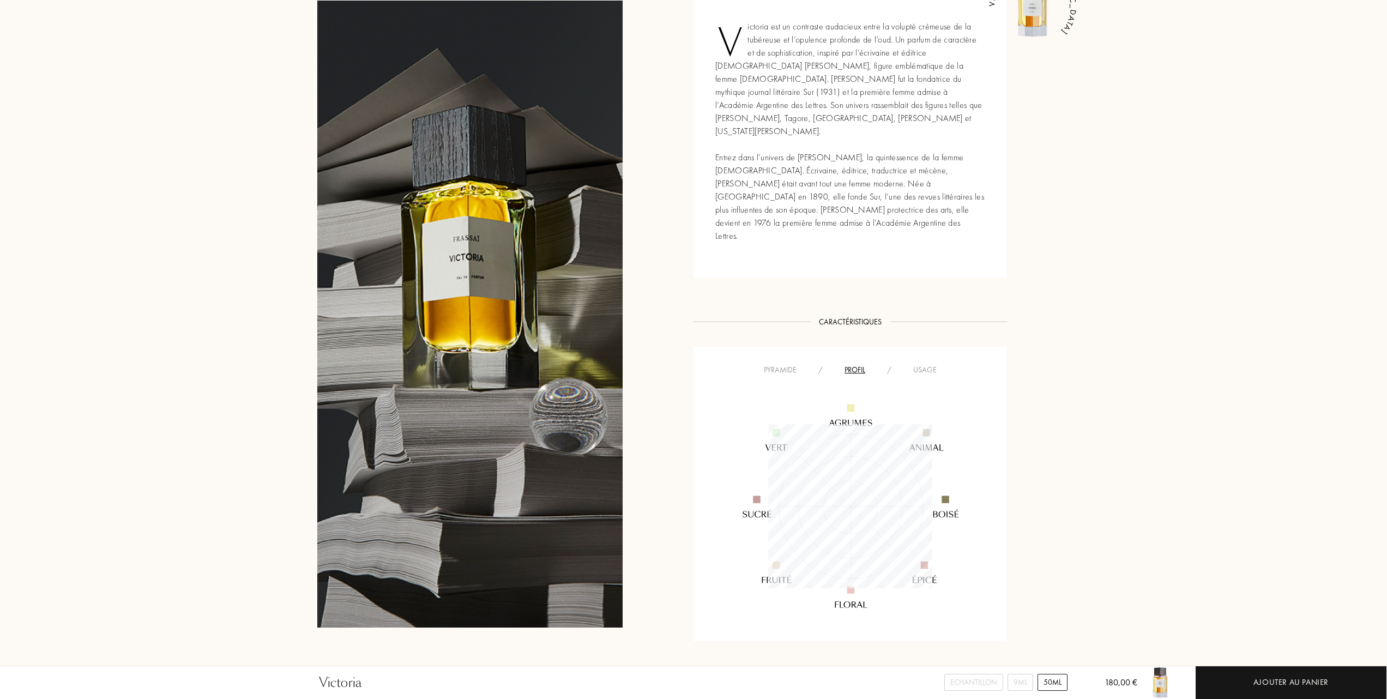
scroll to position [164, 164]
click at [921, 364] on div "Usage" at bounding box center [924, 369] width 45 height 11
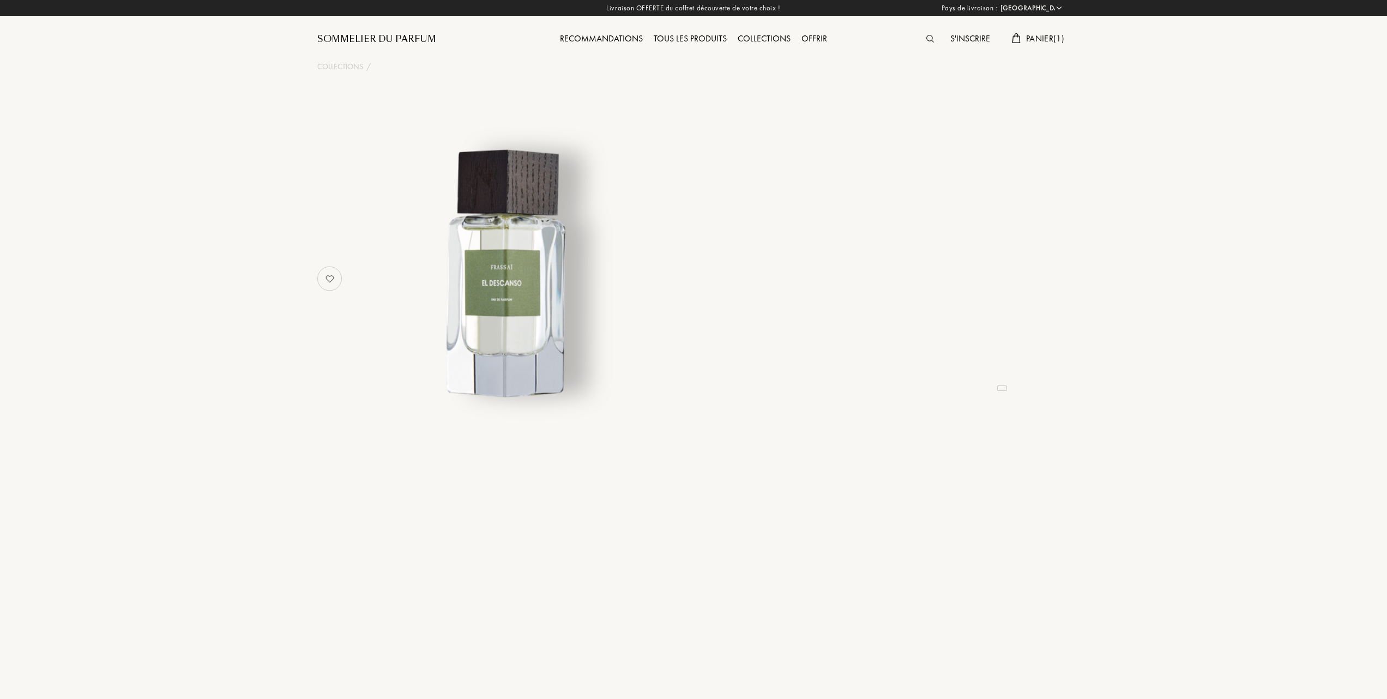
select select "FR"
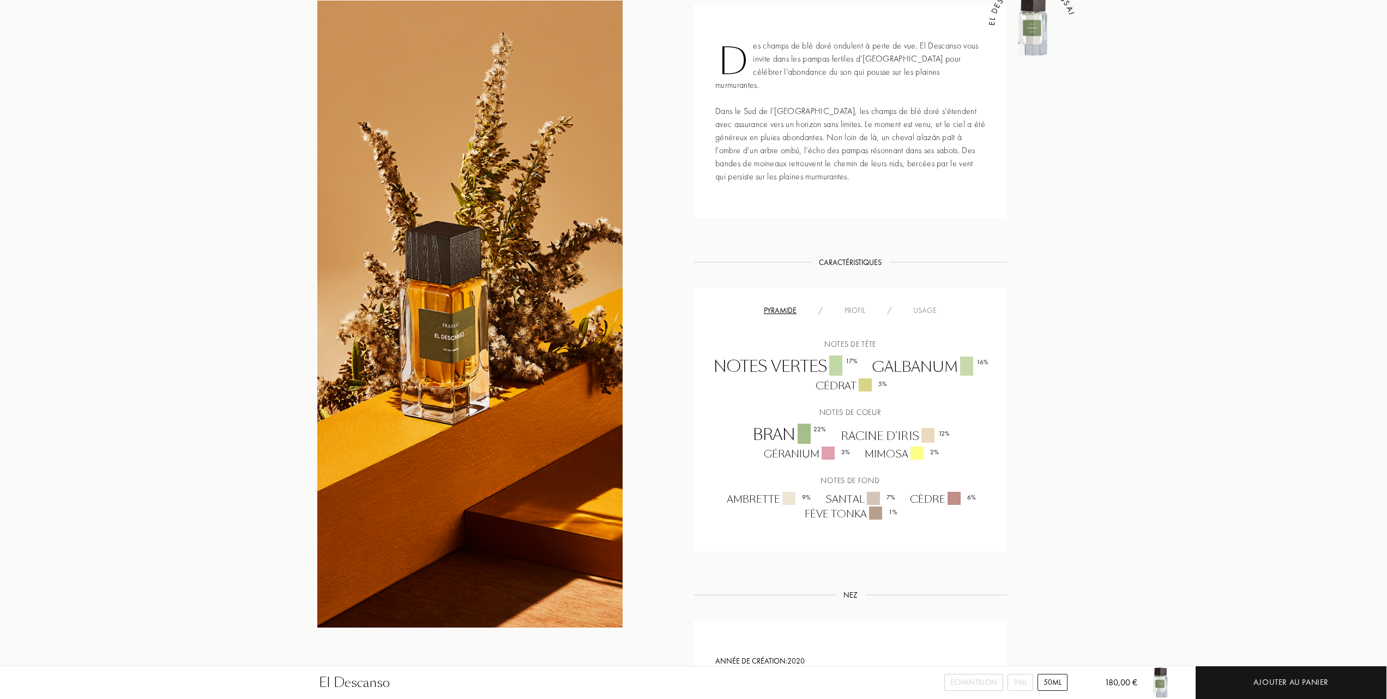
scroll to position [509, 0]
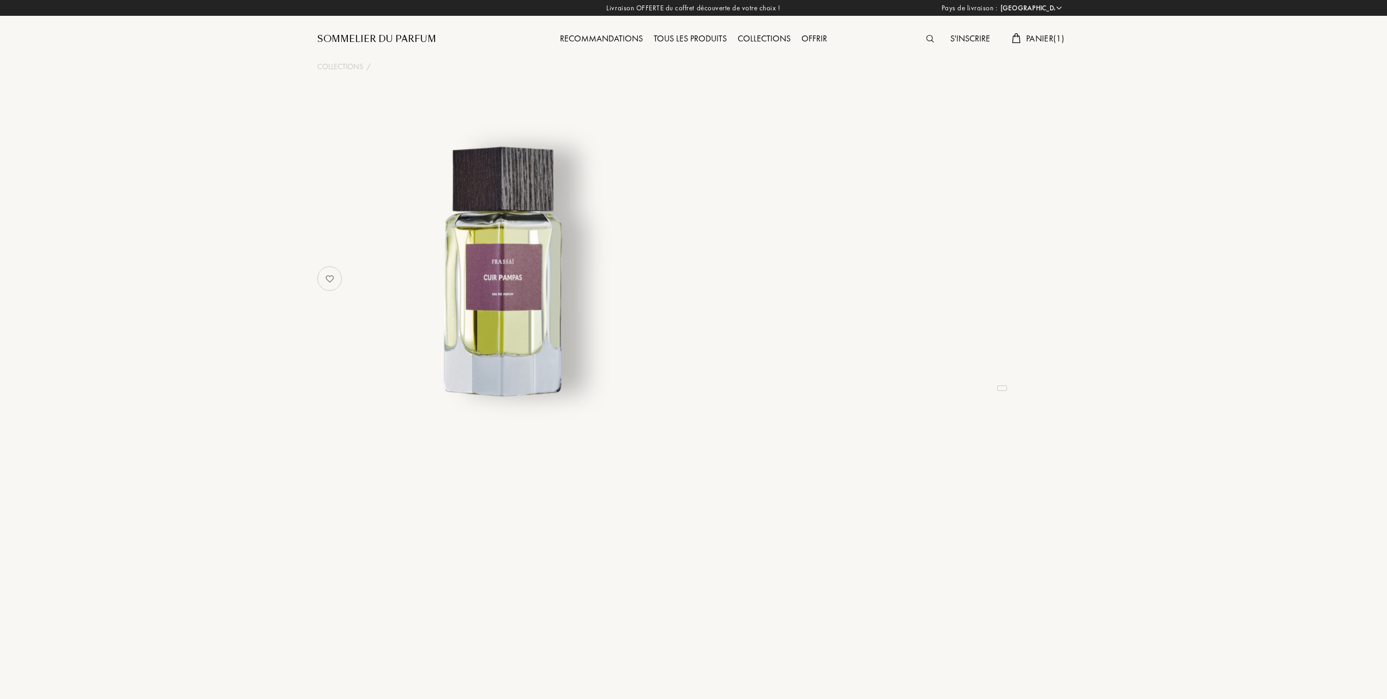
select select "FR"
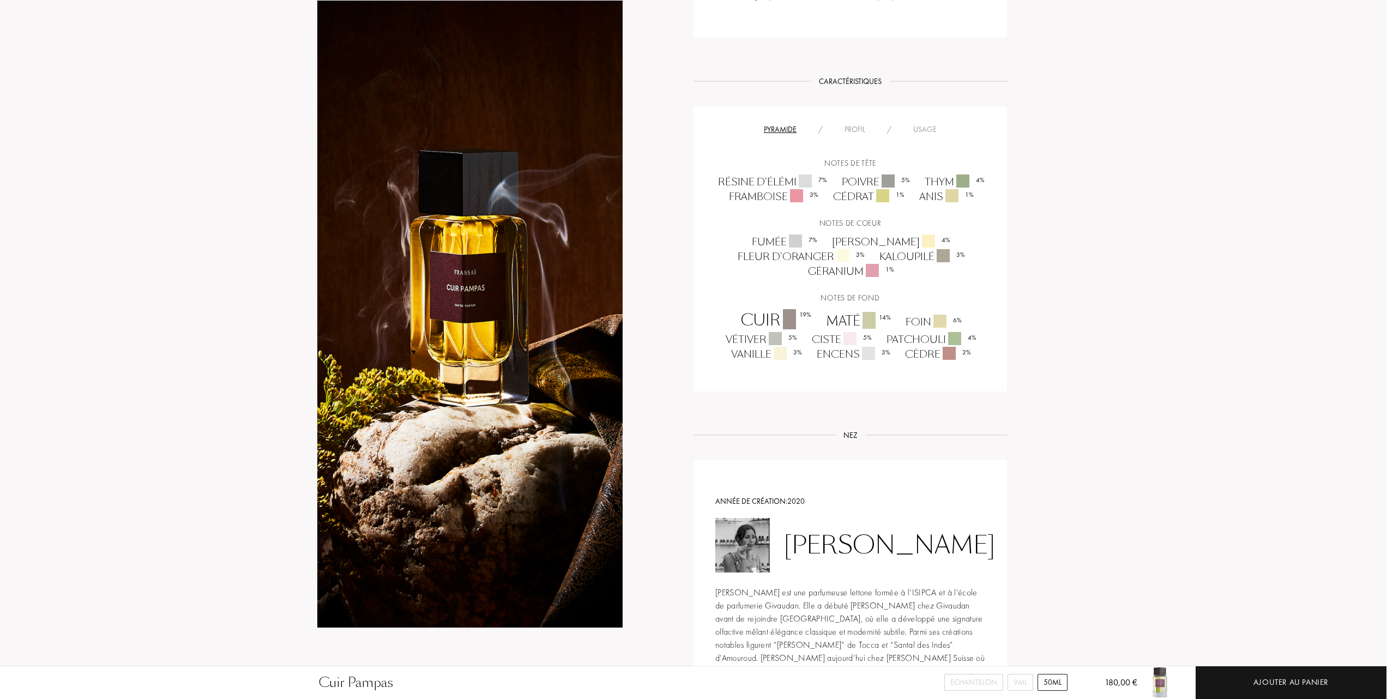
scroll to position [654, 0]
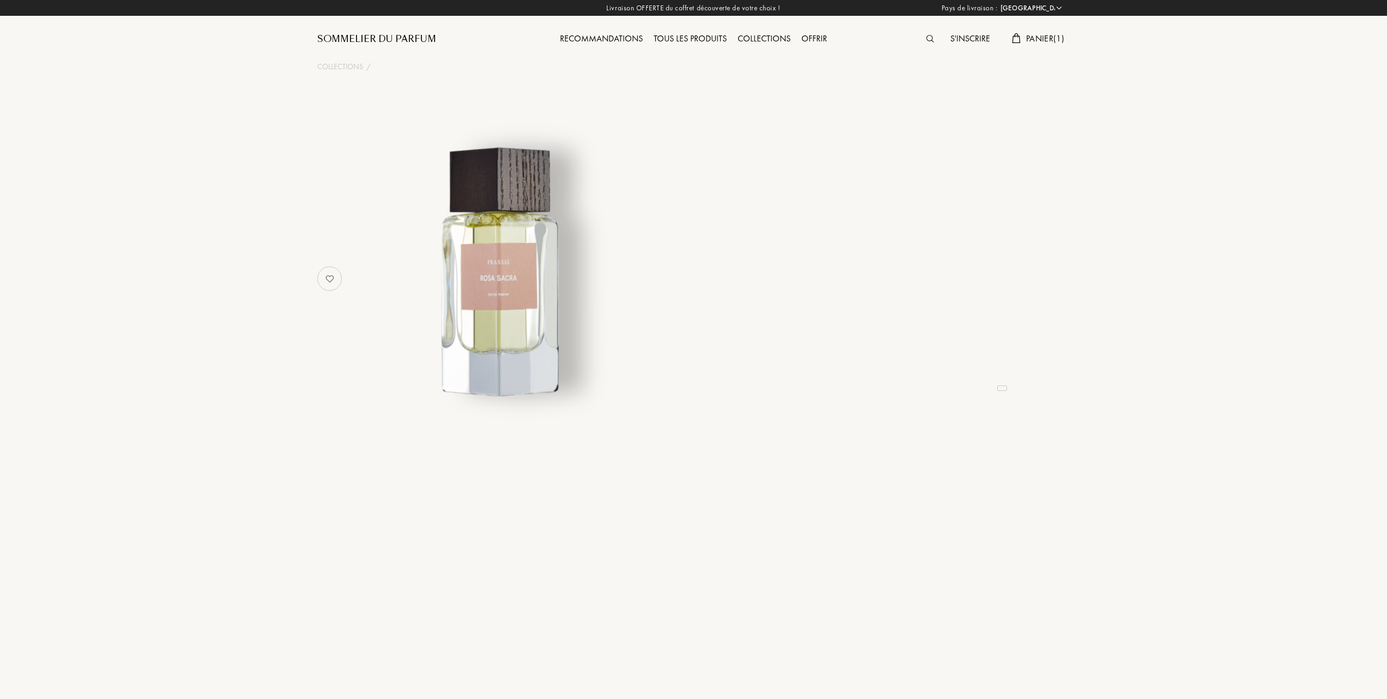
select select "FR"
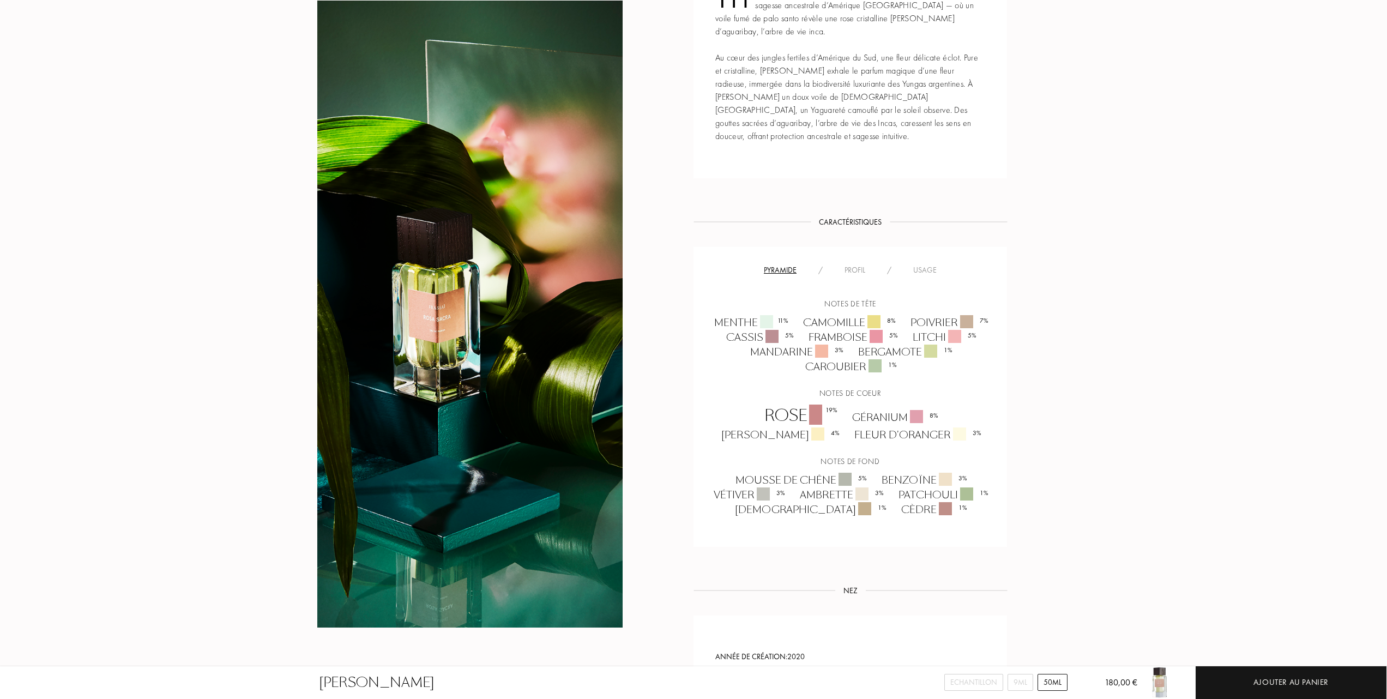
scroll to position [581, 0]
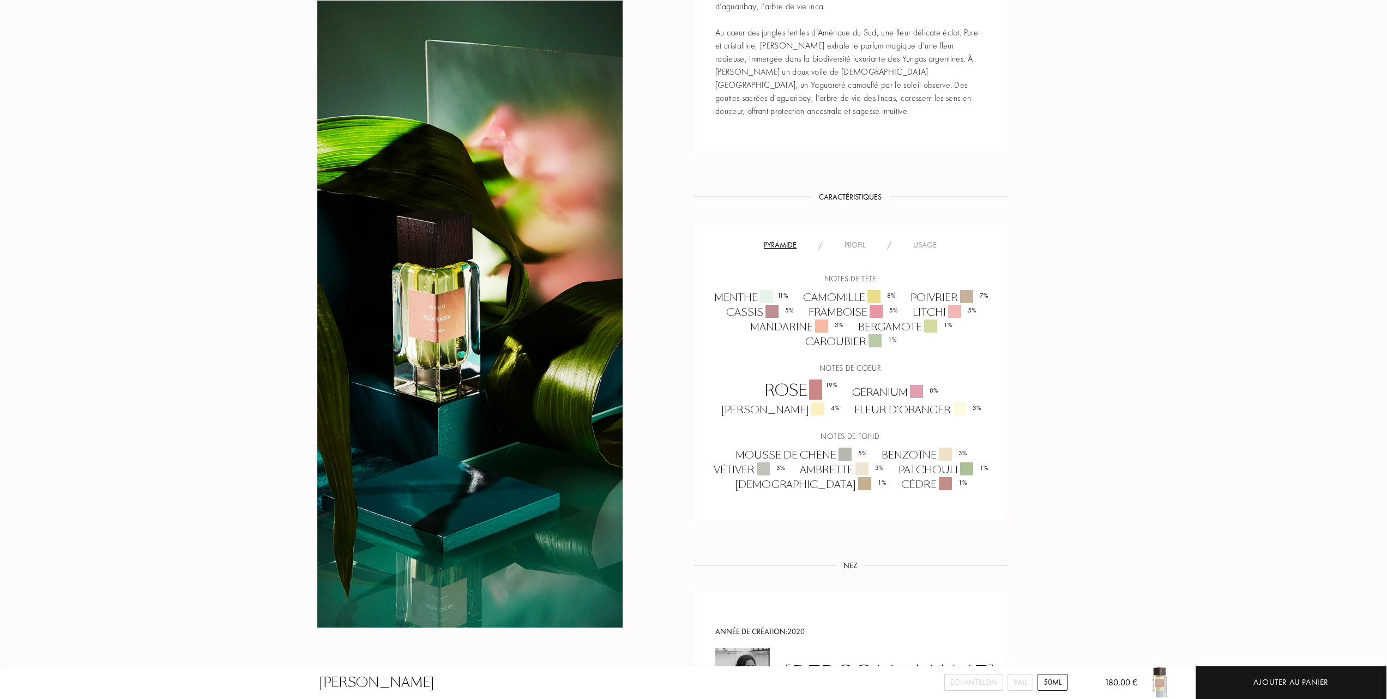
click at [931, 239] on div "Usage" at bounding box center [924, 244] width 45 height 11
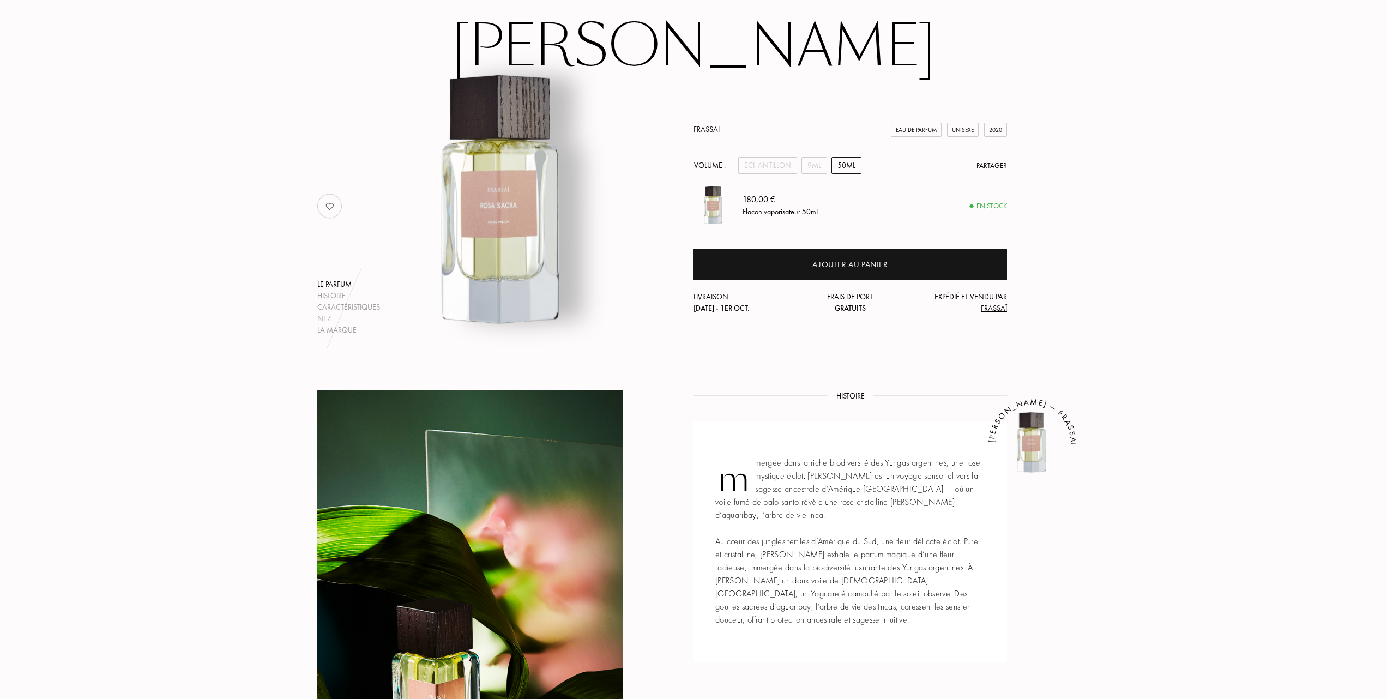
scroll to position [145, 0]
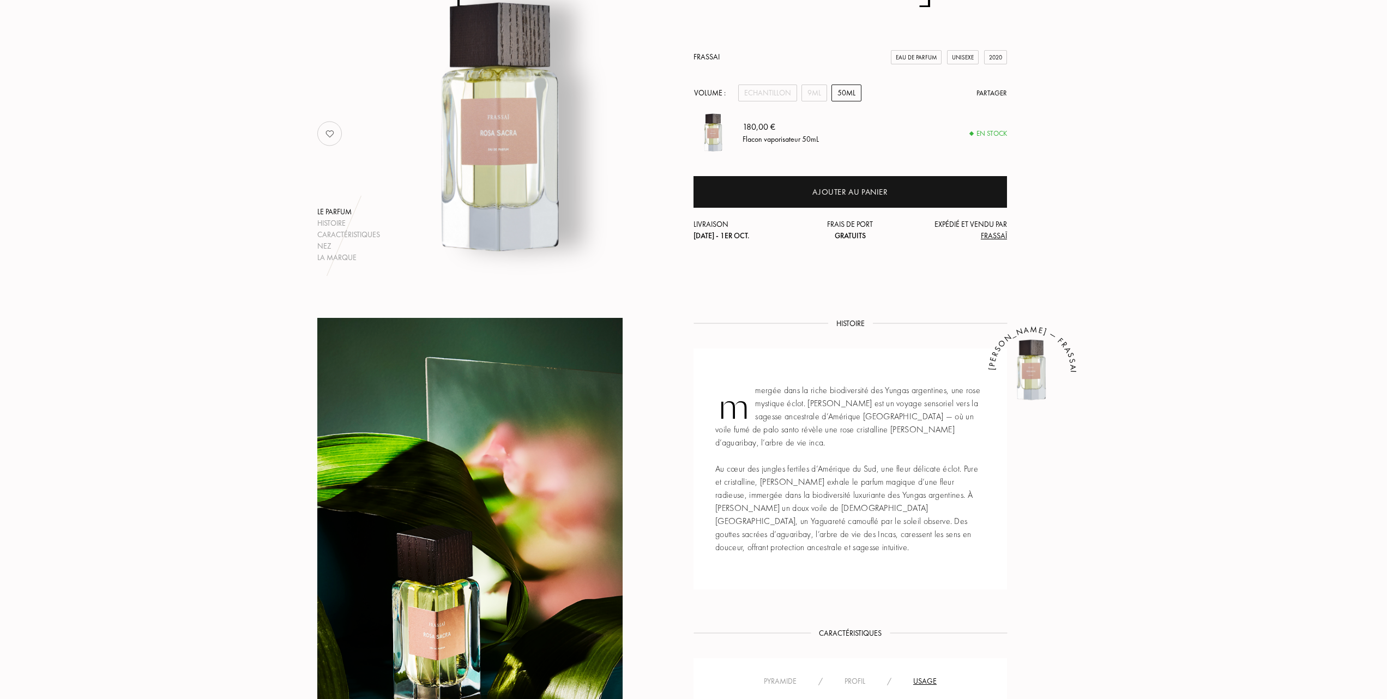
click at [852, 675] on div "Profil" at bounding box center [854, 680] width 43 height 11
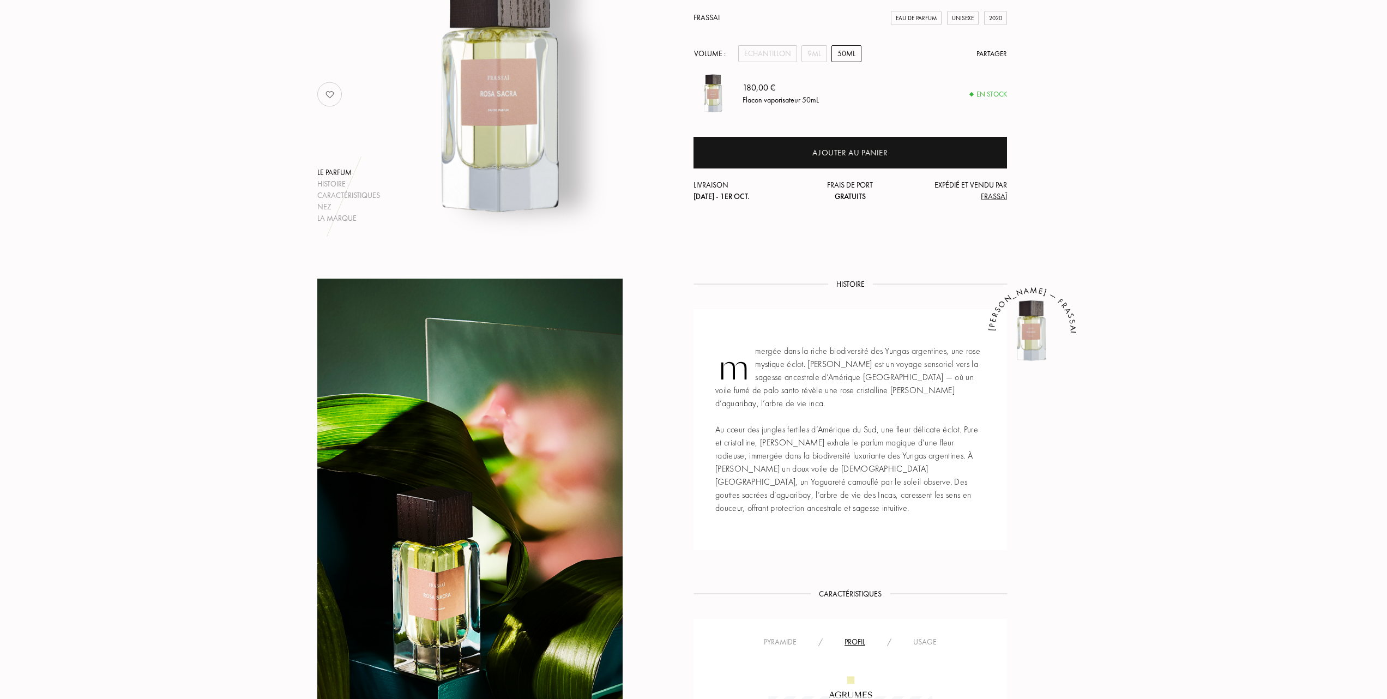
scroll to position [290, 0]
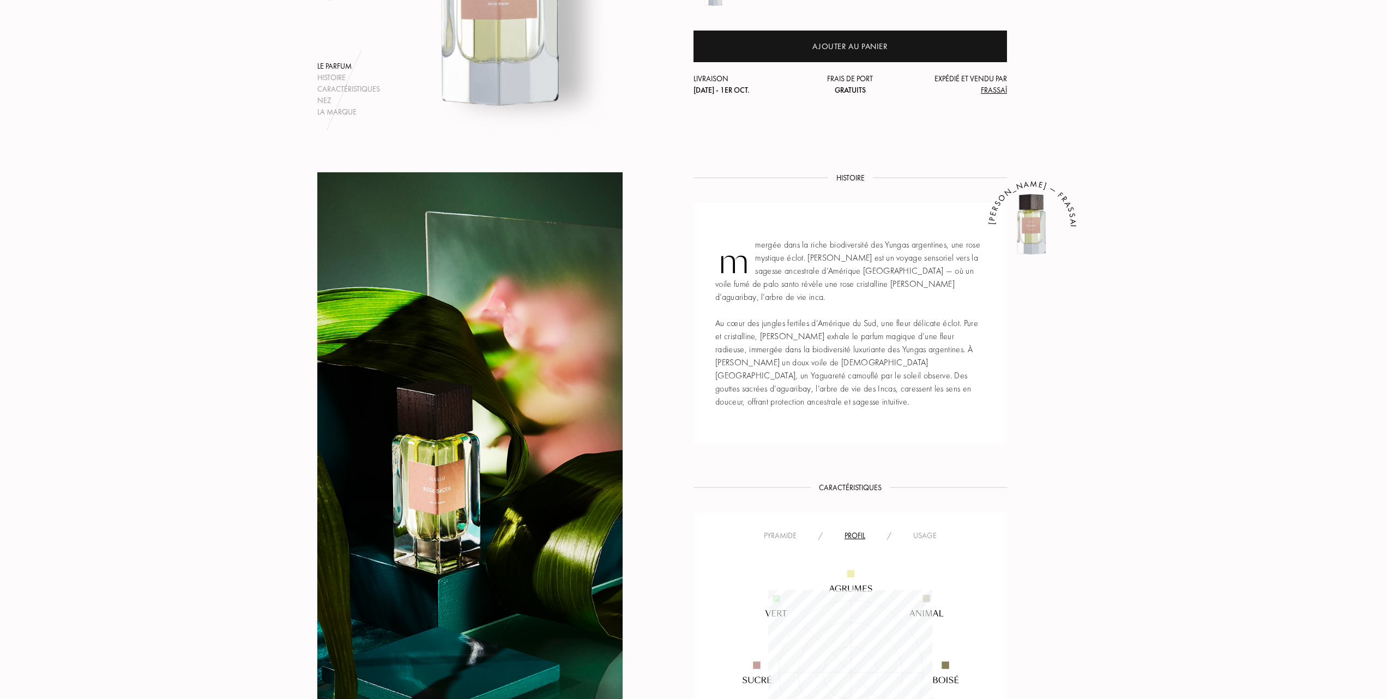
click at [777, 530] on div "Pyramide" at bounding box center [780, 535] width 55 height 11
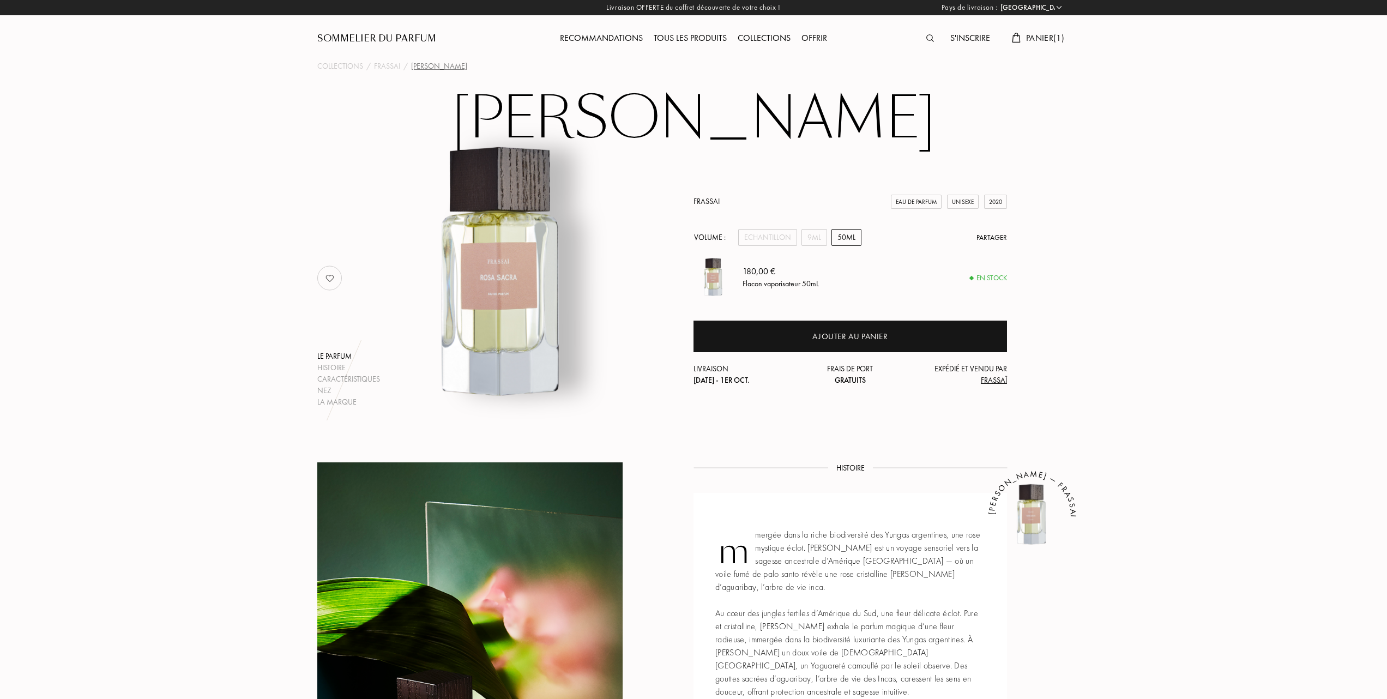
scroll to position [0, 0]
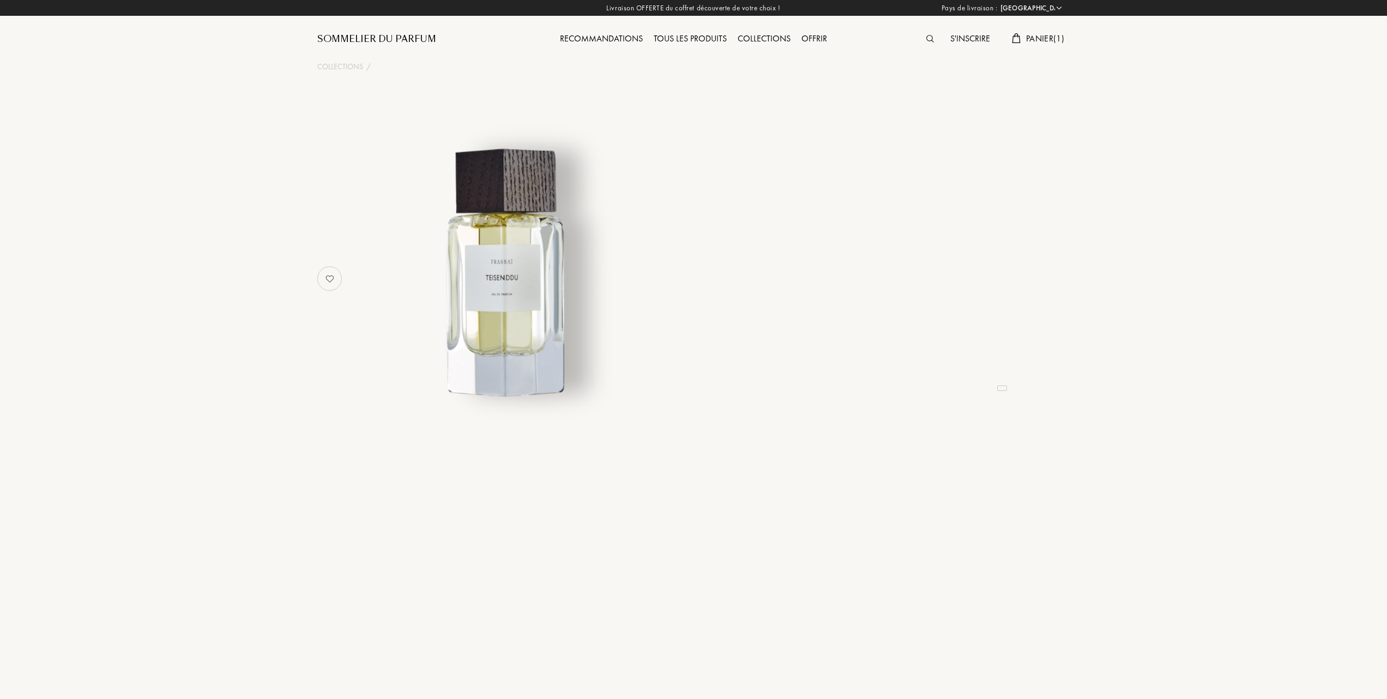
select select "FR"
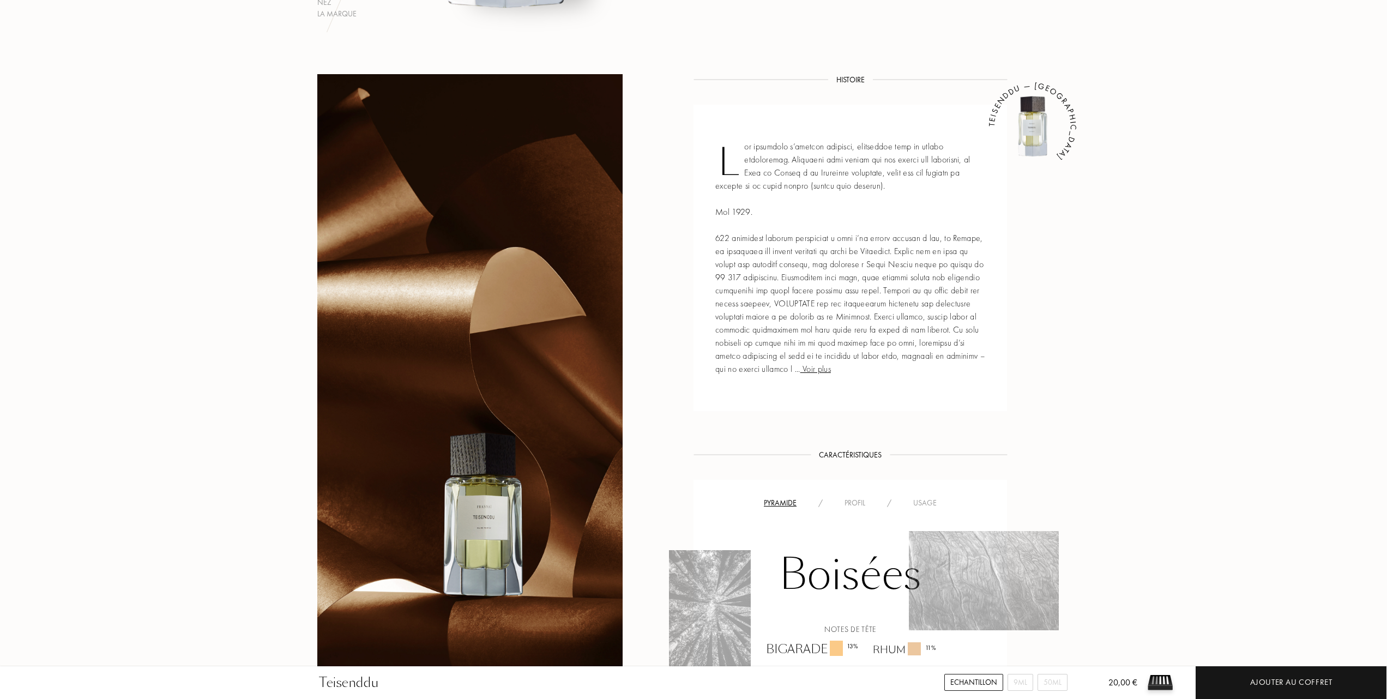
scroll to position [363, 0]
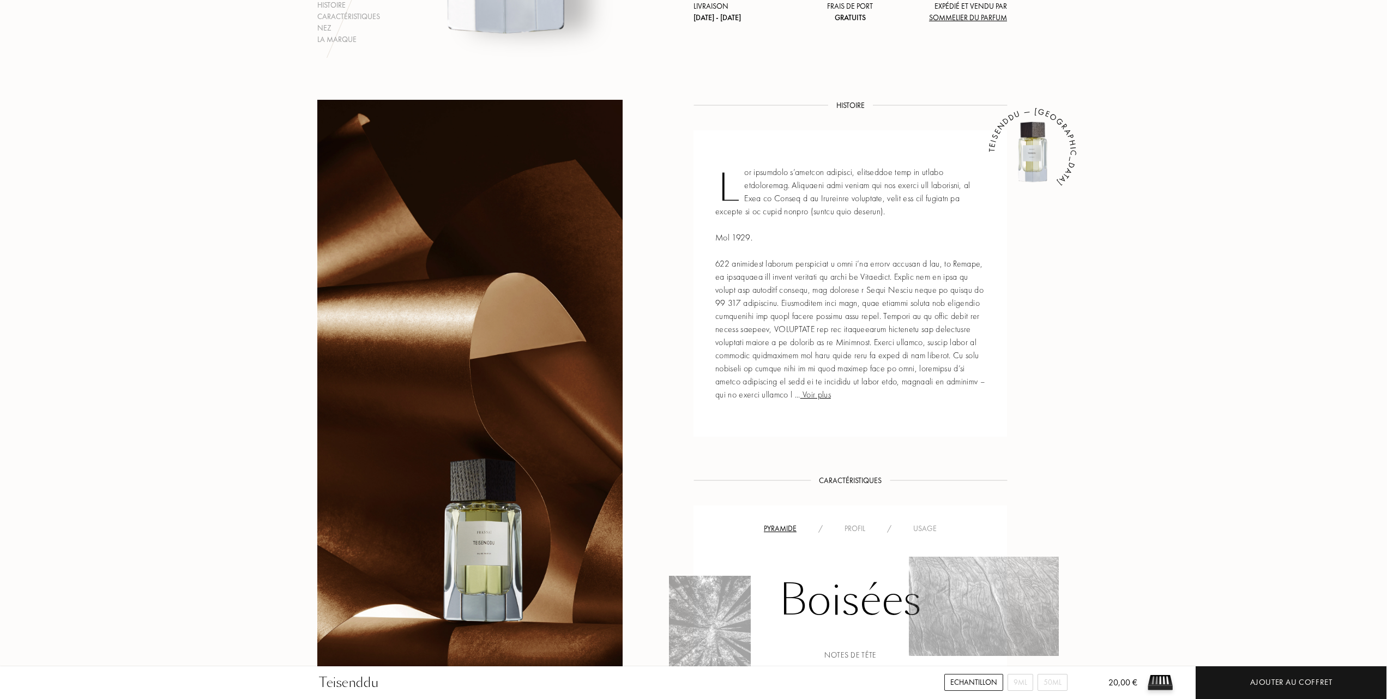
click at [831, 393] on span "Voir plus" at bounding box center [815, 394] width 31 height 11
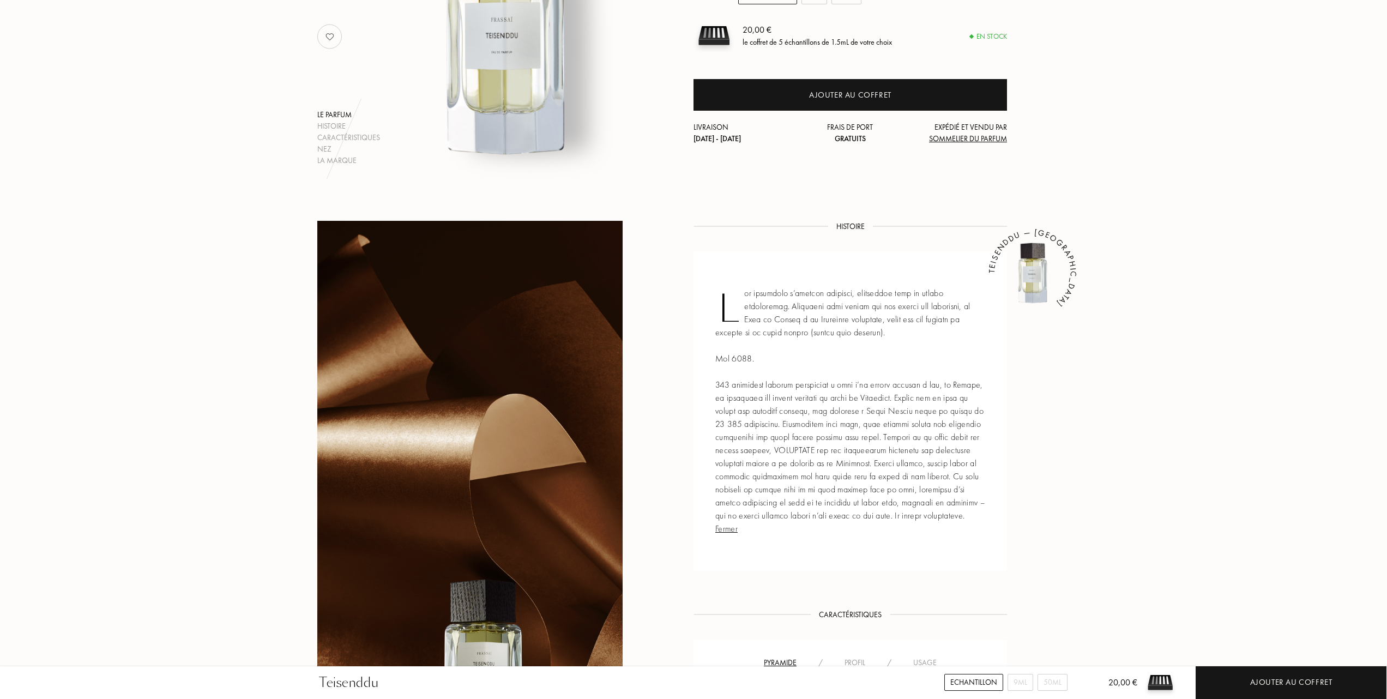
scroll to position [72, 0]
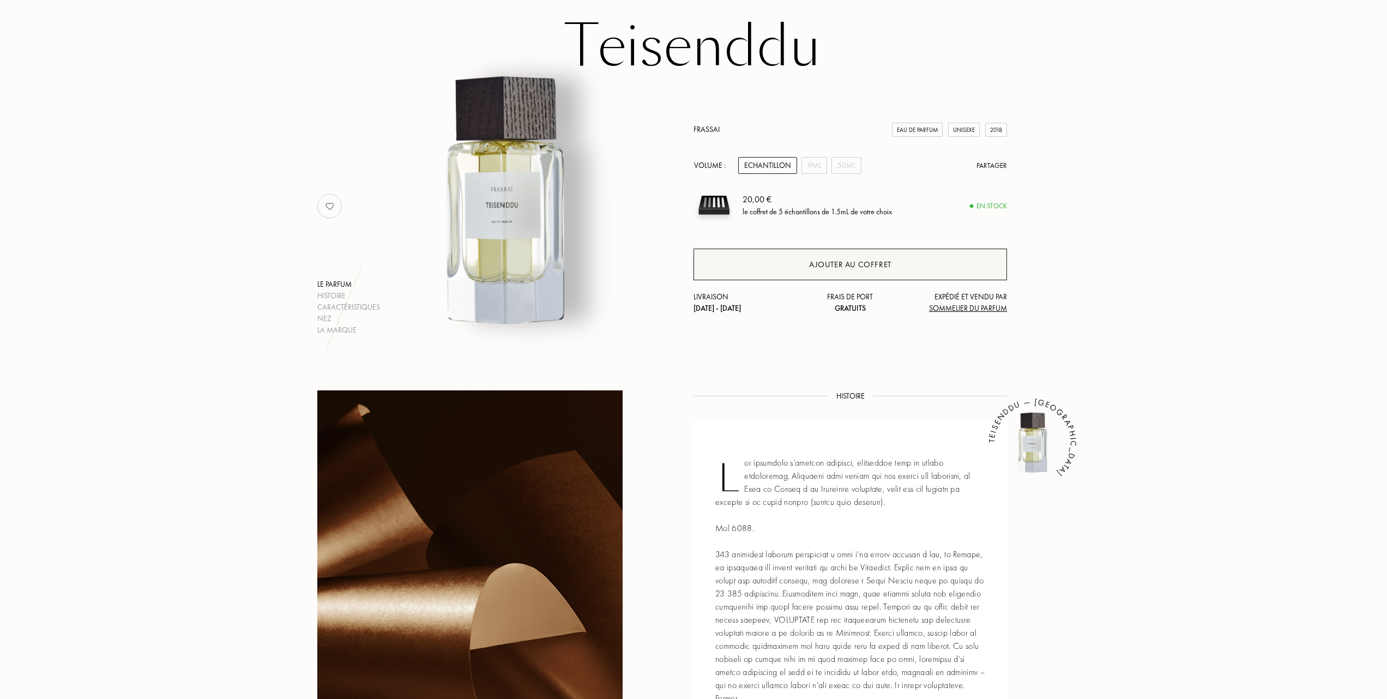
click at [838, 258] on div "Ajouter au coffret" at bounding box center [850, 264] width 82 height 13
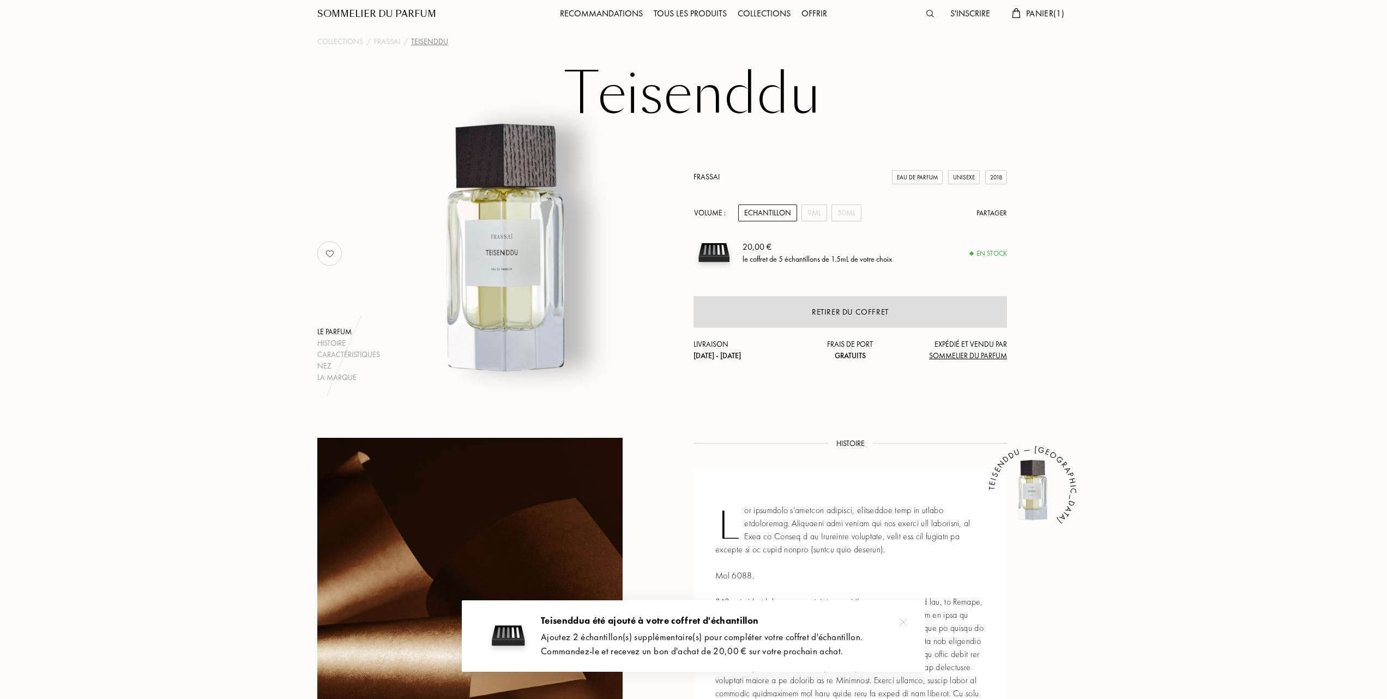
scroll to position [0, 0]
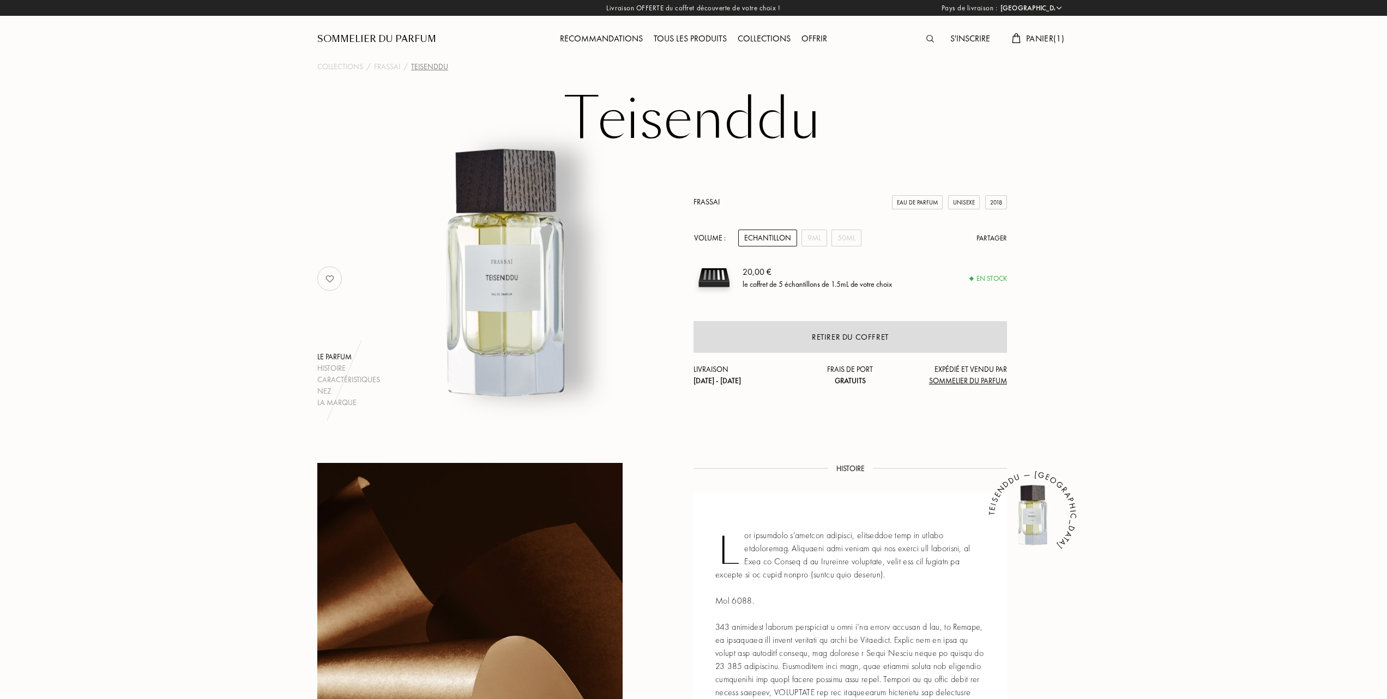
click at [1045, 38] on span "Panier ( 1 )" at bounding box center [1045, 38] width 38 height 11
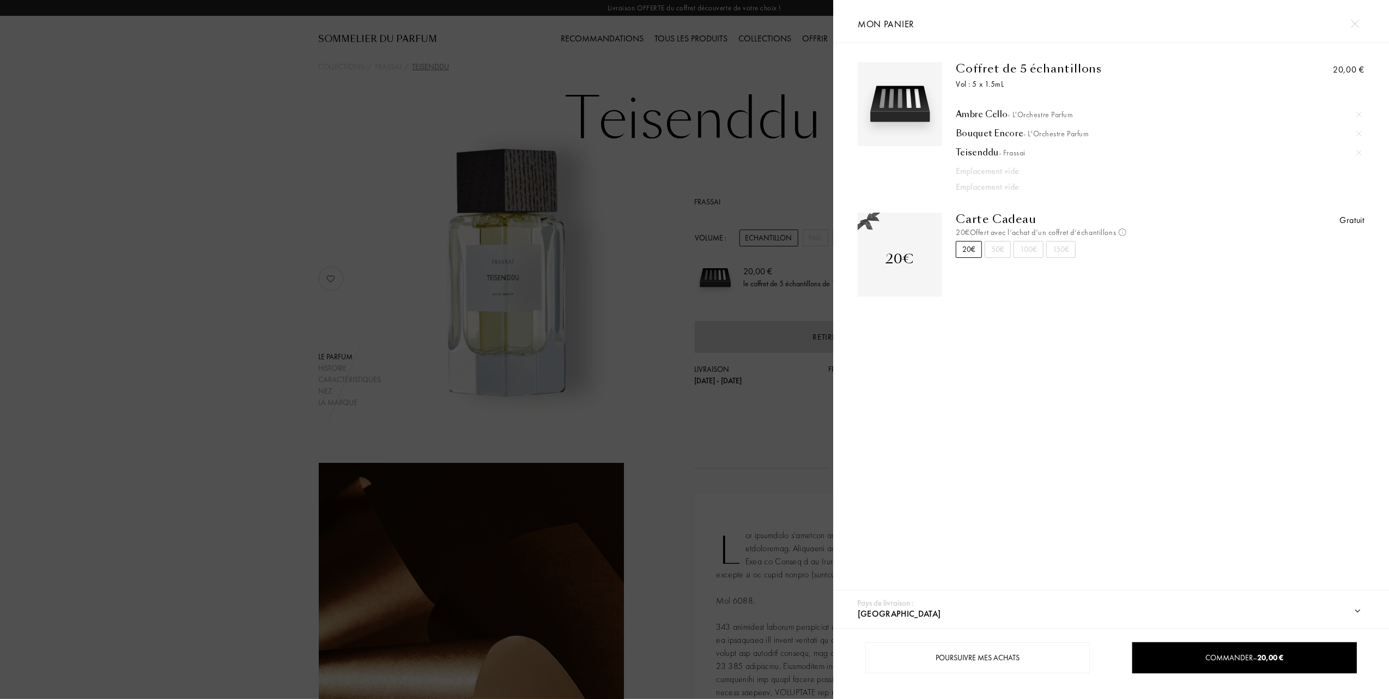
click at [647, 198] on div at bounding box center [416, 349] width 833 height 699
